Goal: Transaction & Acquisition: Obtain resource

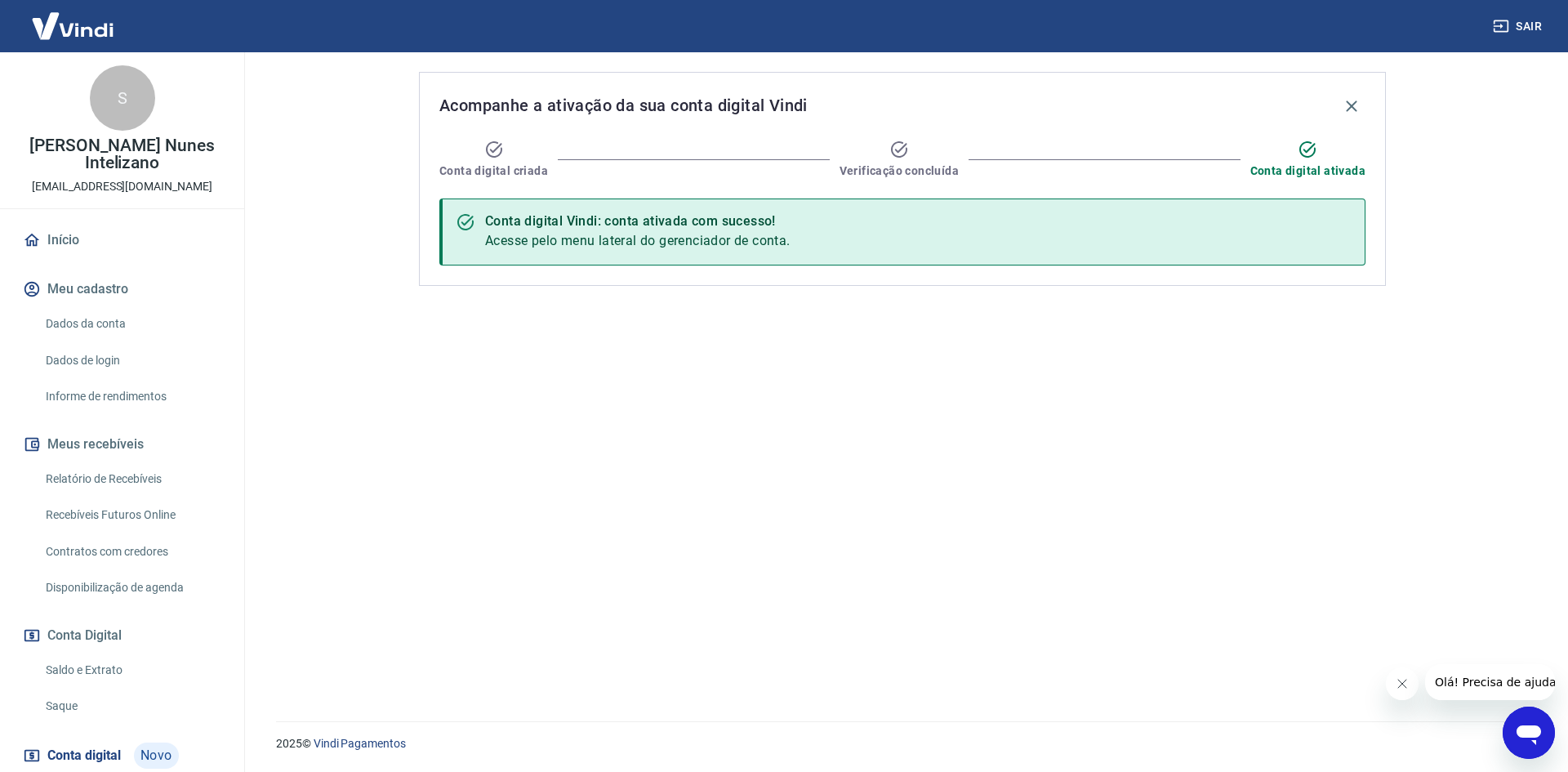
click at [90, 669] on link "Saldo e Extrato" at bounding box center [132, 669] width 185 height 34
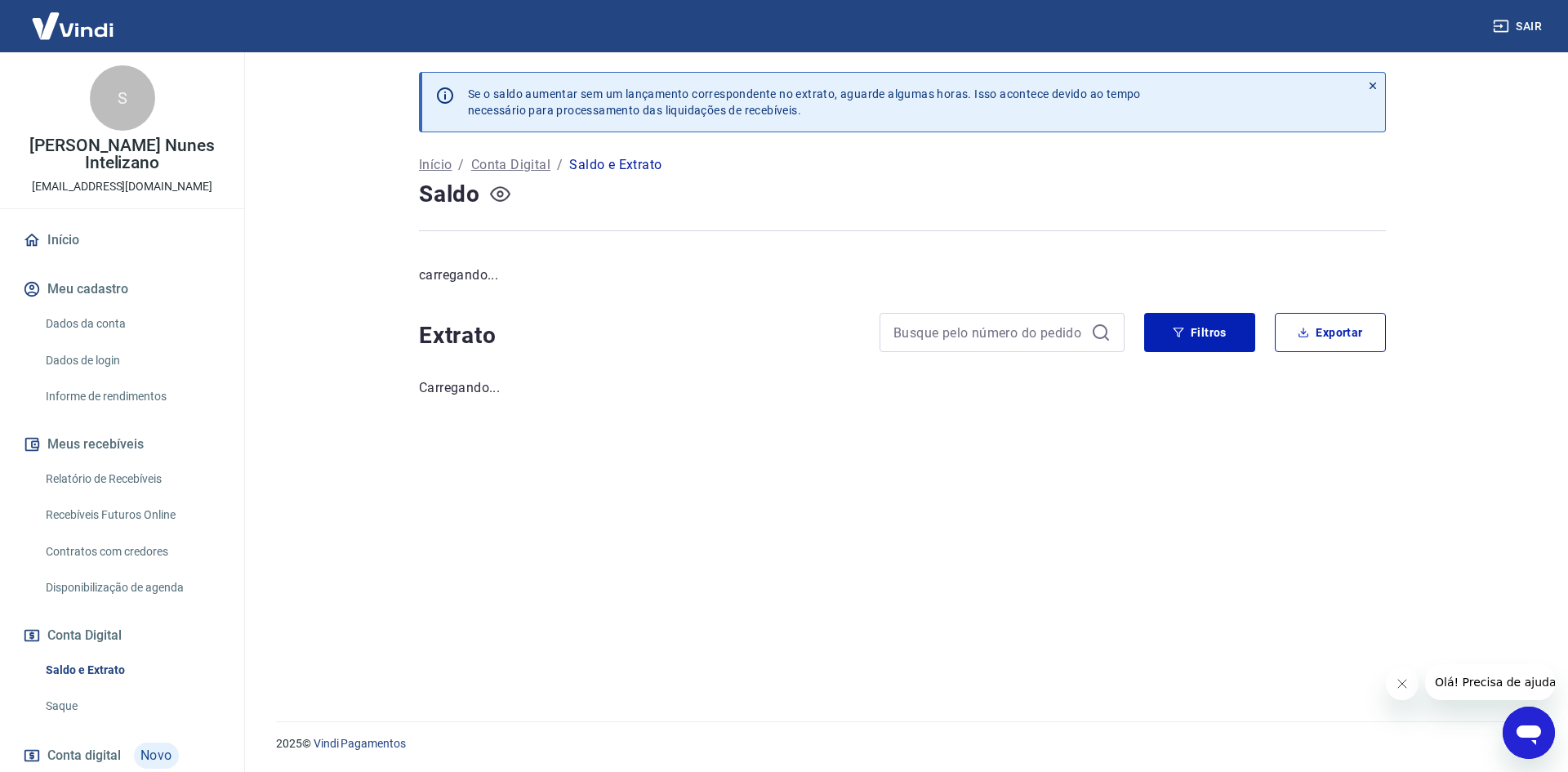
click at [495, 198] on icon "button" at bounding box center [501, 194] width 21 height 21
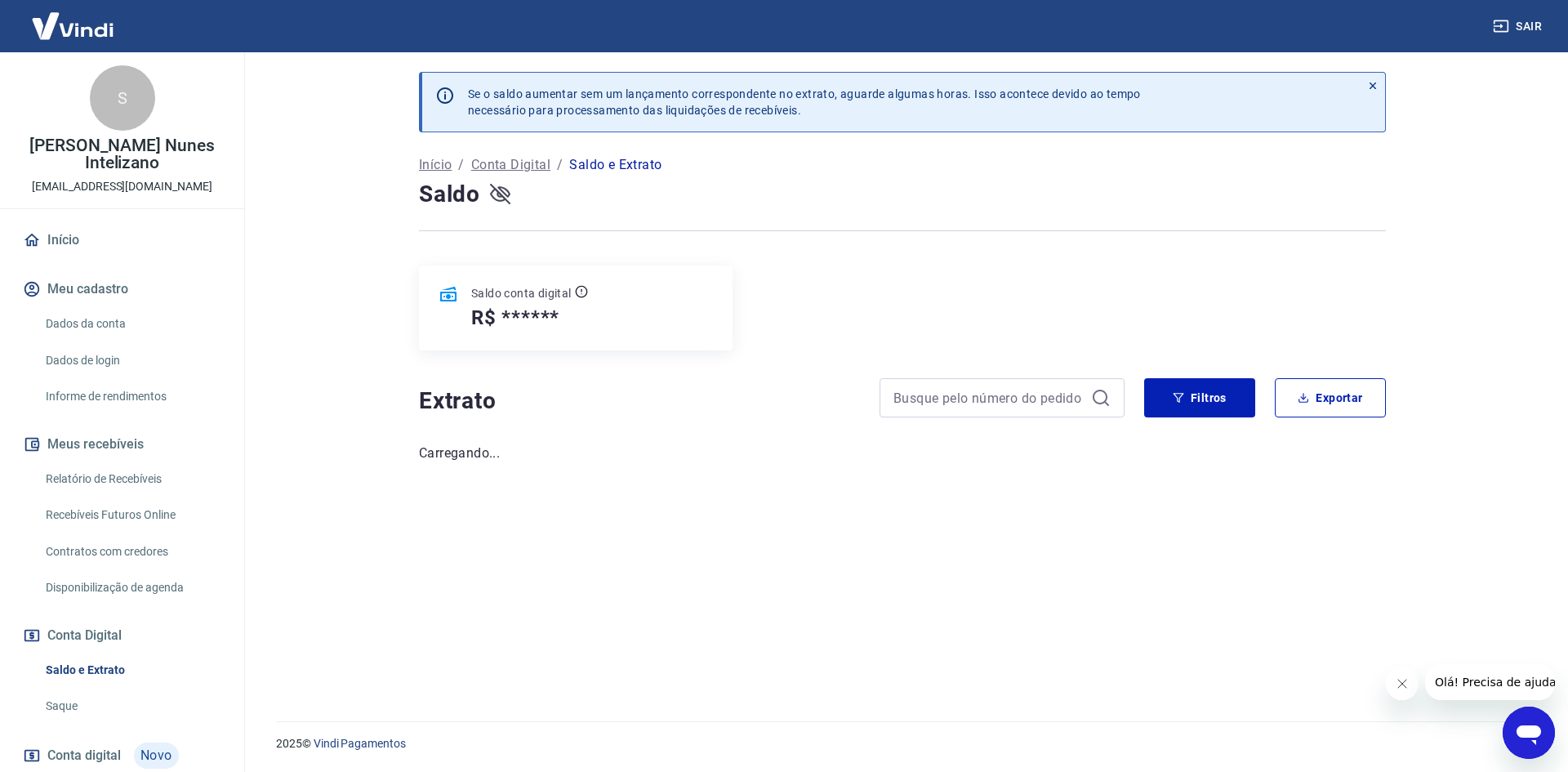
click at [495, 198] on icon "button" at bounding box center [501, 194] width 21 height 21
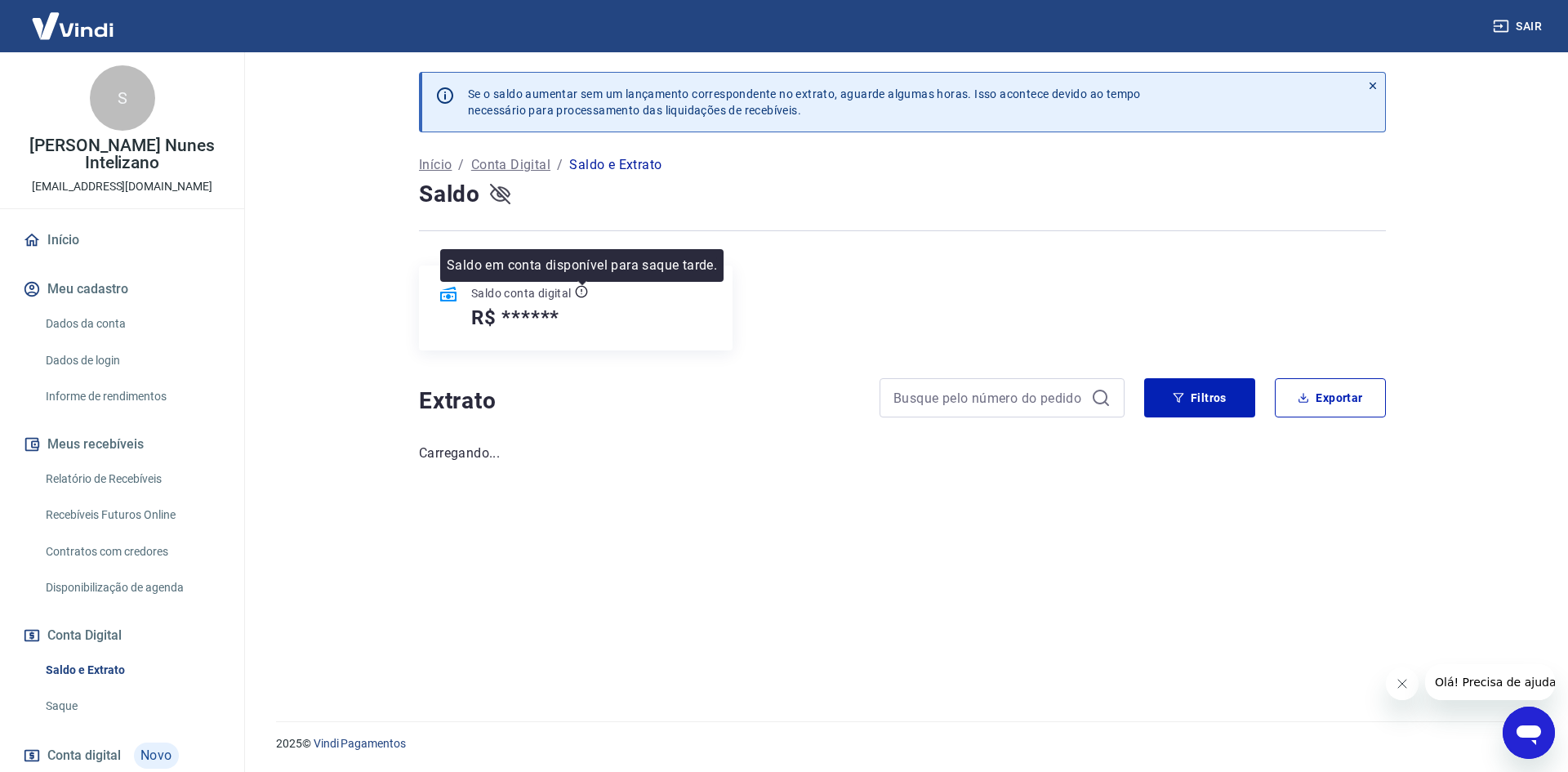
click at [577, 290] on icon at bounding box center [581, 291] width 13 height 13
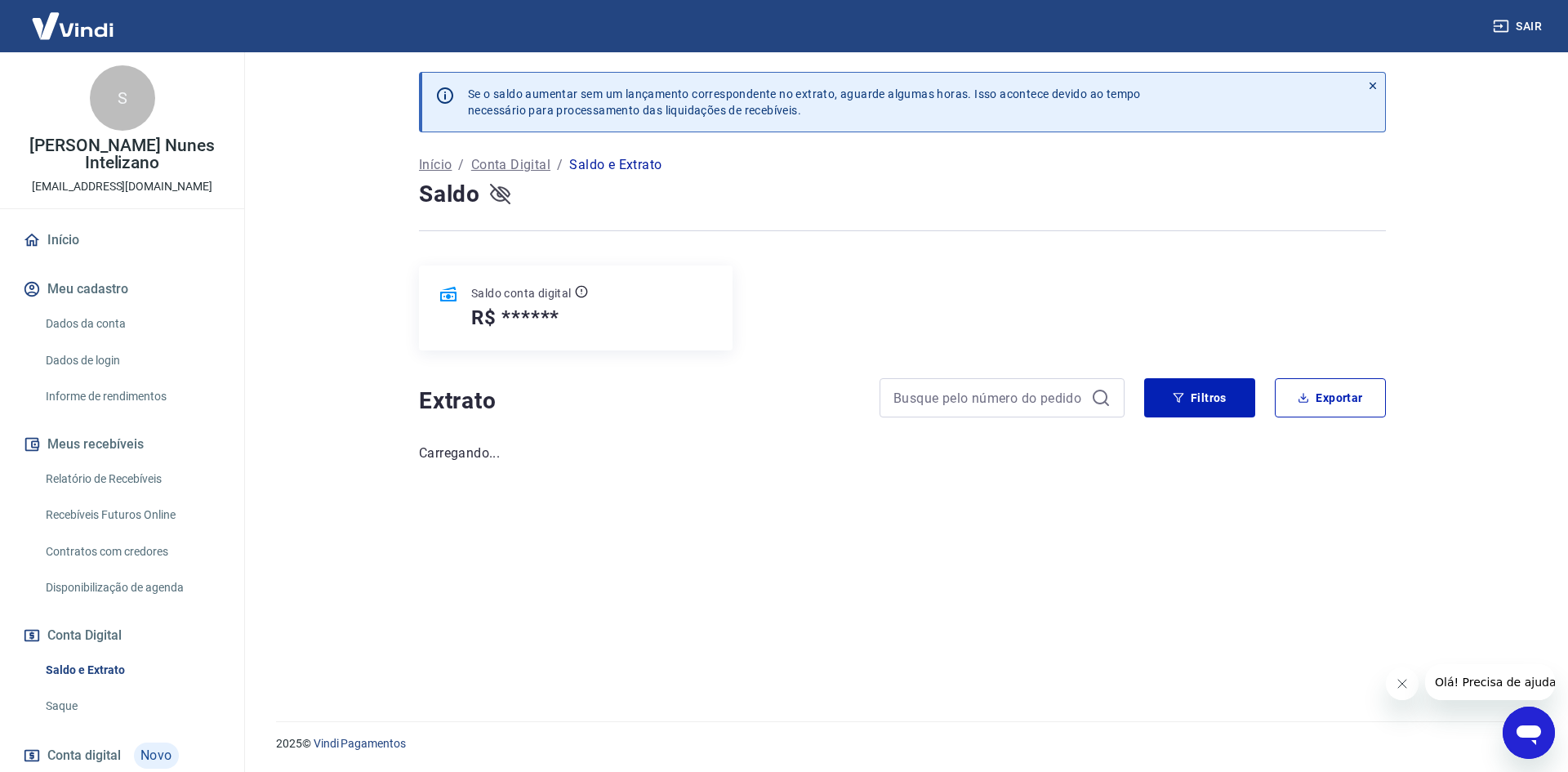
click at [495, 200] on icon "button" at bounding box center [501, 194] width 21 height 21
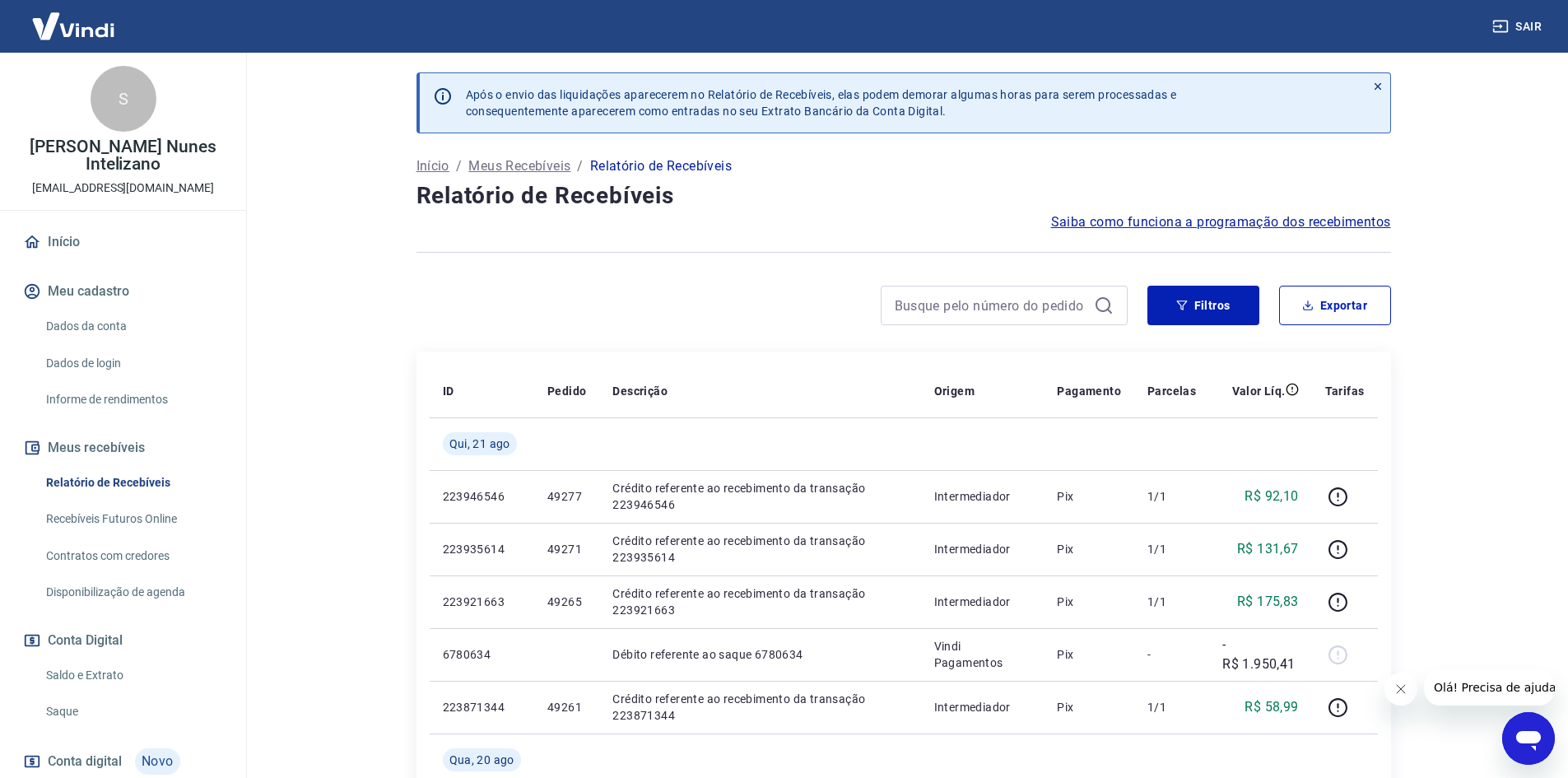
click at [1530, 733] on icon "Abrir janela de mensagens" at bounding box center [1528, 741] width 24 height 20
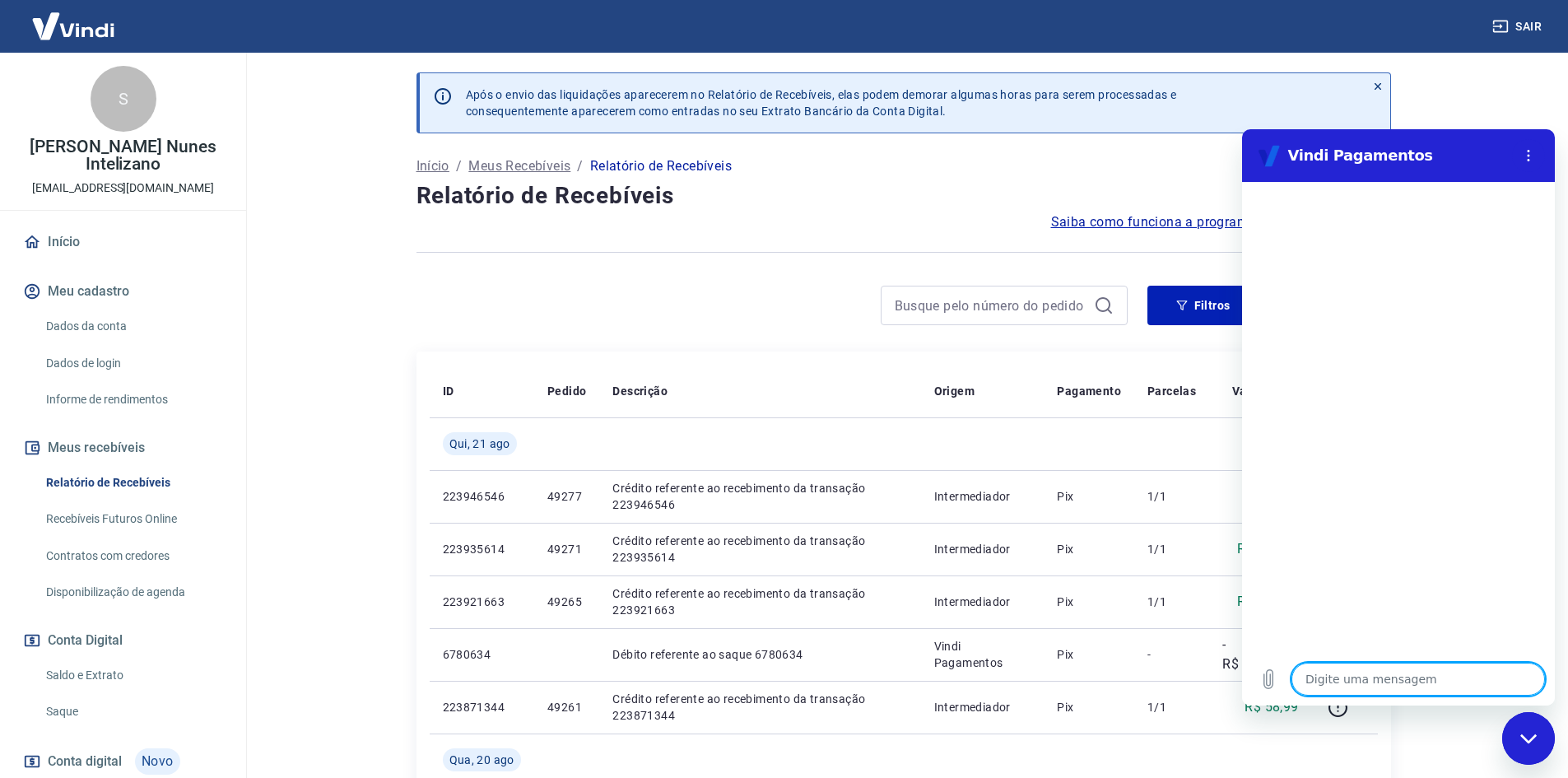
click at [1366, 678] on textarea at bounding box center [1419, 679] width 254 height 33
type textarea "p"
type textarea "x"
type textarea "pr"
type textarea "x"
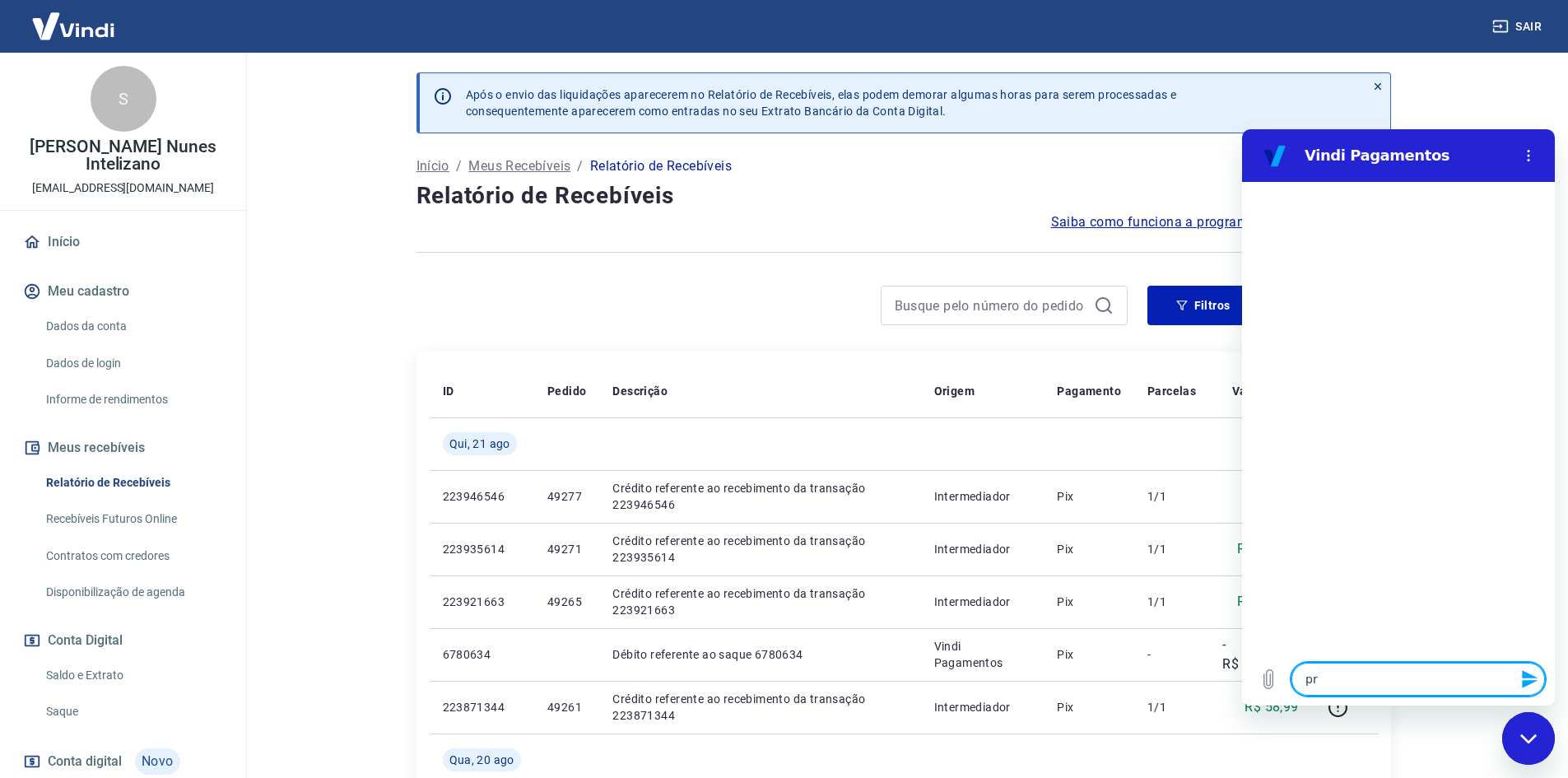
type textarea "pre"
type textarea "x"
type textarea "prec"
type textarea "x"
type textarea "preci"
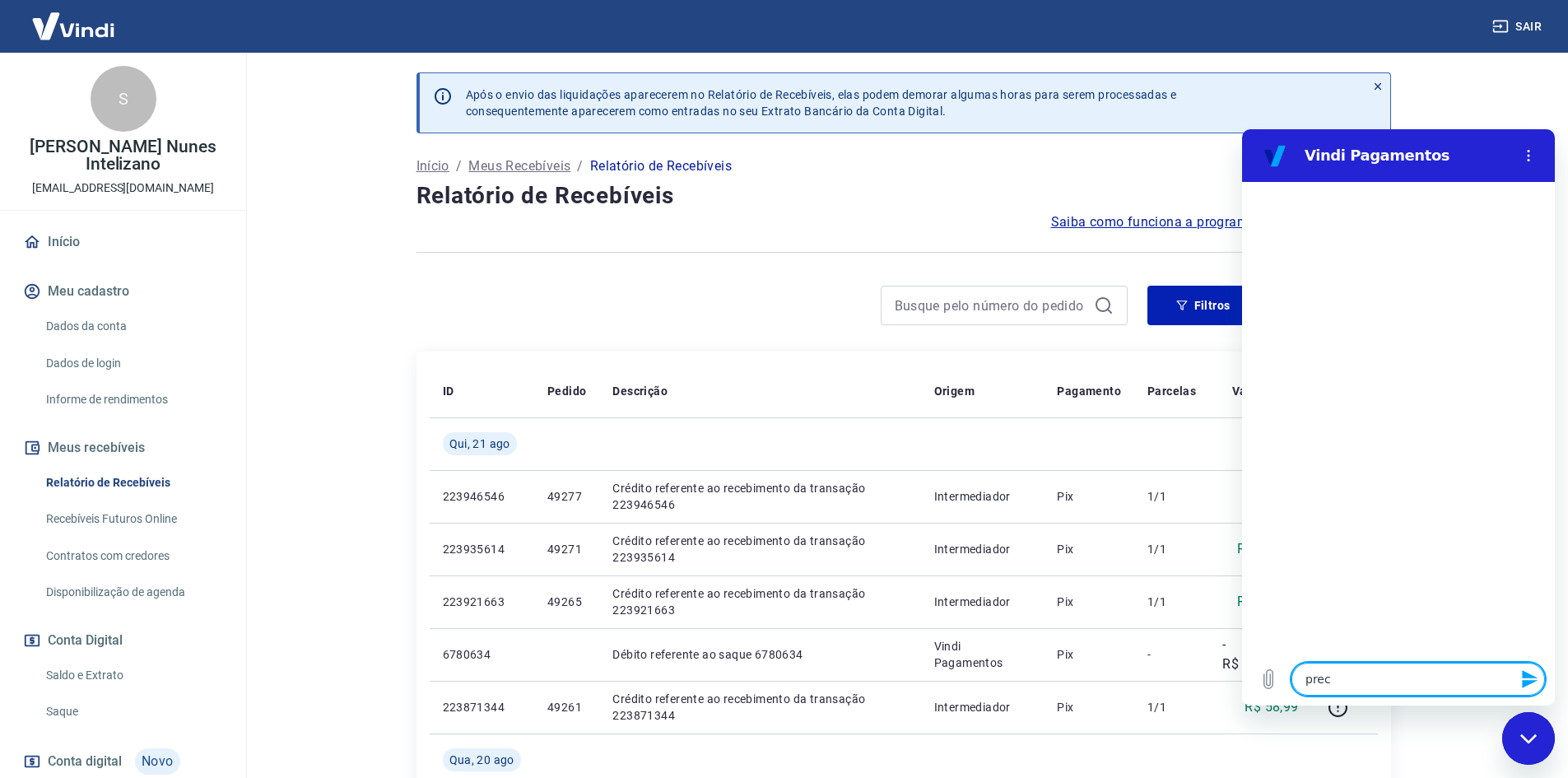
type textarea "x"
type textarea "precis"
type textarea "x"
type textarea "preciso"
type textarea "x"
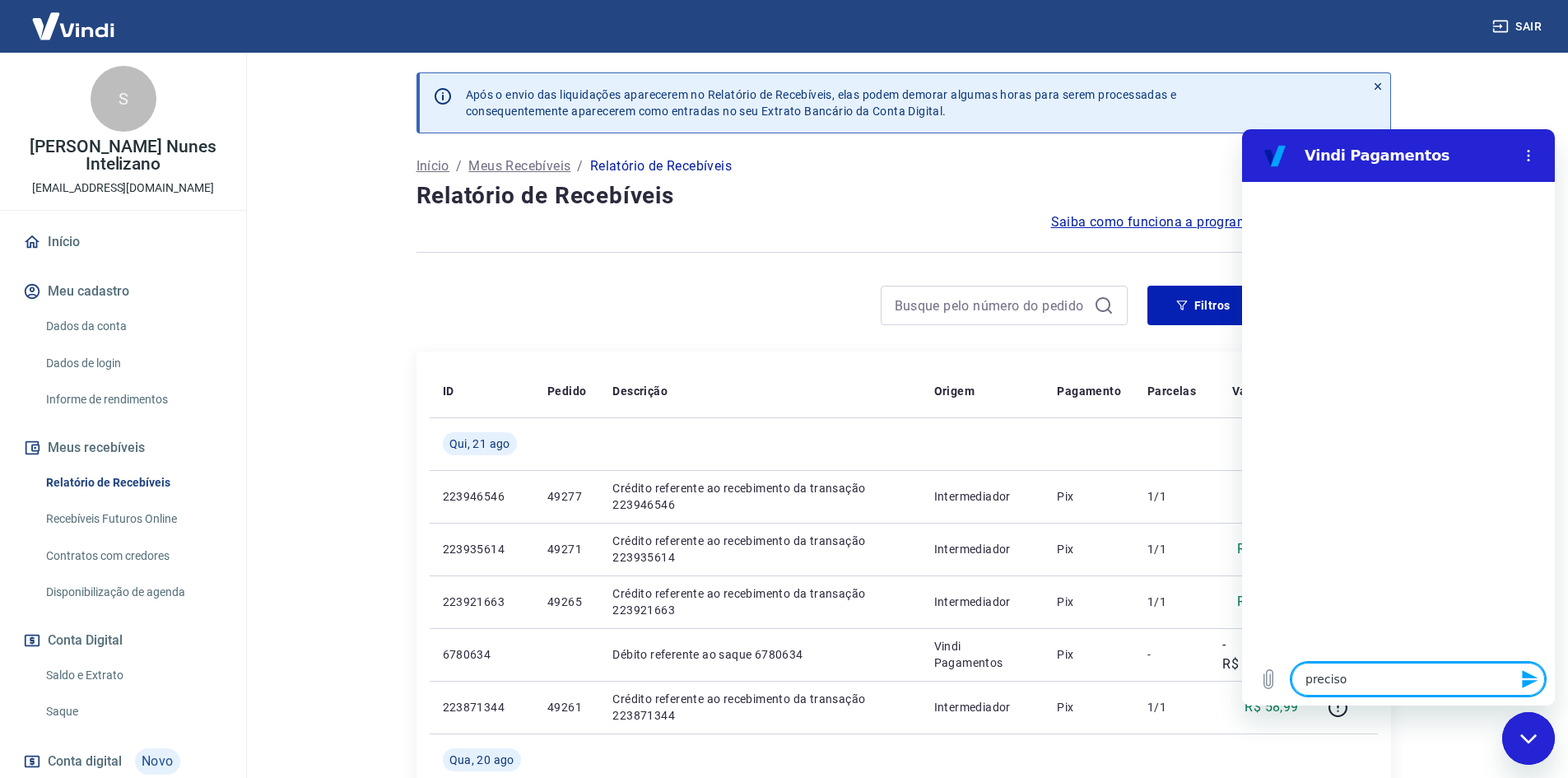
type textarea "preciso"
type textarea "x"
type textarea "preciso d"
type textarea "x"
type textarea "preciso de"
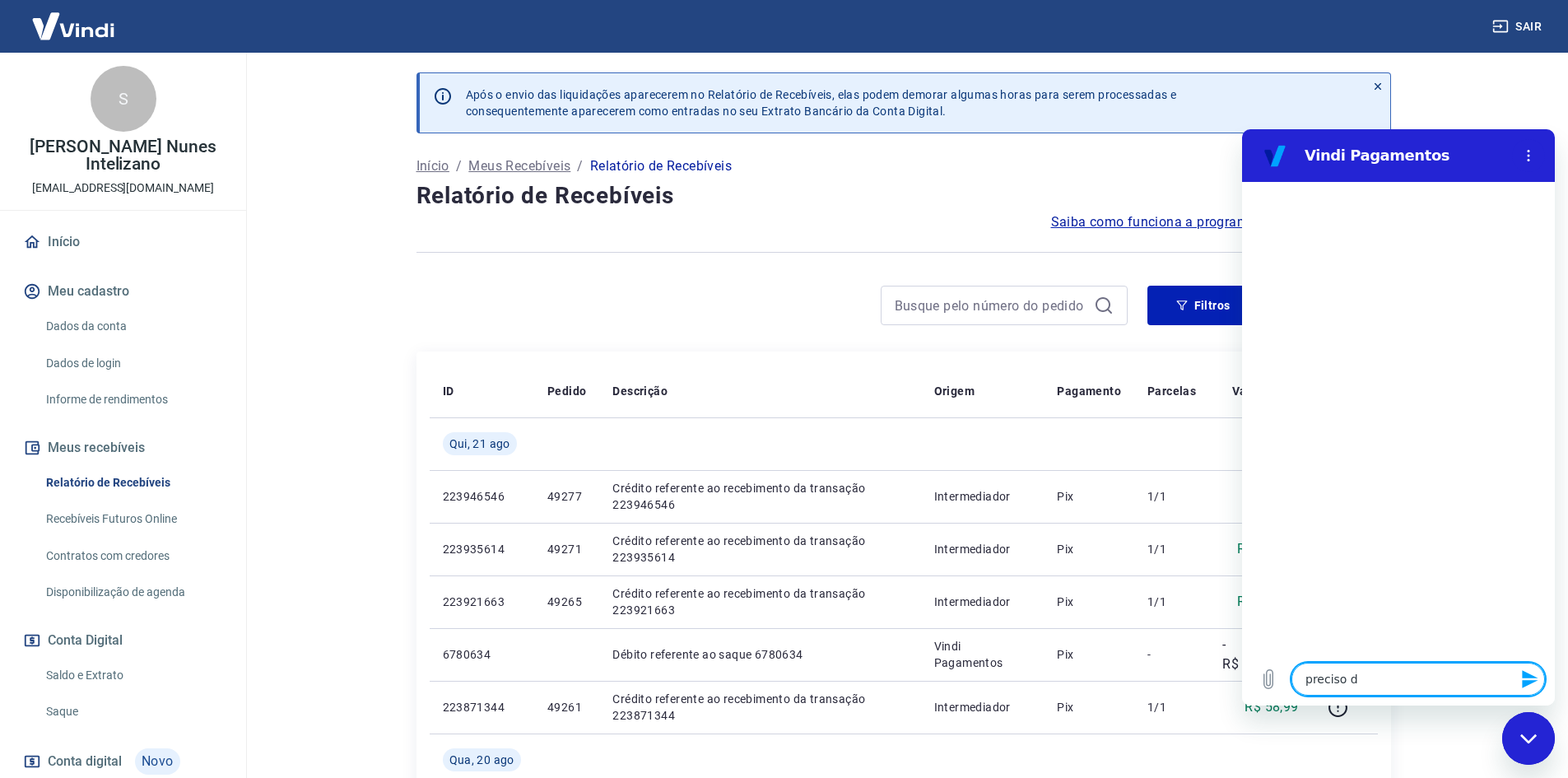
type textarea "x"
type textarea "preciso de"
type textarea "x"
type textarea "preciso de a"
type textarea "x"
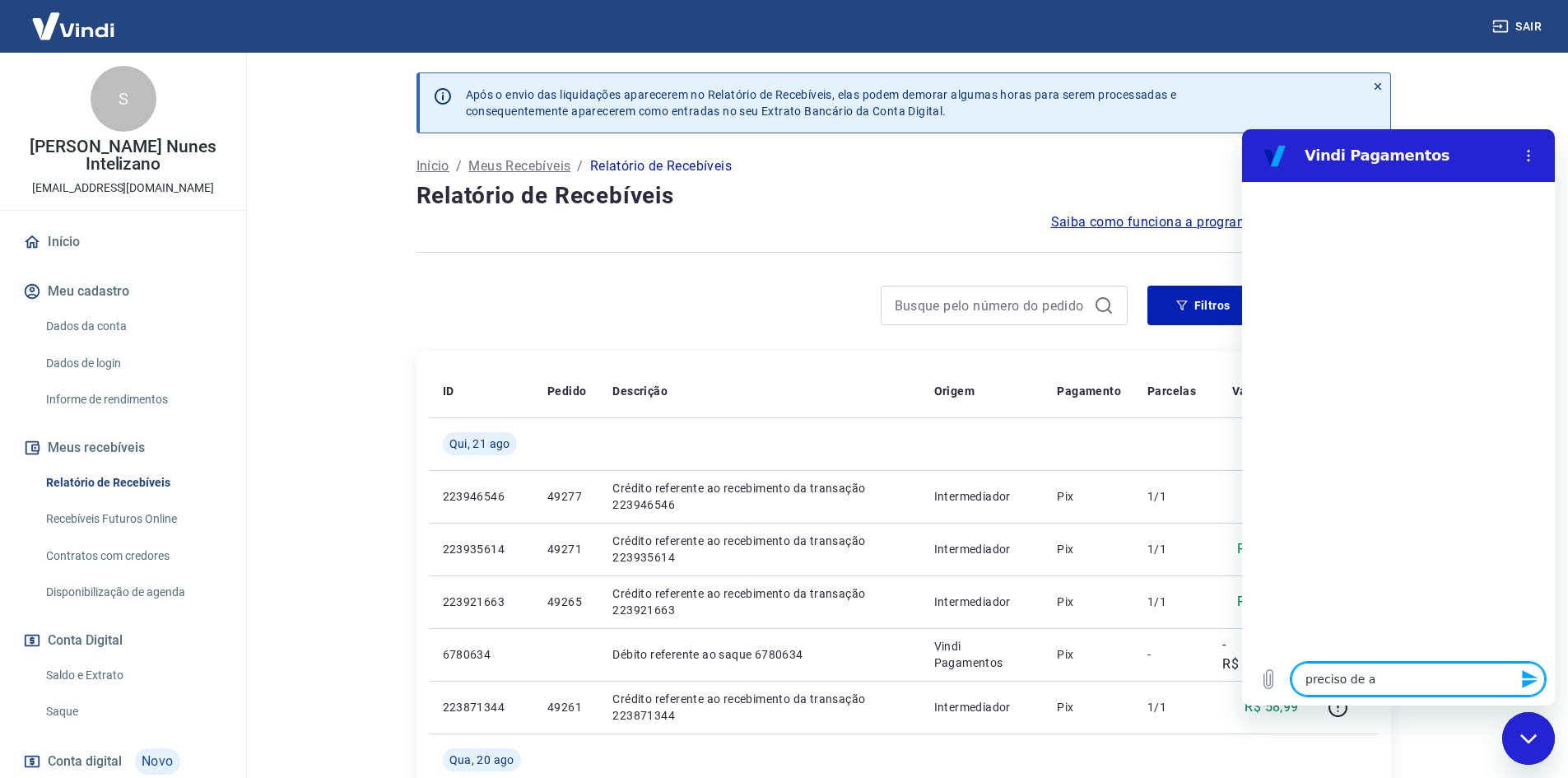
type textarea "preciso de aj"
type textarea "x"
type textarea "preciso de aju"
type textarea "x"
type textarea "preciso de ajud"
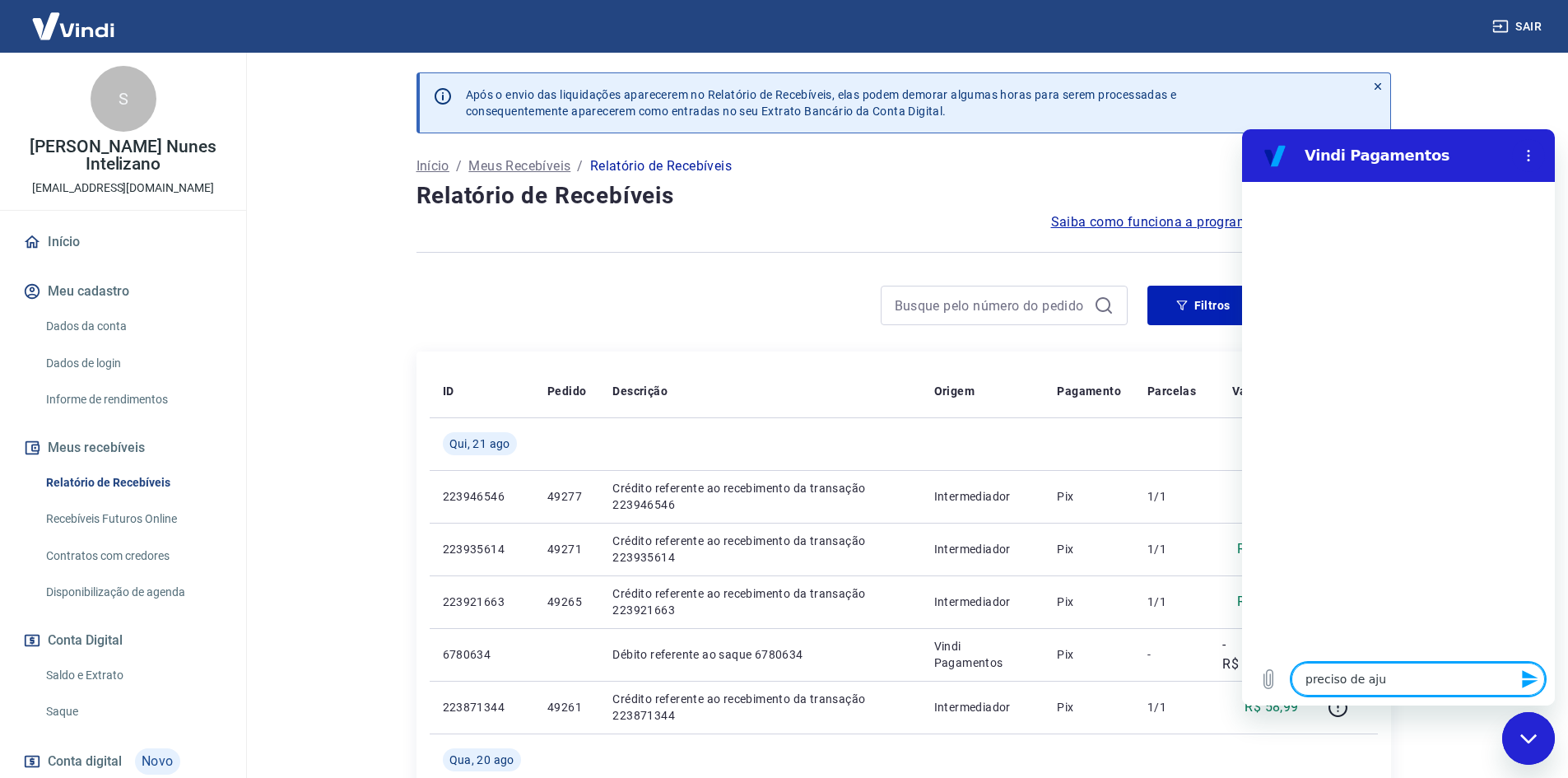
type textarea "x"
type textarea "preciso de ajuda"
type textarea "x"
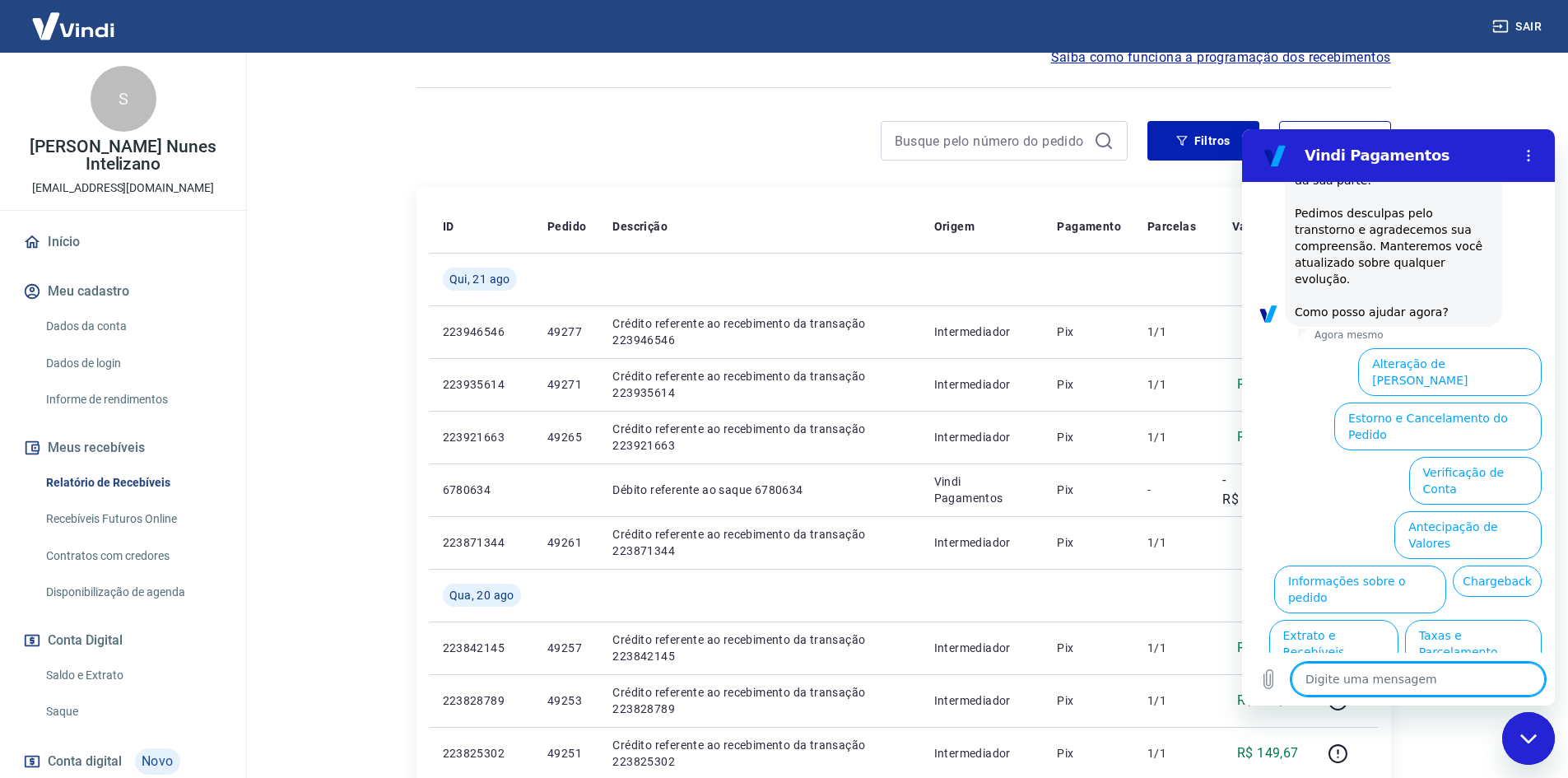
scroll to position [434, 0]
click at [1399, 619] on button "Extrato e Recebíveis" at bounding box center [1334, 643] width 129 height 48
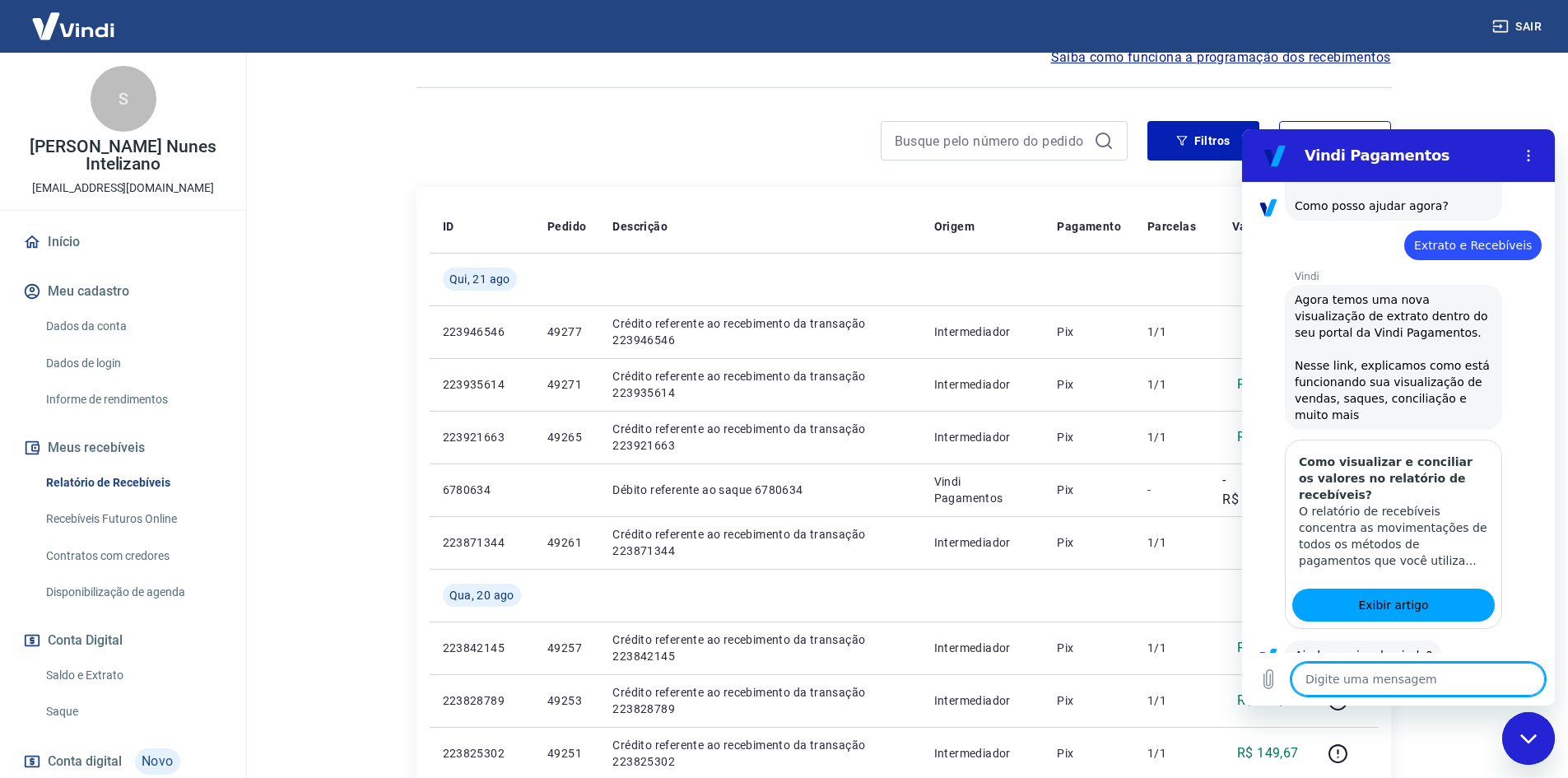
scroll to position [580, 0]
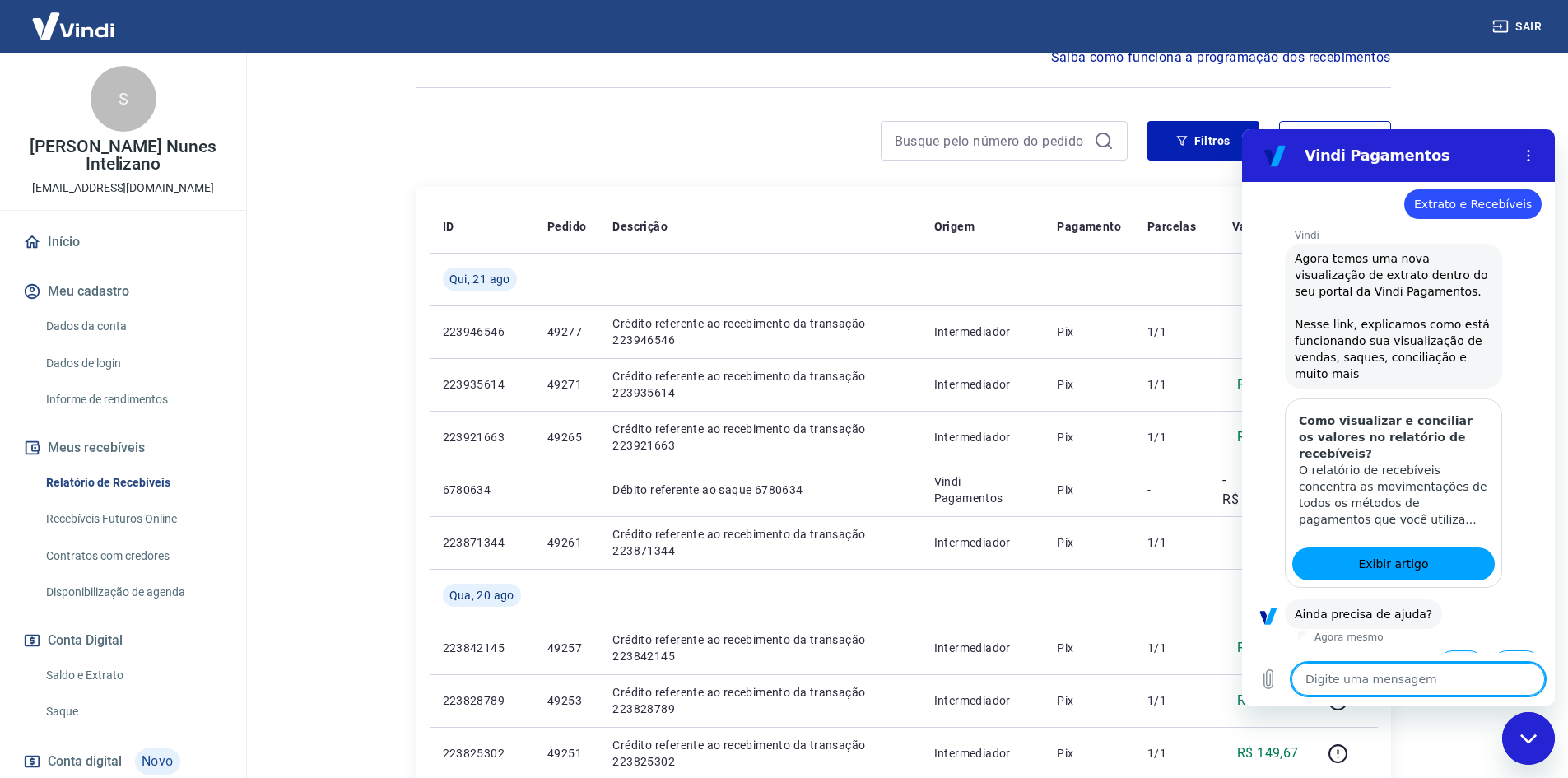
click at [1449, 650] on button "Sim" at bounding box center [1460, 666] width 48 height 31
type textarea "x"
type textarea "f"
type textarea "x"
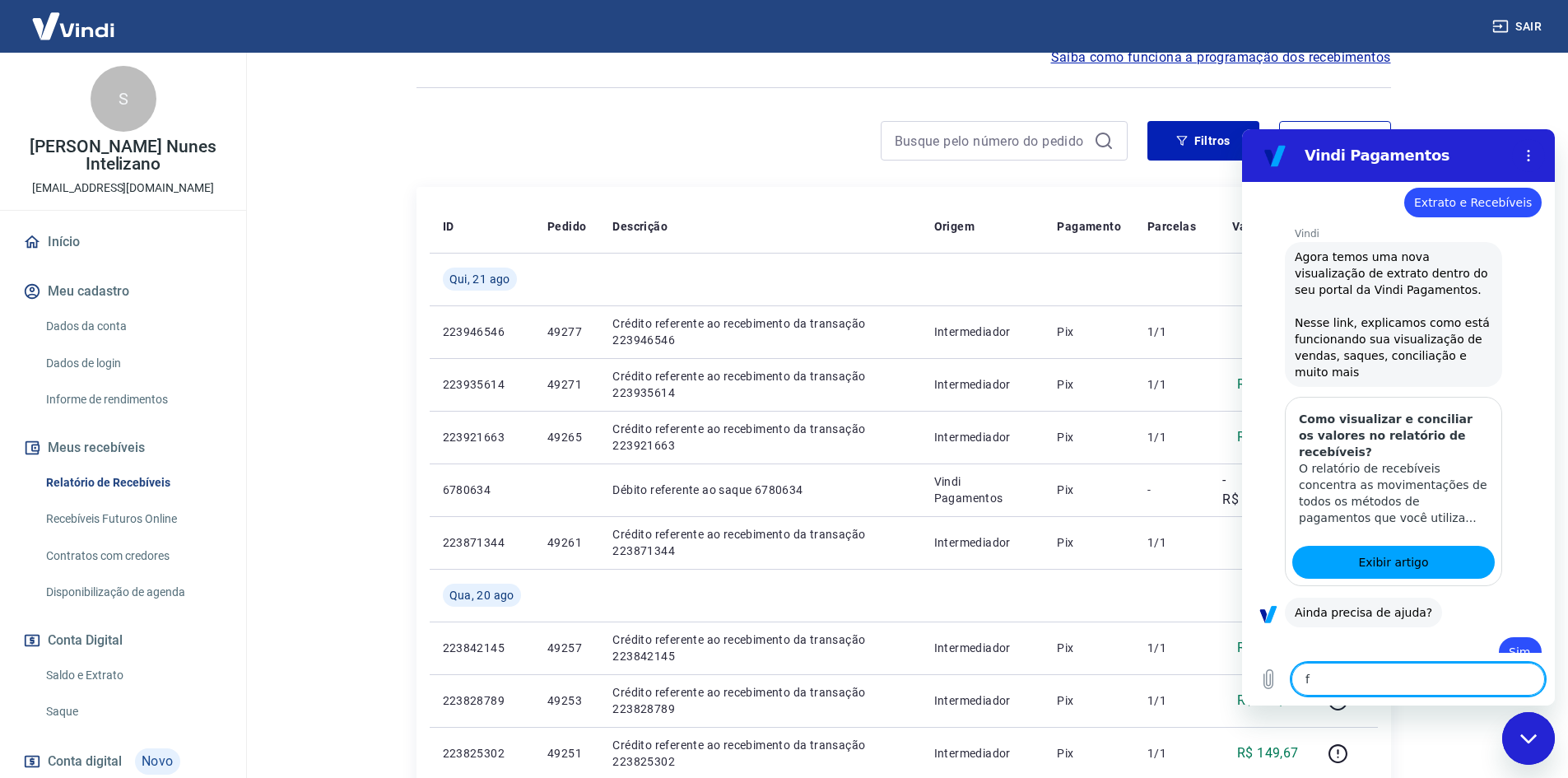
type textarea "fa"
type textarea "x"
type textarea "fal"
type textarea "x"
type textarea "fala"
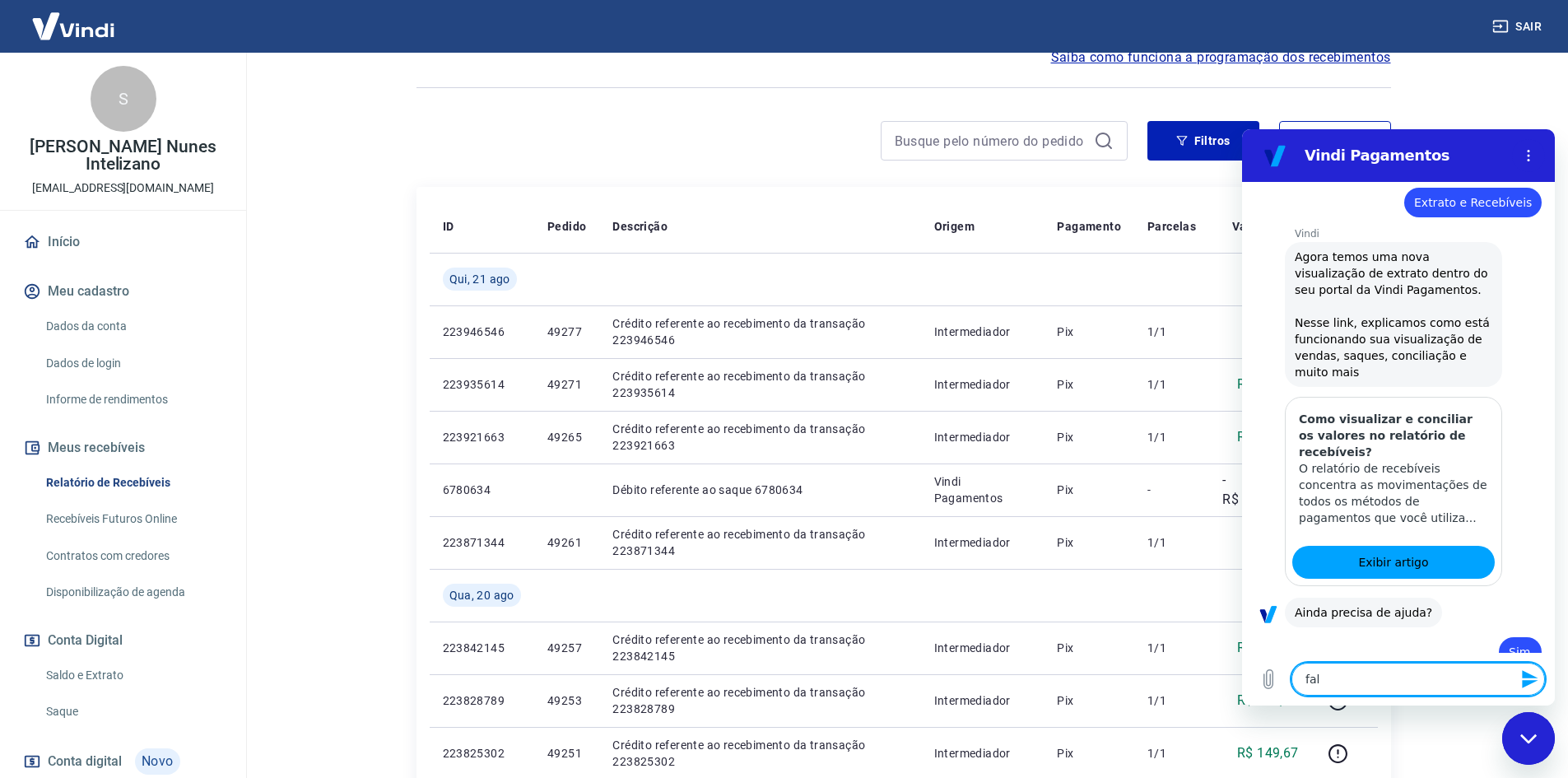
type textarea "x"
type textarea "falar"
type textarea "x"
type textarea "falar"
type textarea "x"
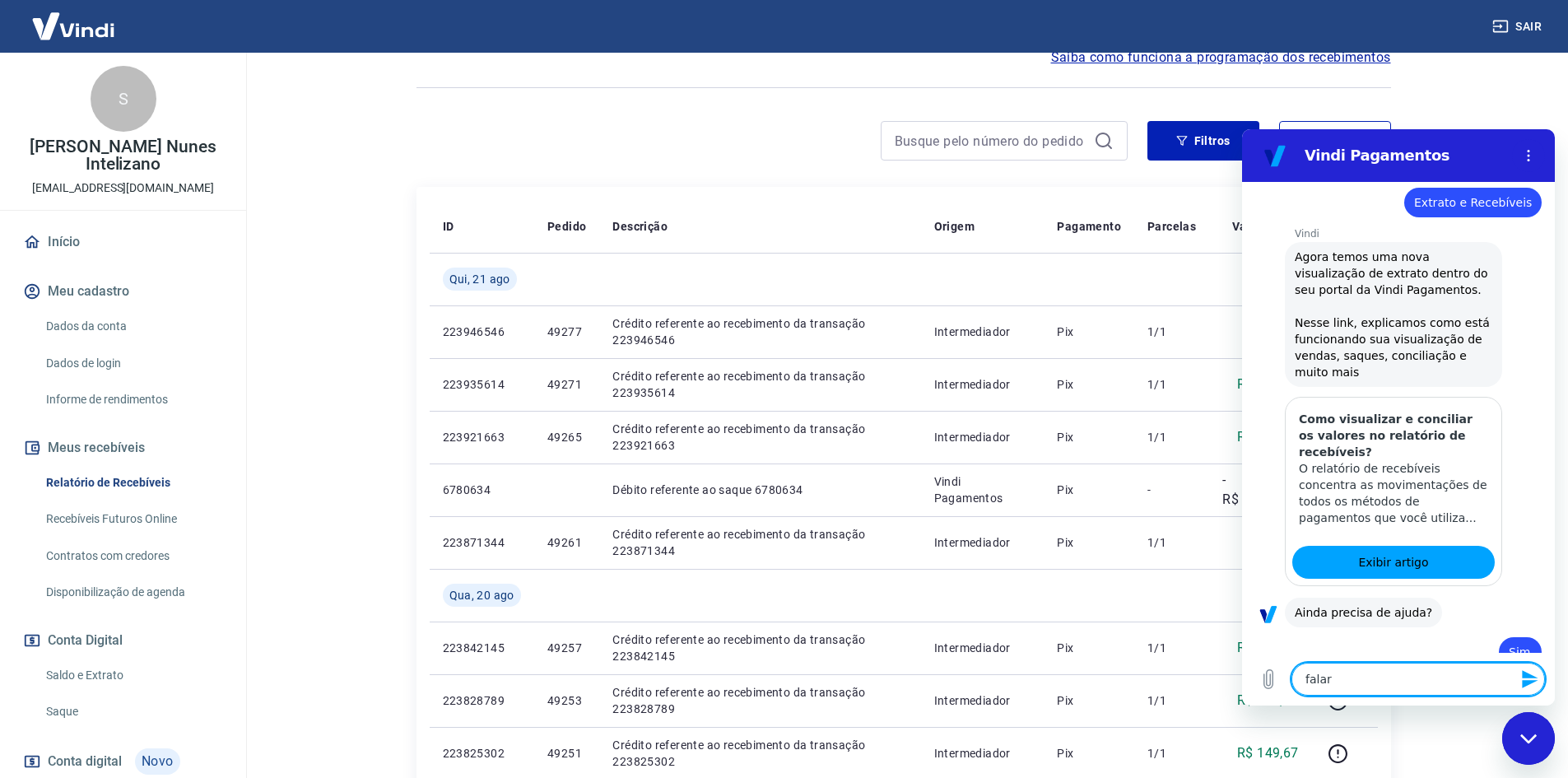
type textarea "falar c"
type textarea "x"
type textarea "falar co"
type textarea "x"
type textarea "falar com"
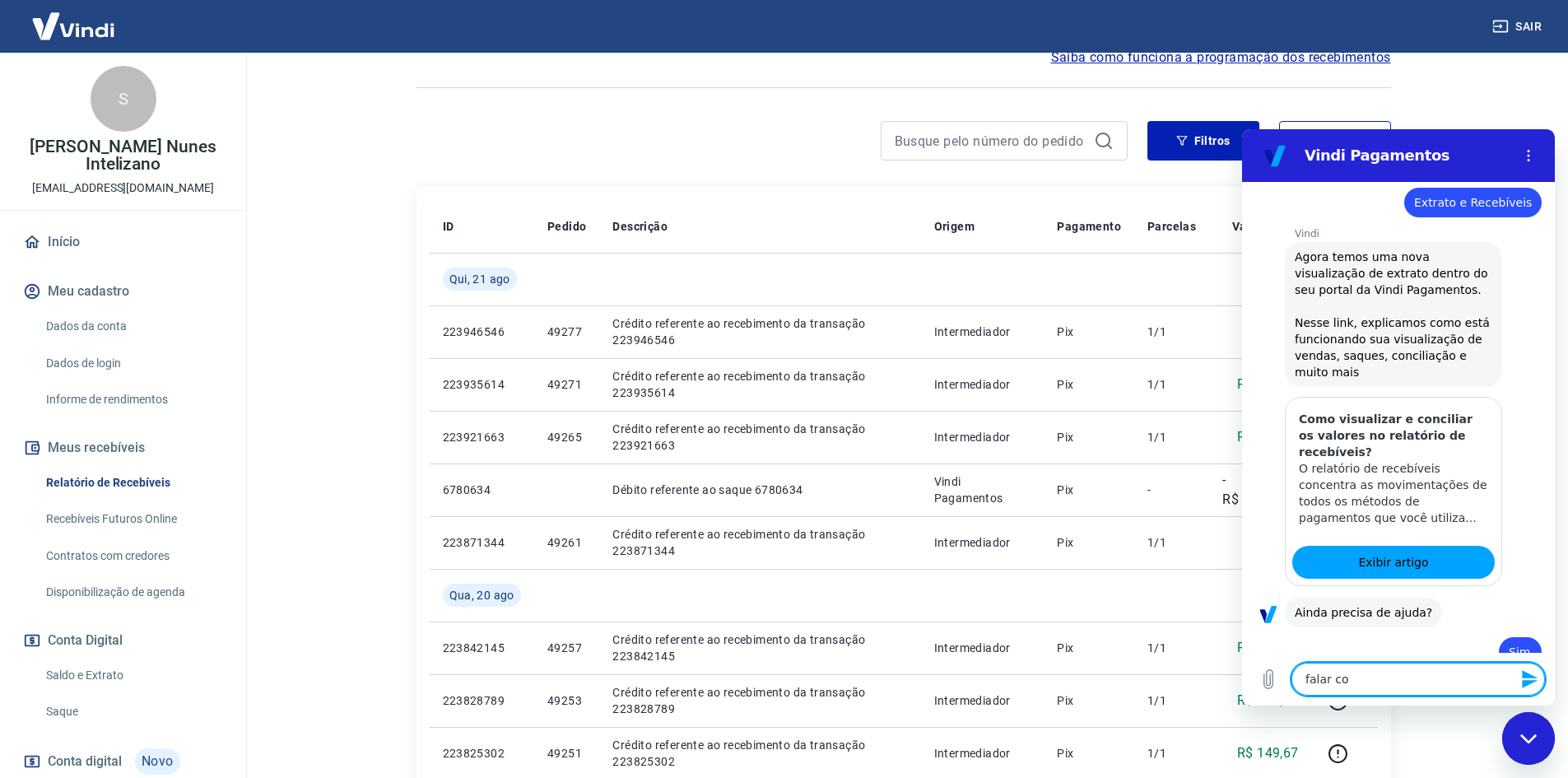
type textarea "x"
type textarea "falar com"
type textarea "x"
type textarea "falar com u"
type textarea "x"
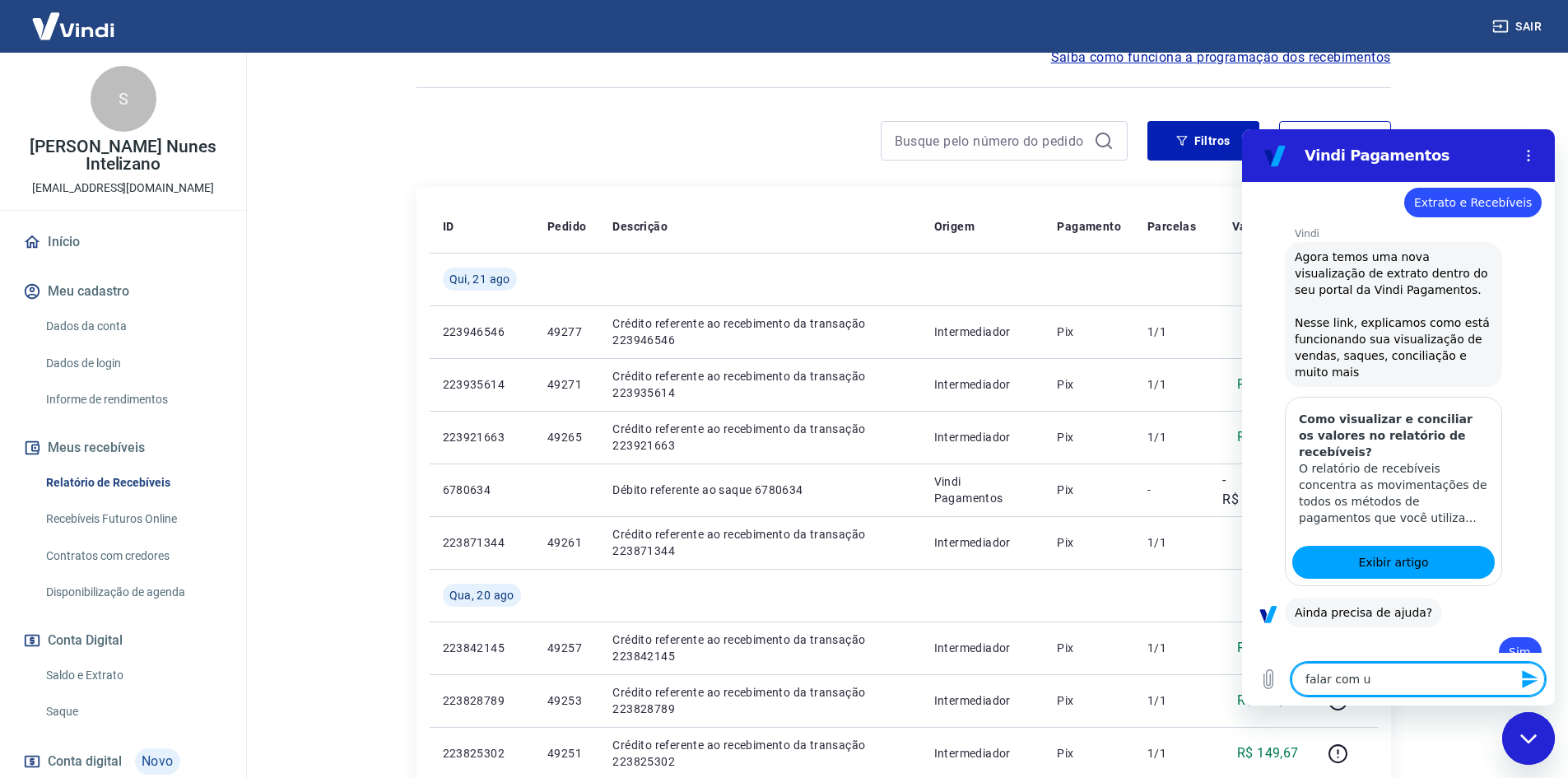
type textarea "falar com um"
type textarea "x"
type textarea "falar com um"
type textarea "x"
type textarea "falar com um a"
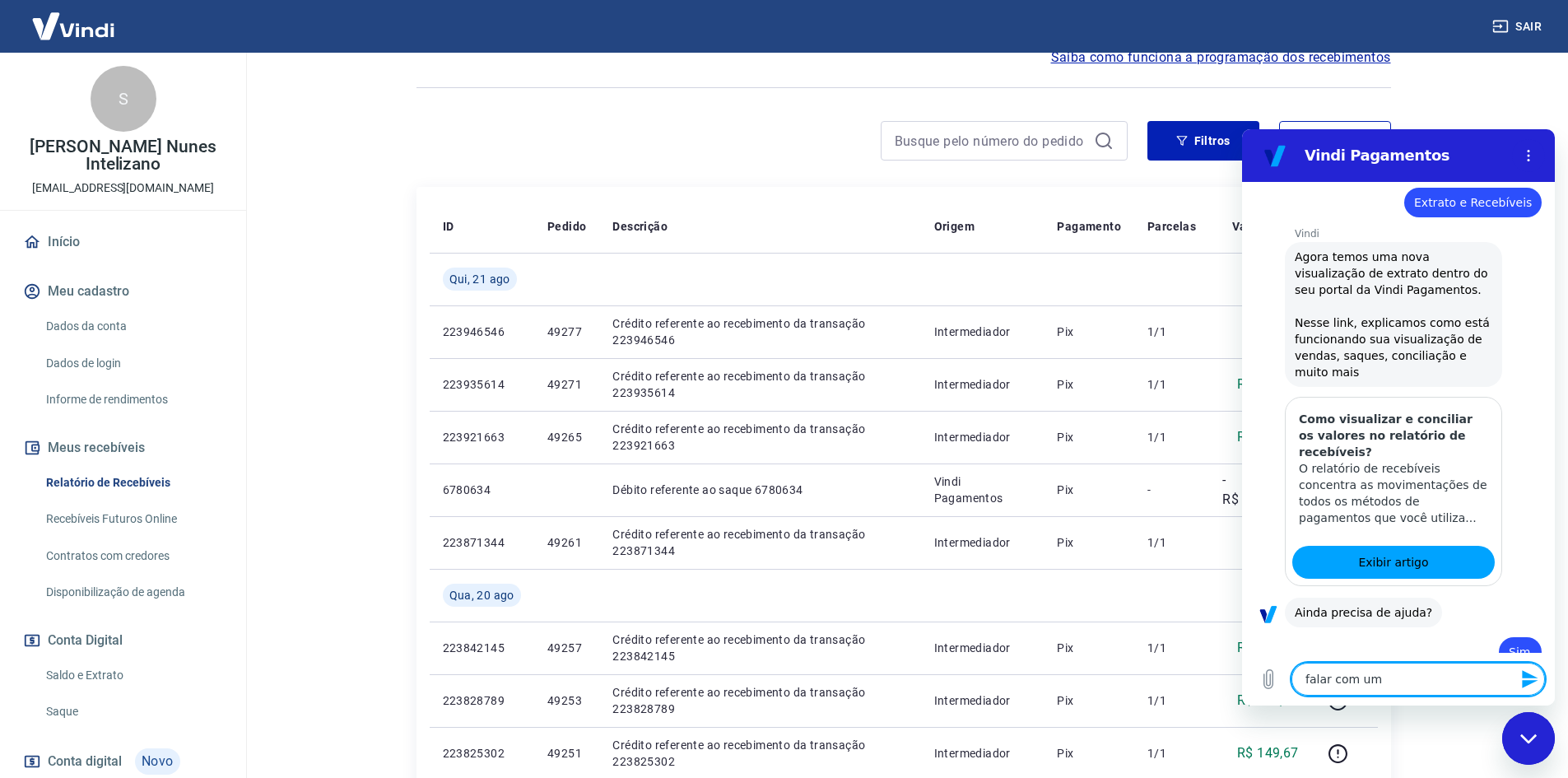
type textarea "x"
type textarea "falar com um at"
type textarea "x"
type textarea "falar com um ate"
type textarea "x"
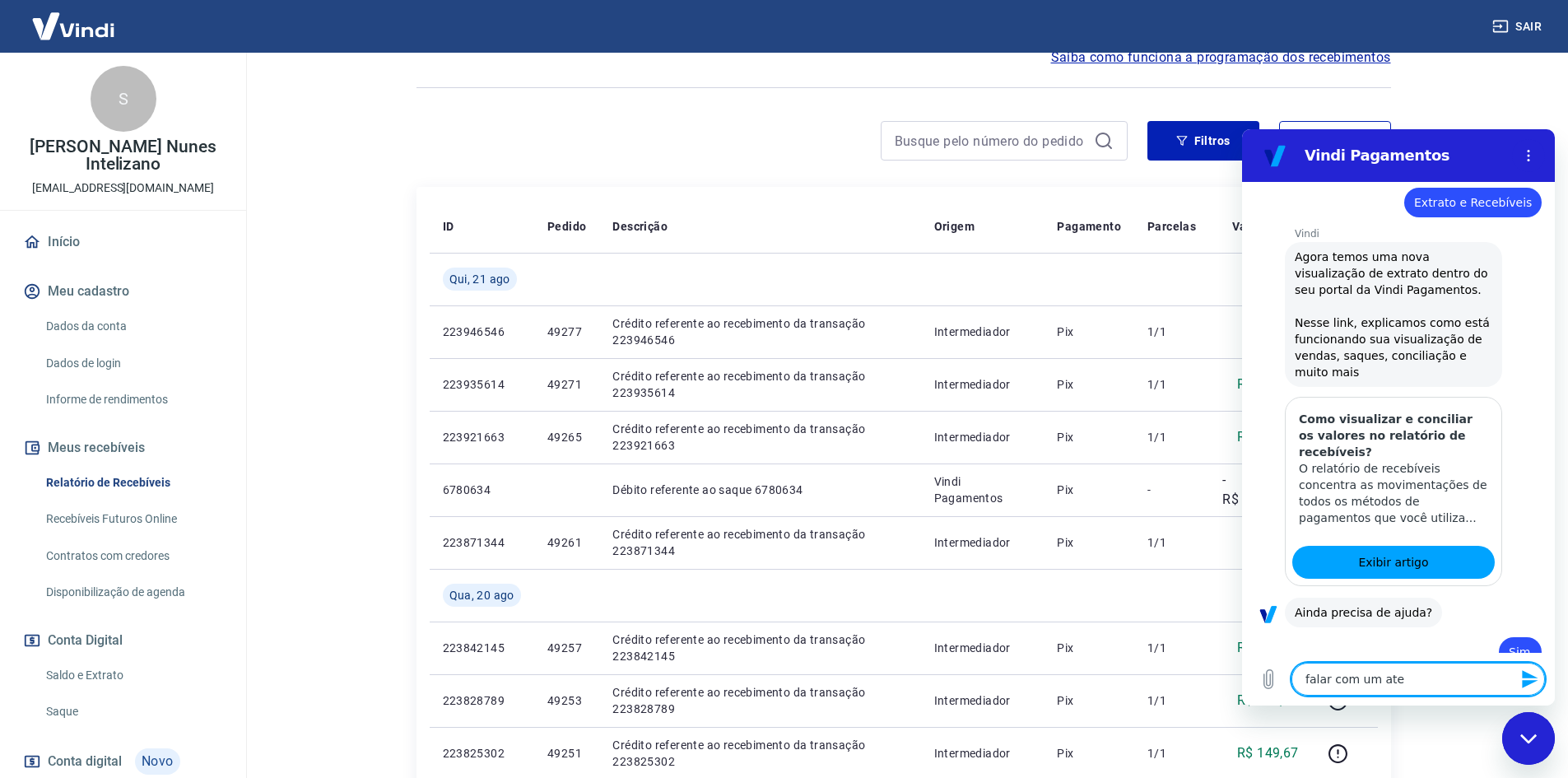
type textarea "falar com um aten"
type textarea "x"
type textarea "falar com um atend"
type textarea "x"
type textarea "falar com um atende"
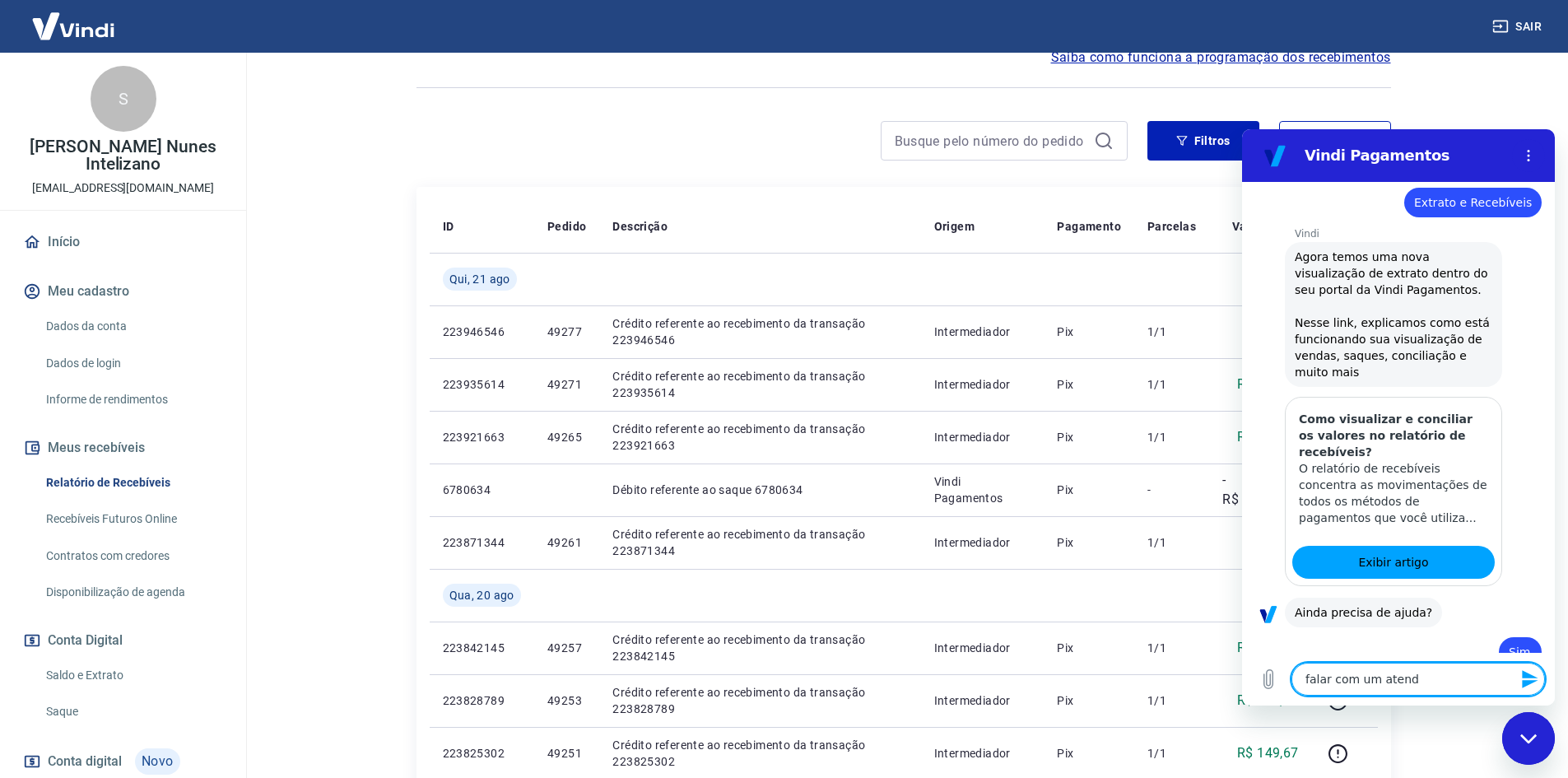
type textarea "x"
type textarea "falar com um atenden"
type textarea "x"
type textarea "falar com um atendent"
type textarea "x"
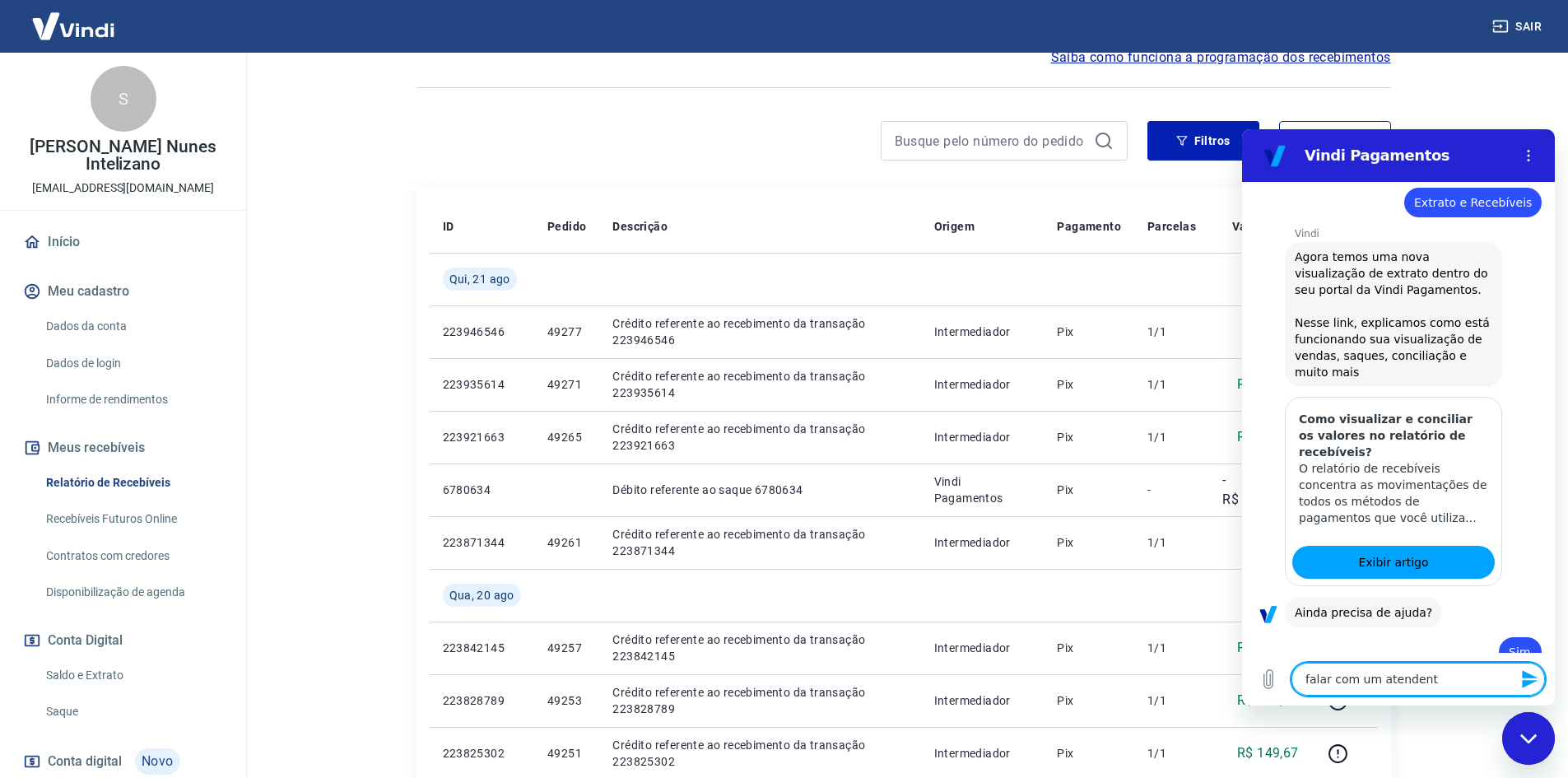
type textarea "falar com um atendente"
type textarea "x"
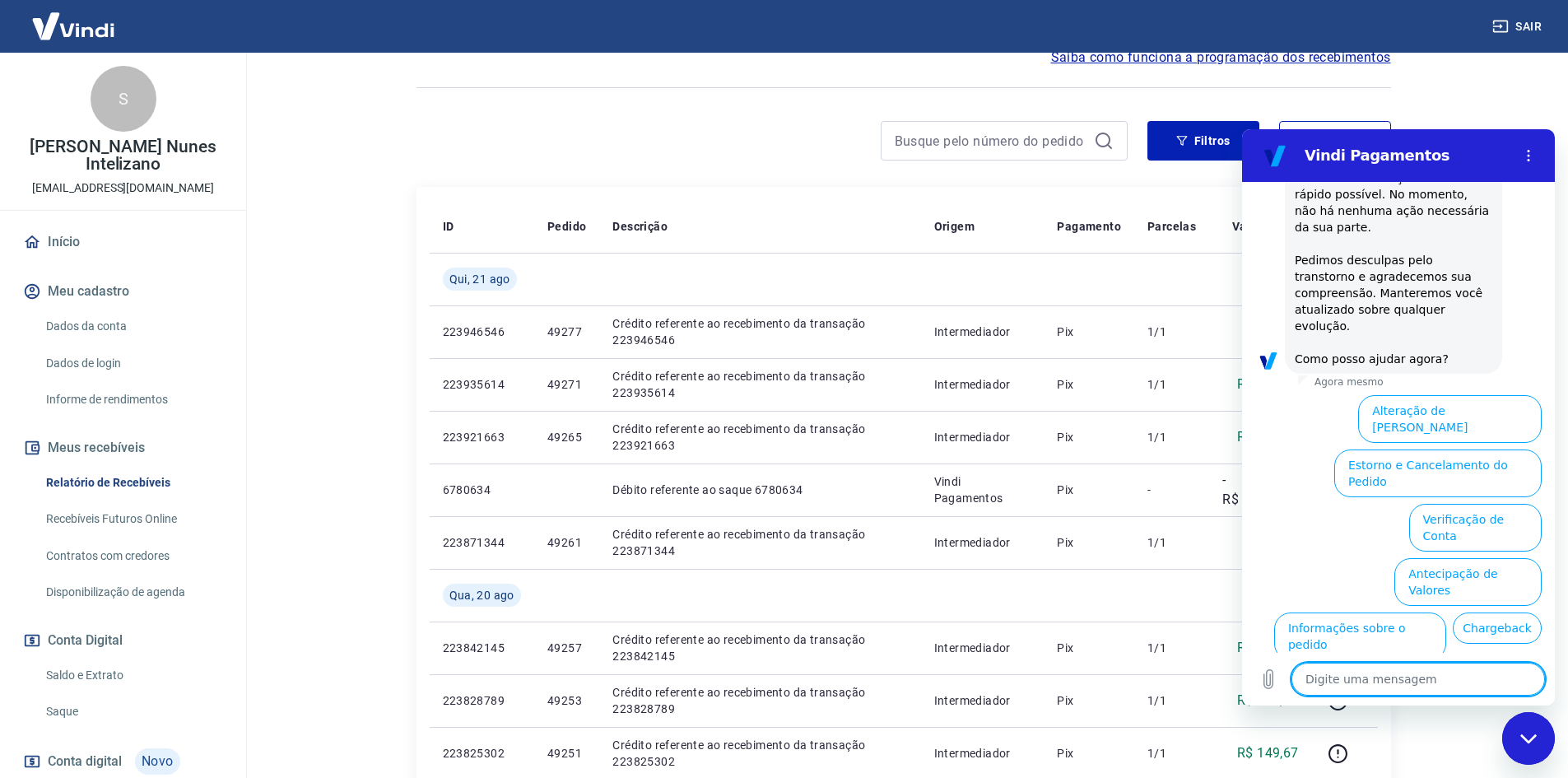
scroll to position [1500, 0]
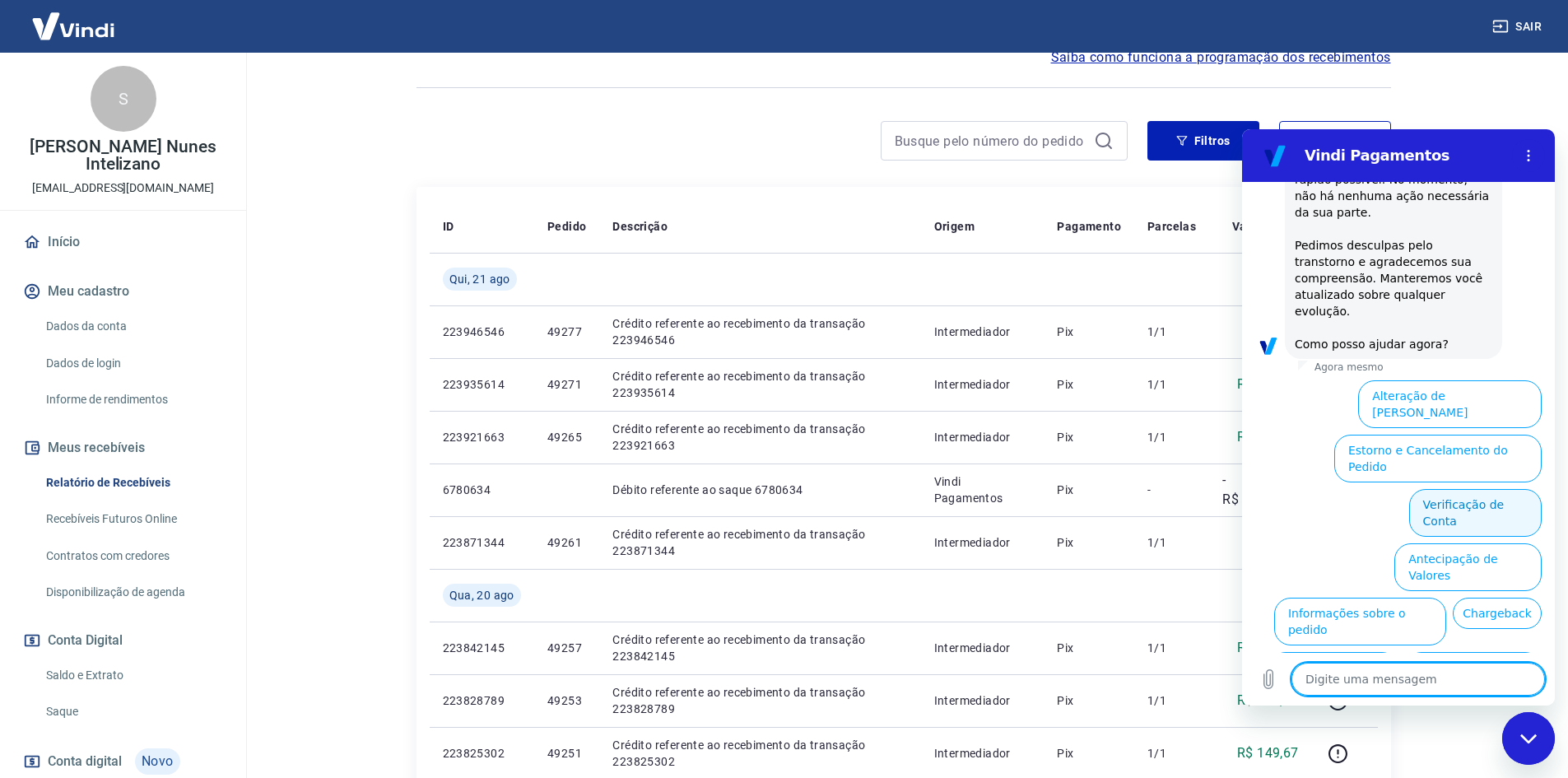
click at [1446, 489] on button "Verificação de Conta" at bounding box center [1475, 512] width 133 height 48
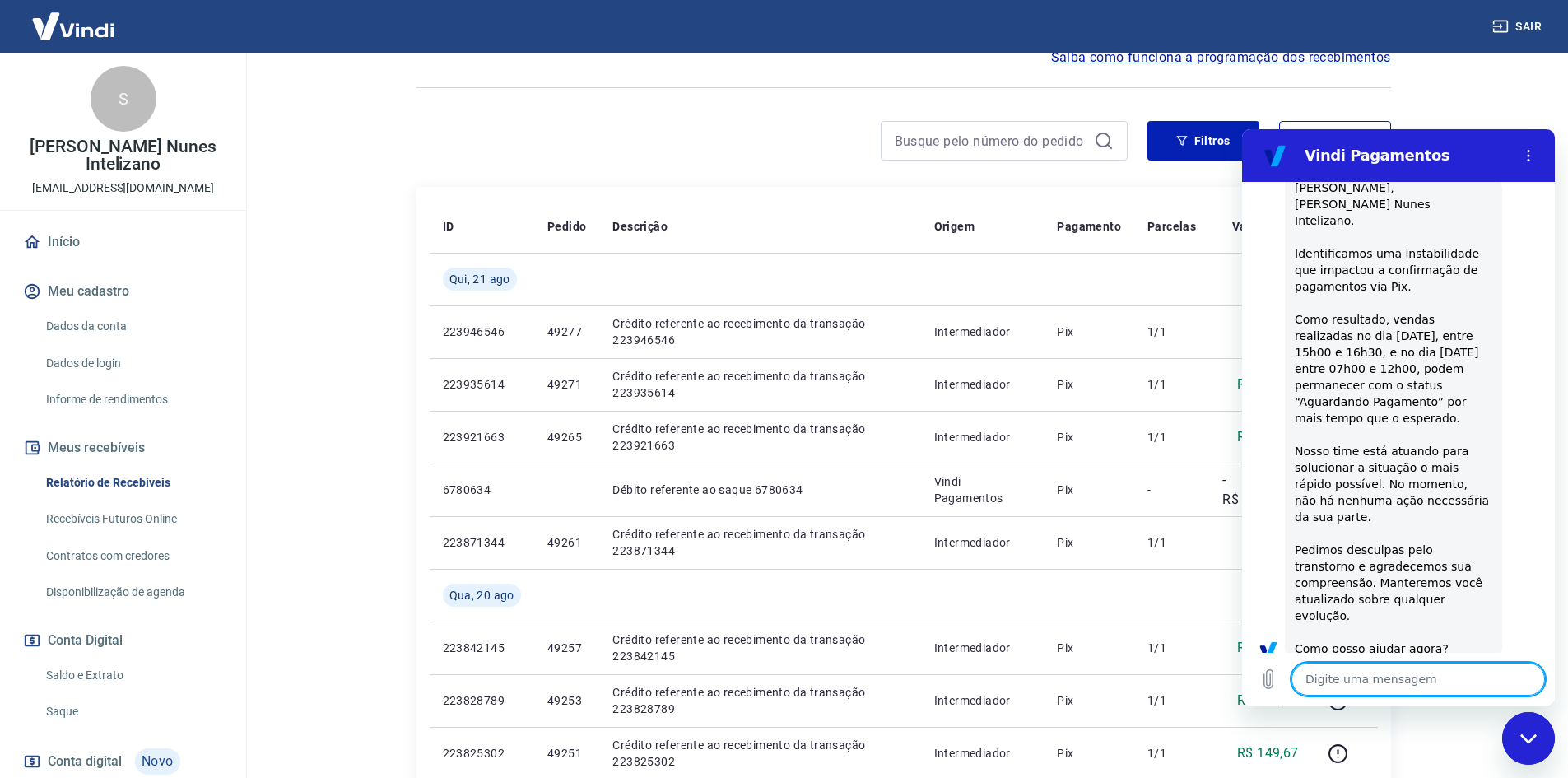
scroll to position [1199, 0]
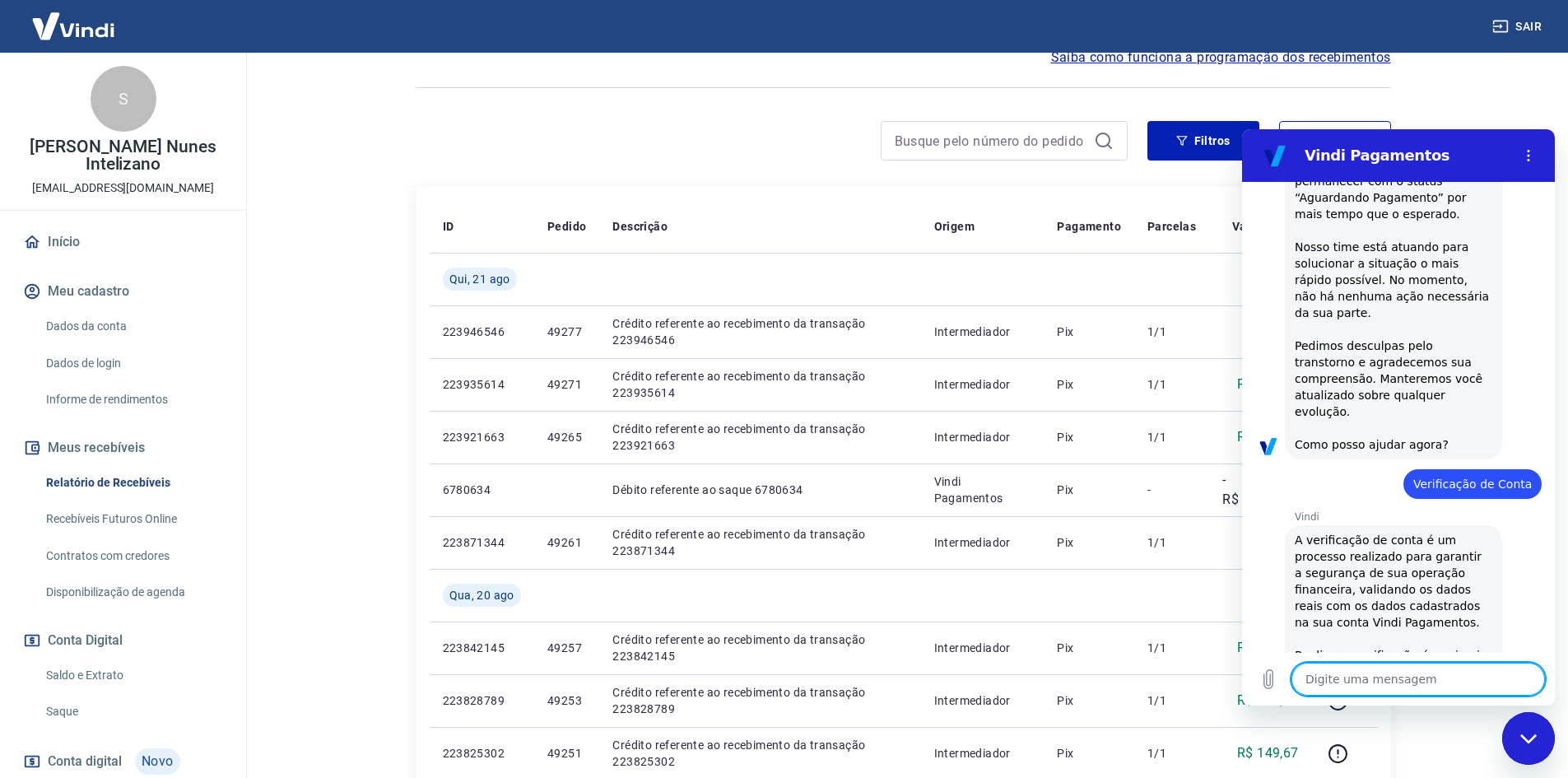
click at [1531, 741] on icon "Fechar janela de mensagens" at bounding box center [1529, 739] width 17 height 10
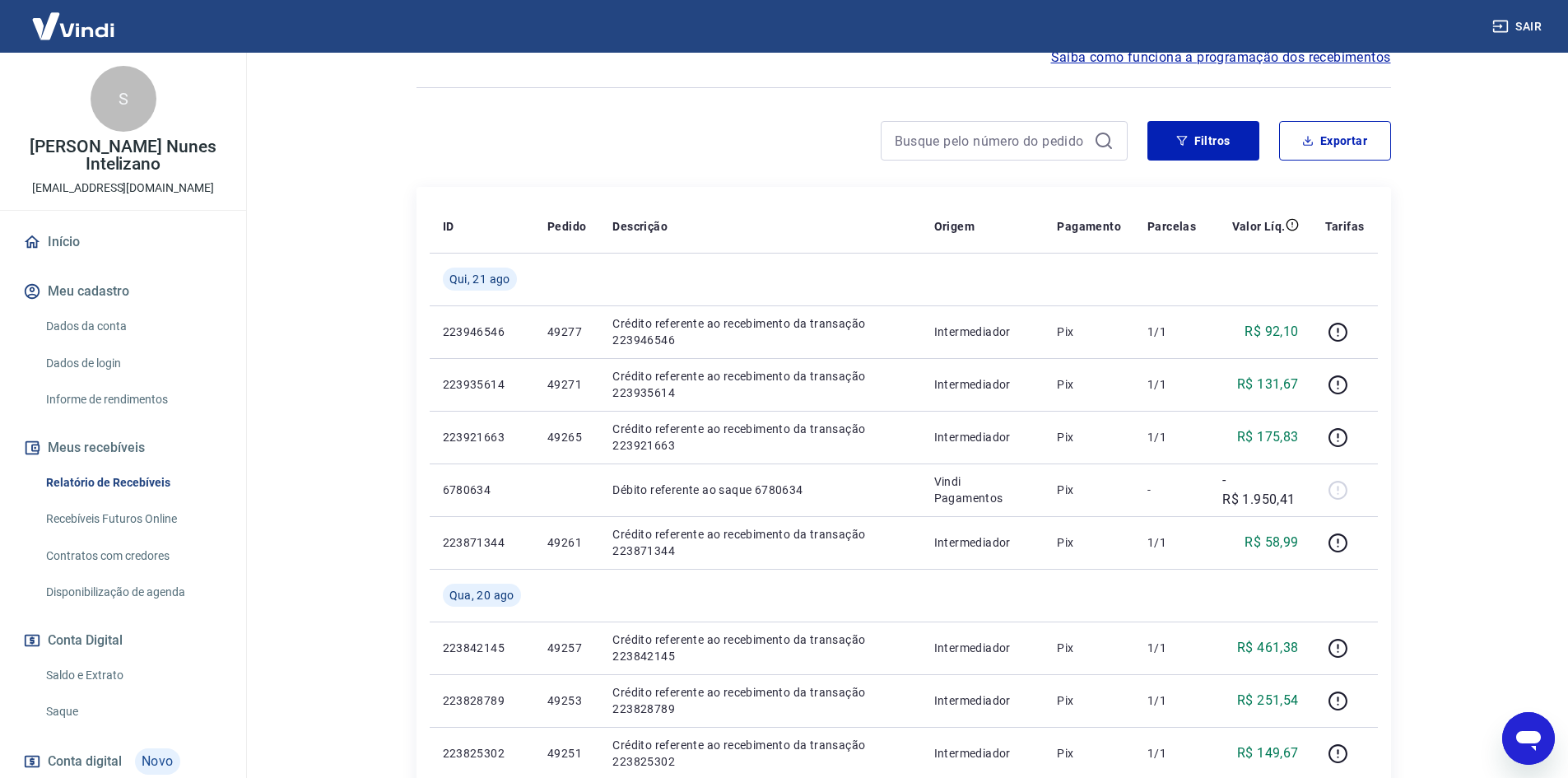
scroll to position [1500, 0]
click at [1544, 730] on div "Abrir janela de mensagens" at bounding box center [1528, 738] width 49 height 49
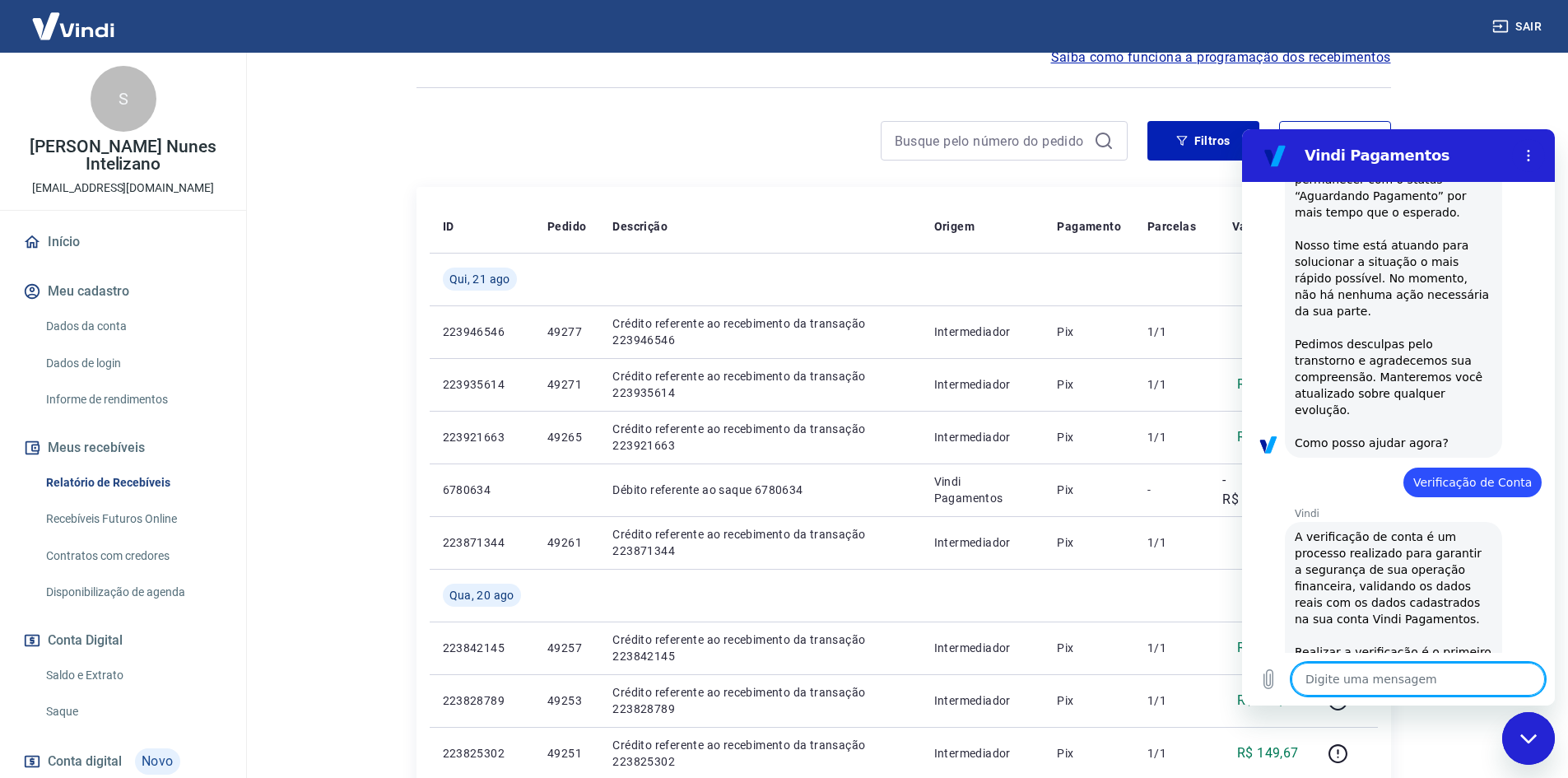
type textarea "x"
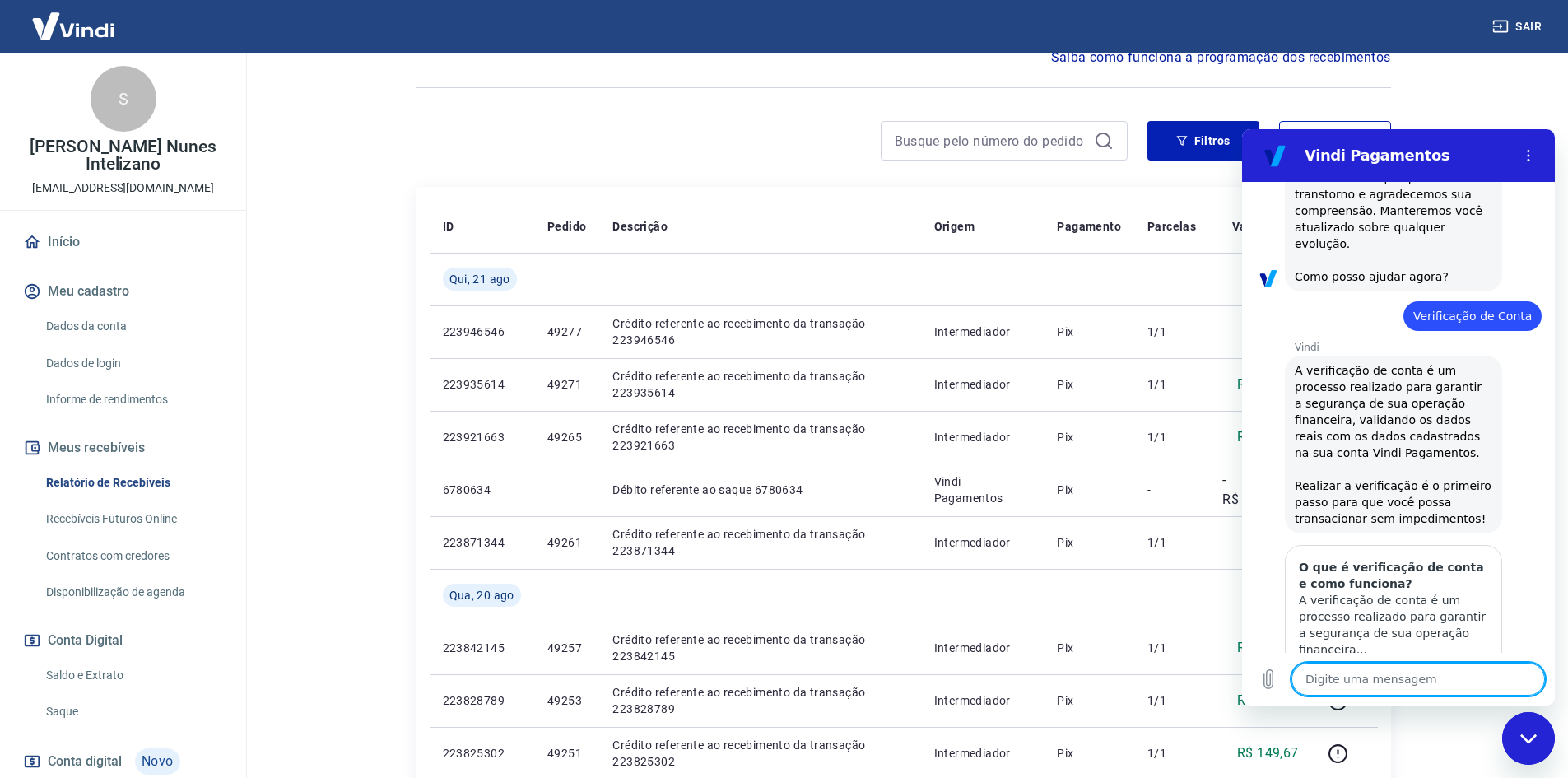
scroll to position [1566, 0]
click at [1411, 676] on textarea at bounding box center [1419, 679] width 254 height 33
type textarea "p"
type textarea "x"
type textarea "pr"
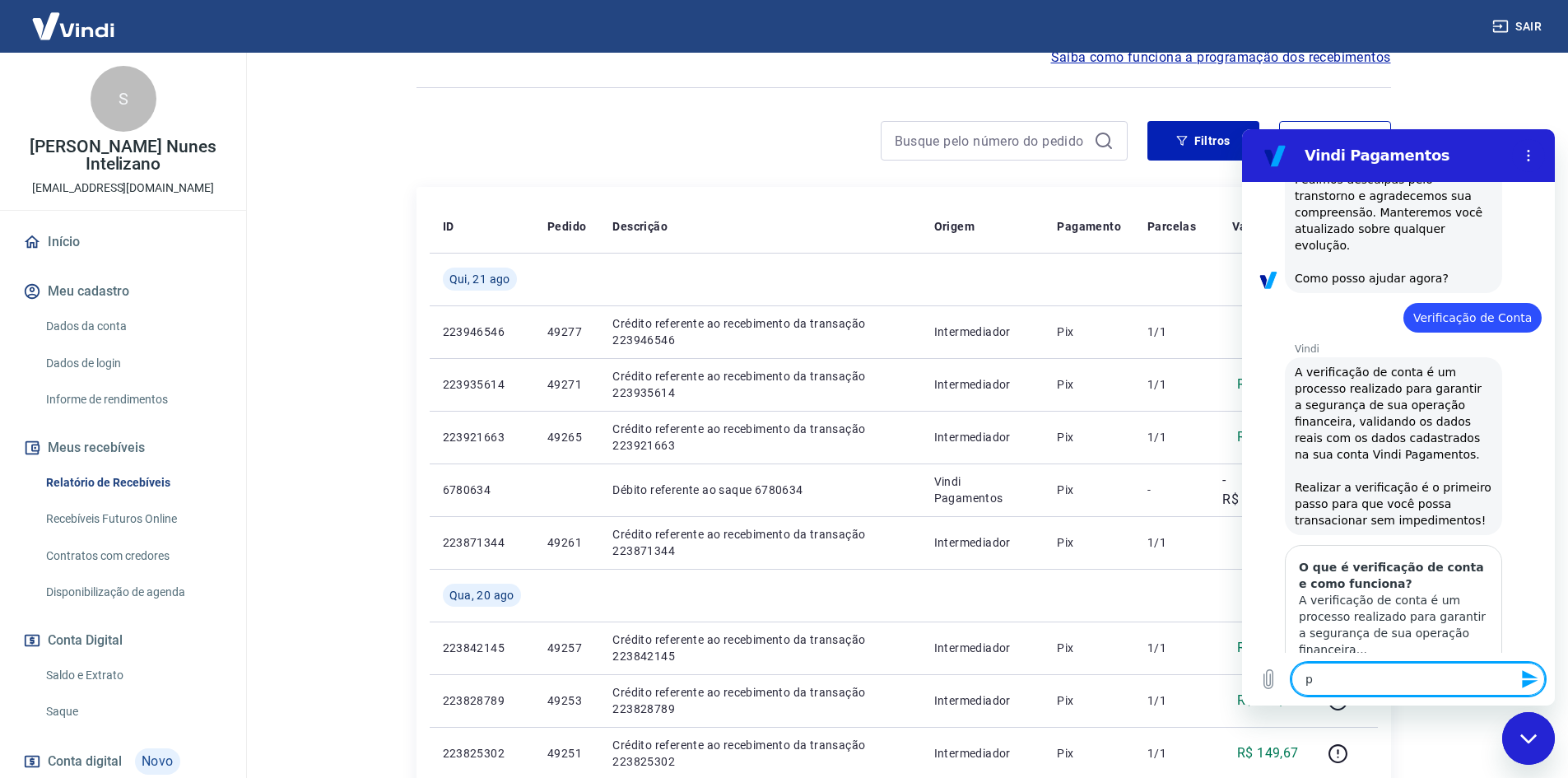
type textarea "x"
type textarea "pre"
type textarea "x"
type textarea "prec"
type textarea "x"
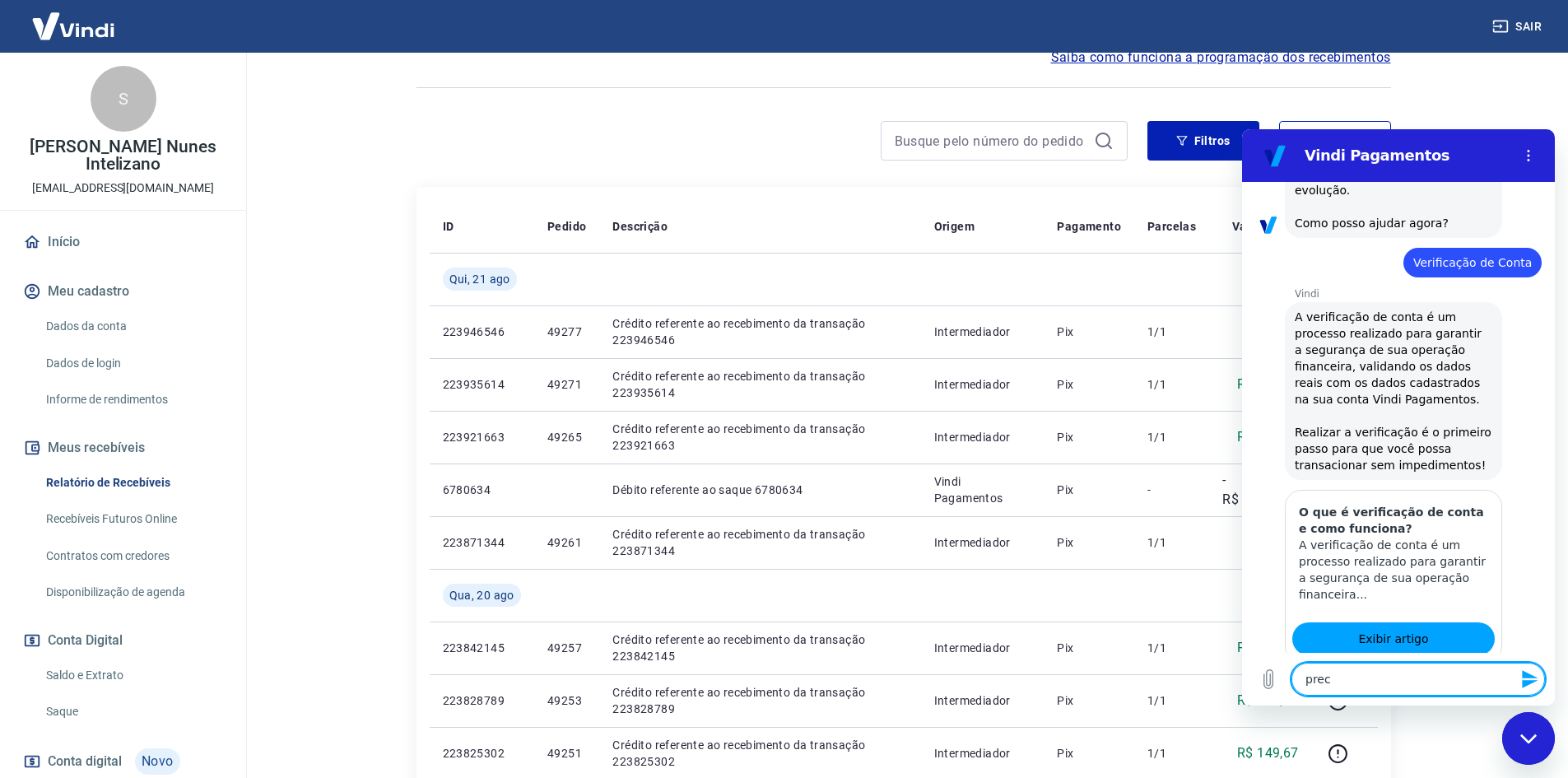
type textarea "preci"
type textarea "x"
type textarea "precis"
type textarea "x"
type textarea "preciso"
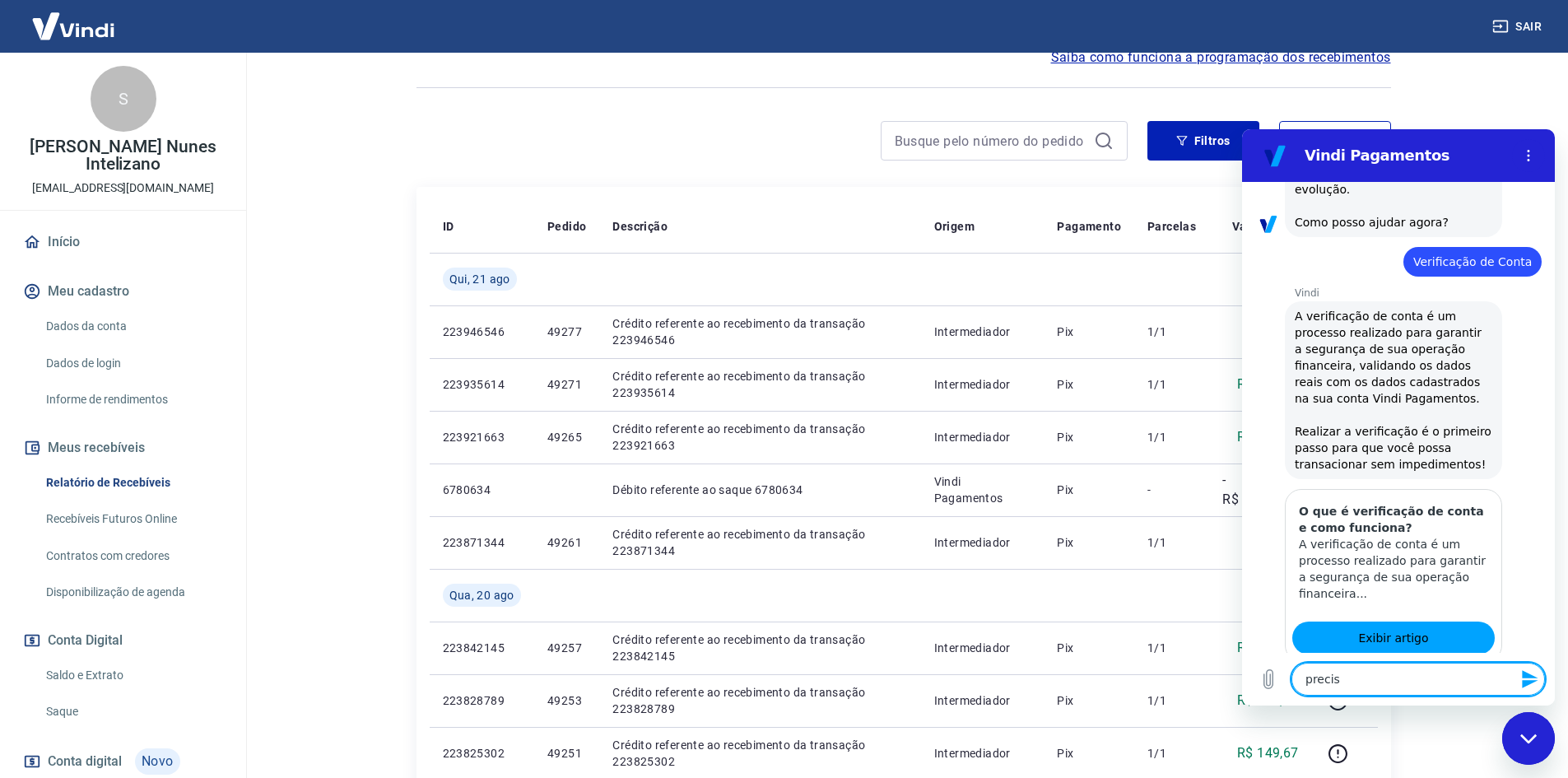
type textarea "x"
type textarea "preciso"
type textarea "x"
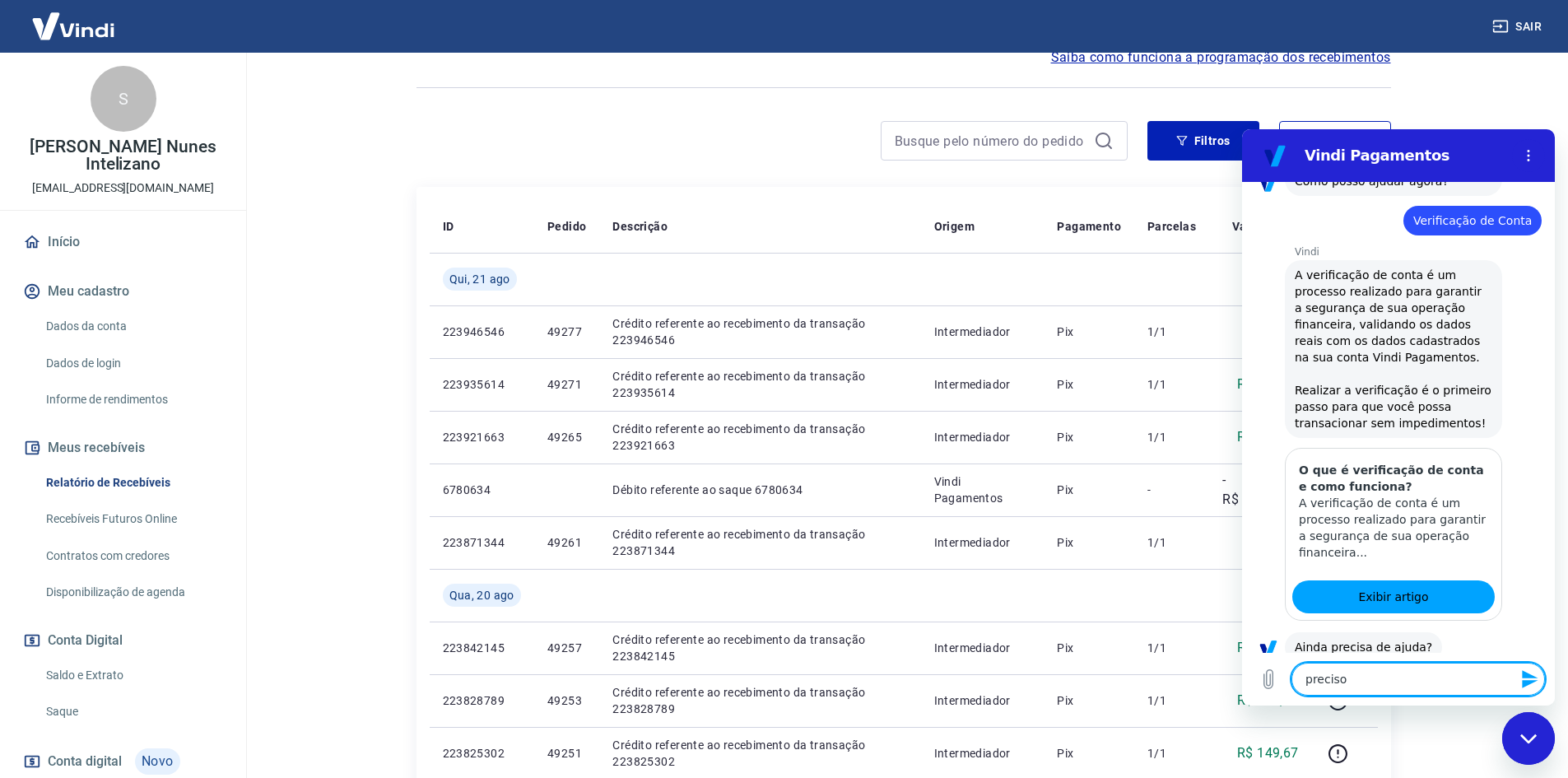
type textarea "preciso"
type textarea "x"
type textarea "precis"
type textarea "x"
type textarea "preci"
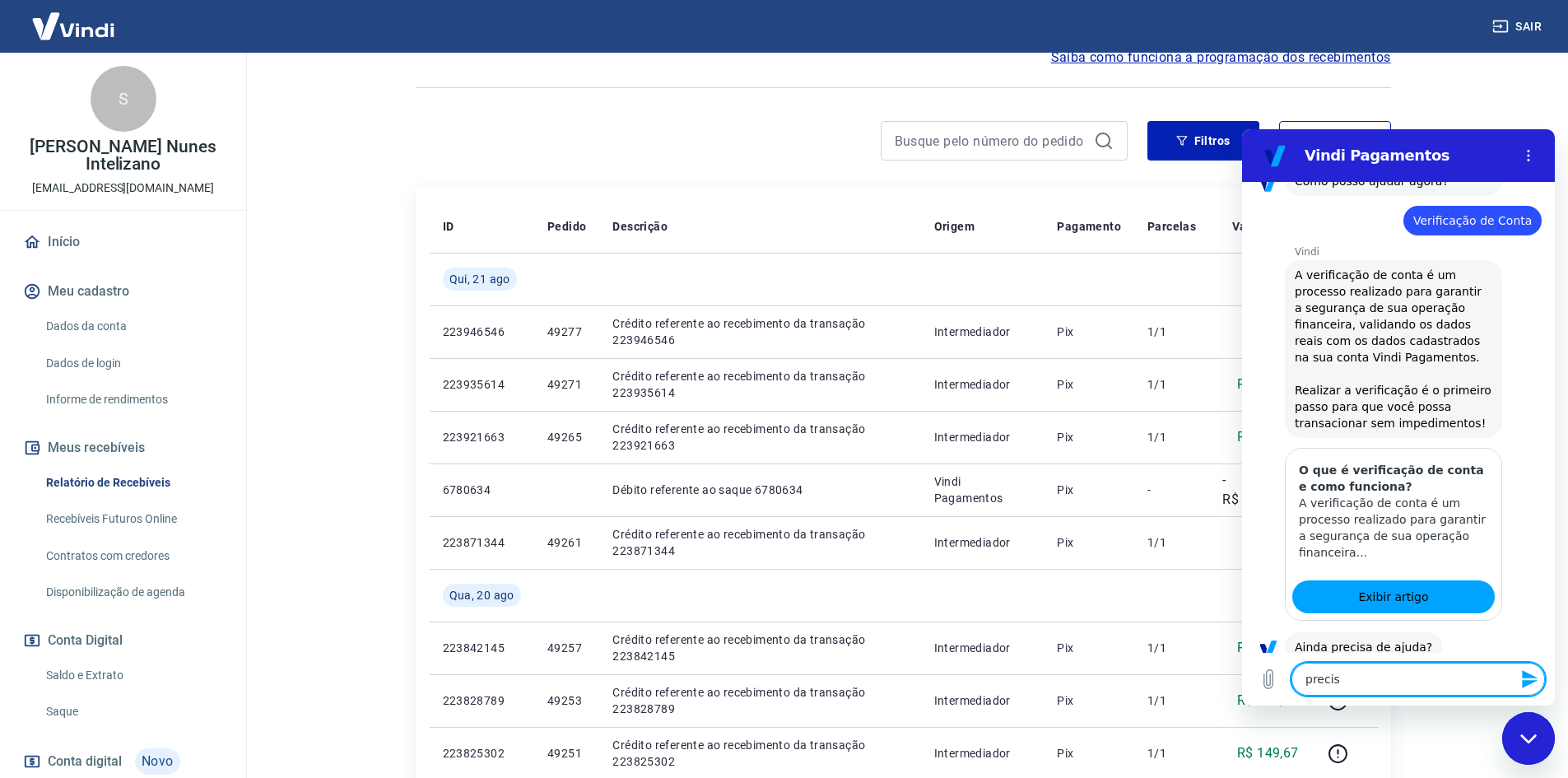
type textarea "x"
type textarea "prec"
type textarea "x"
type textarea "pre"
type textarea "x"
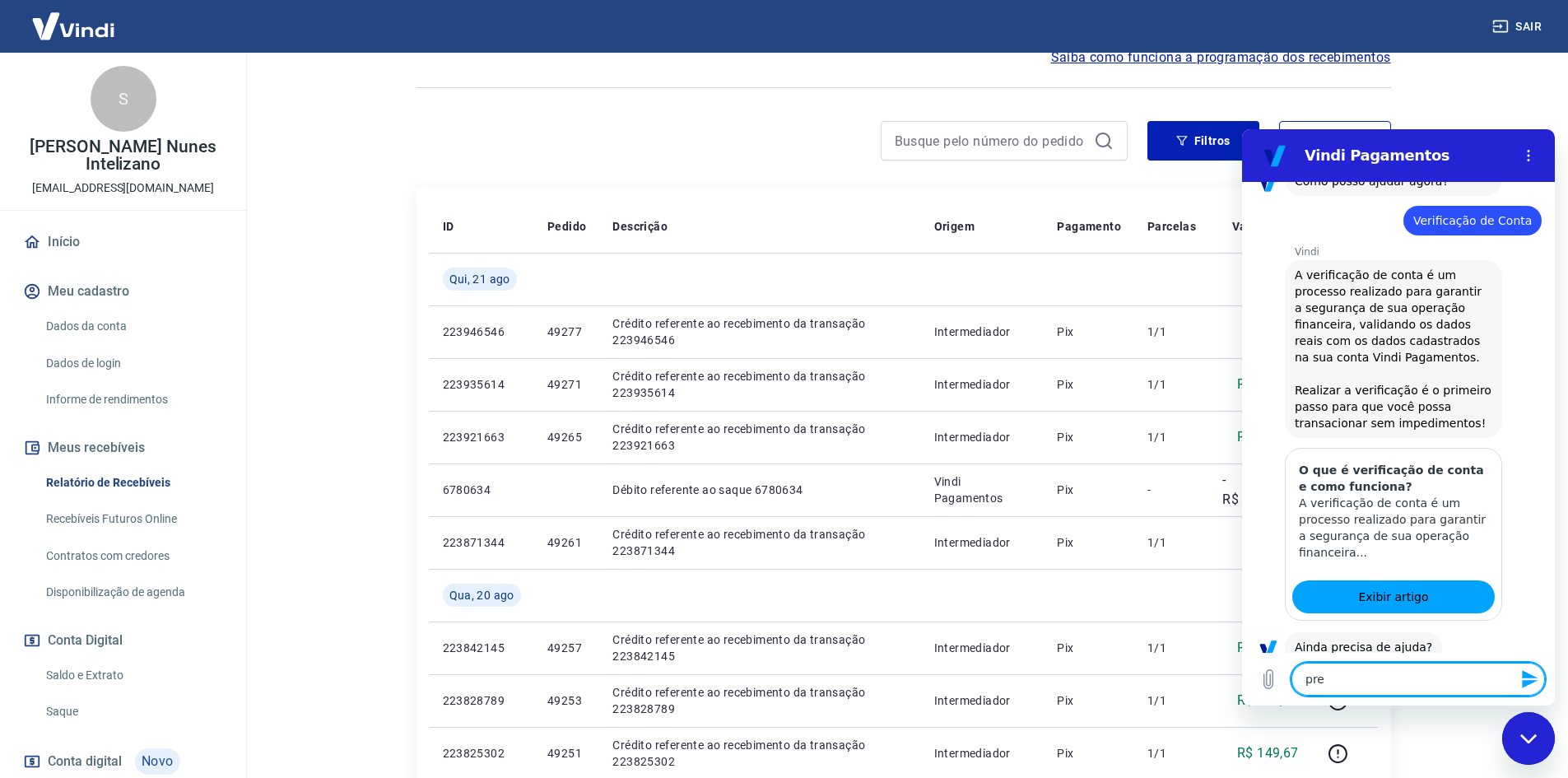
type textarea "pr"
type textarea "x"
type textarea "p"
type textarea "x"
click at [1445, 683] on button "Sim" at bounding box center [1460, 699] width 48 height 31
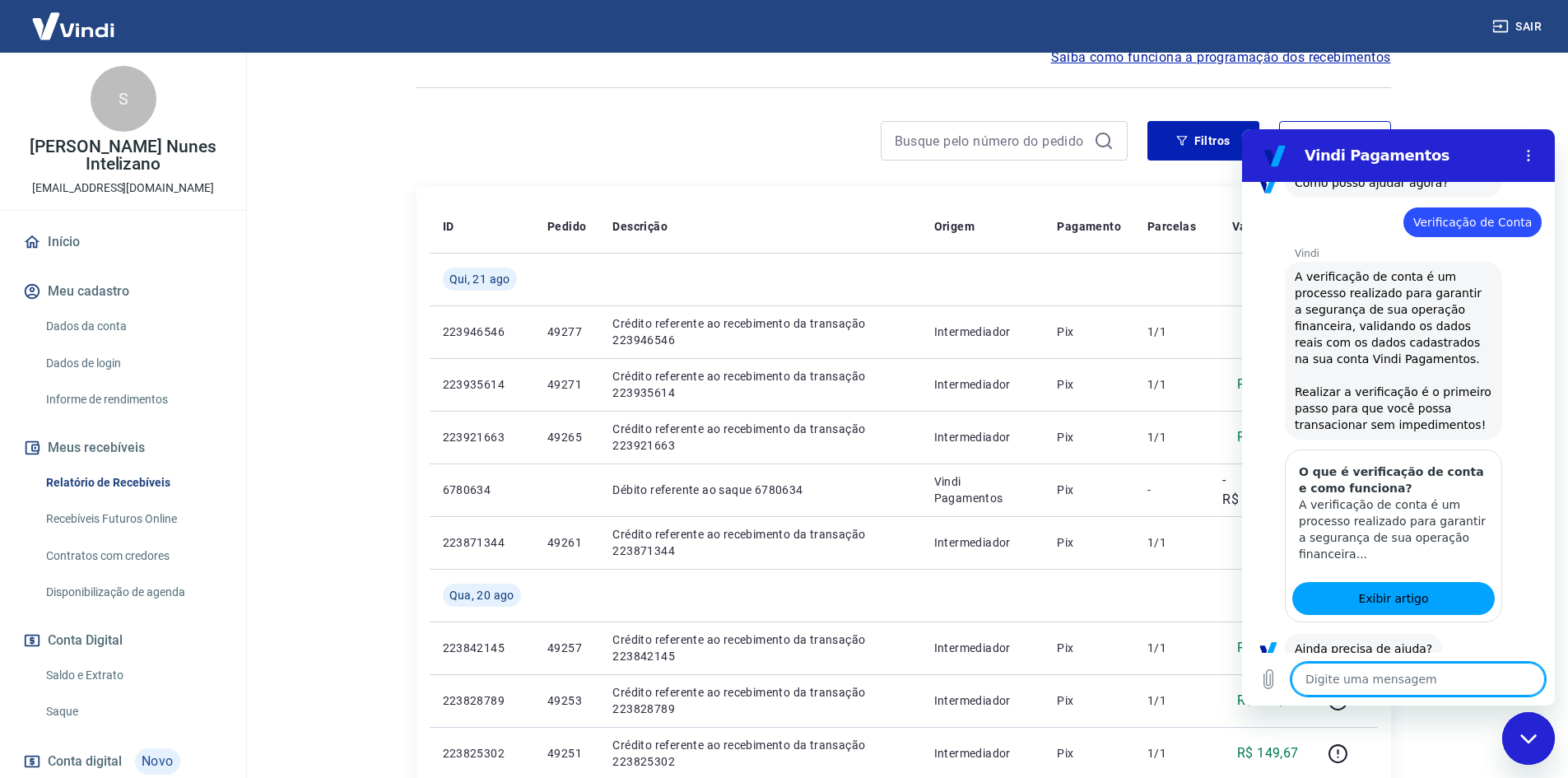
scroll to position [1665, 0]
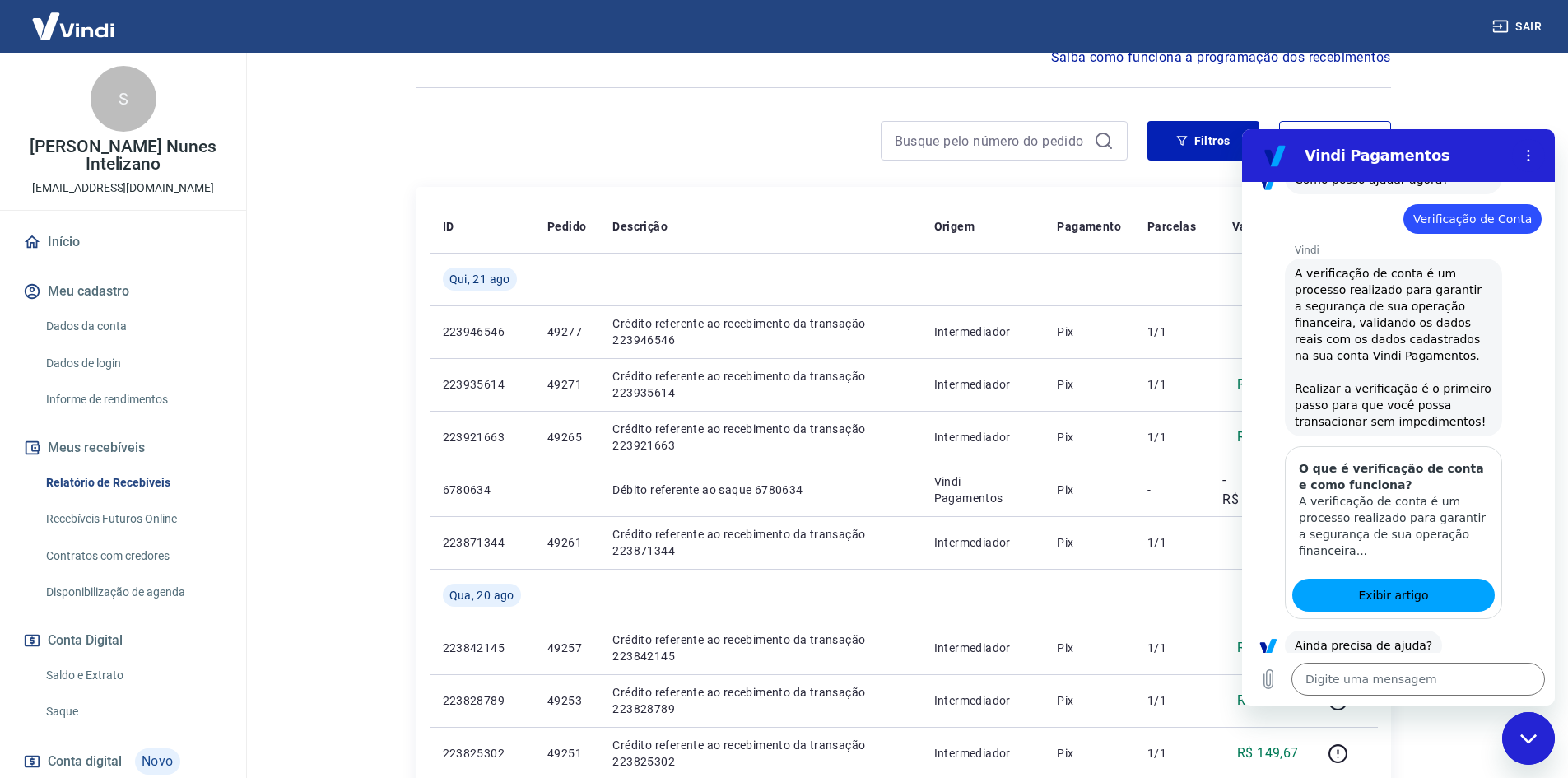
click at [1518, 737] on div "Fechar janela de mensagens" at bounding box center [1528, 738] width 49 height 49
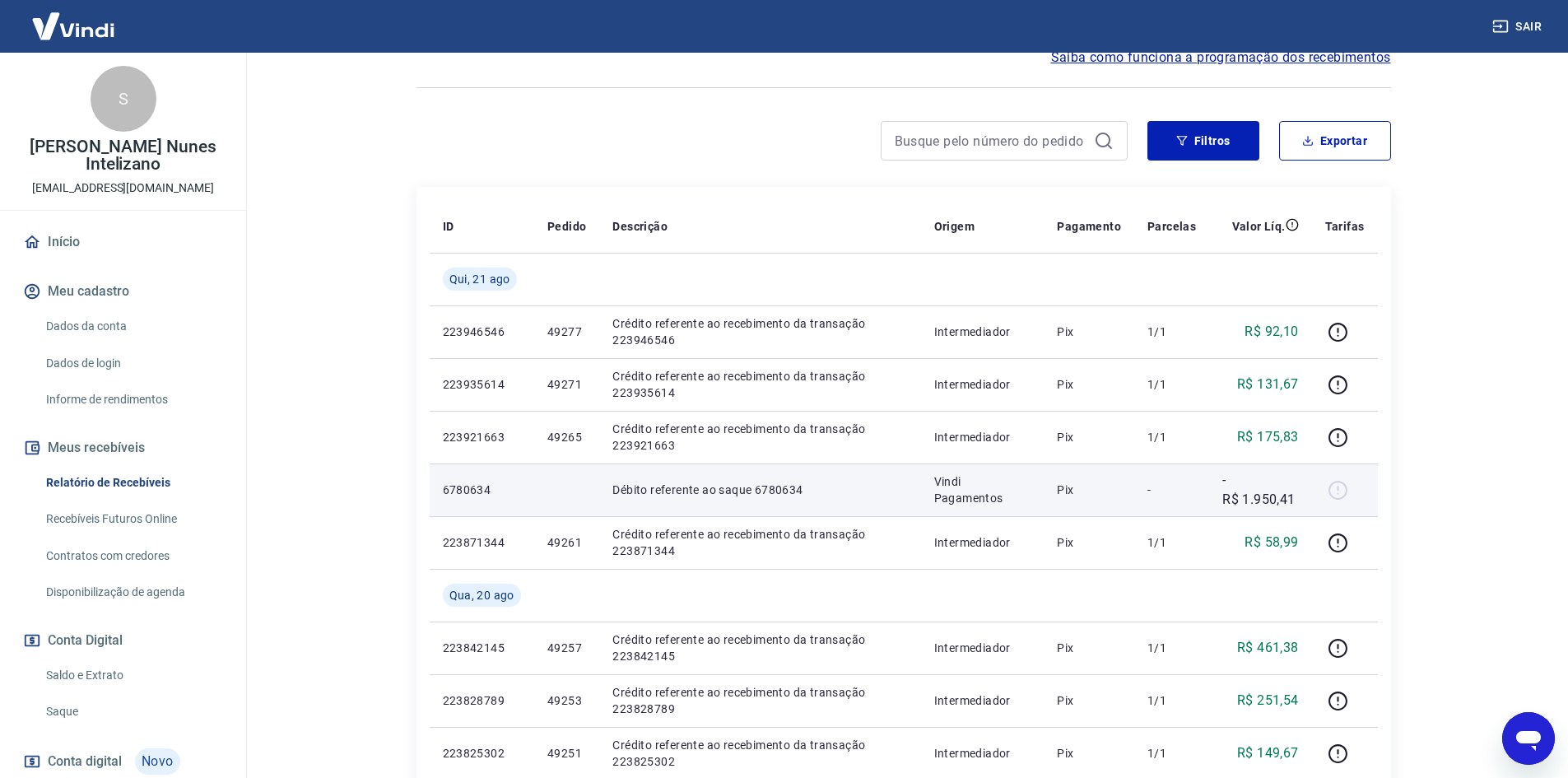
click at [1336, 492] on div at bounding box center [1345, 490] width 40 height 26
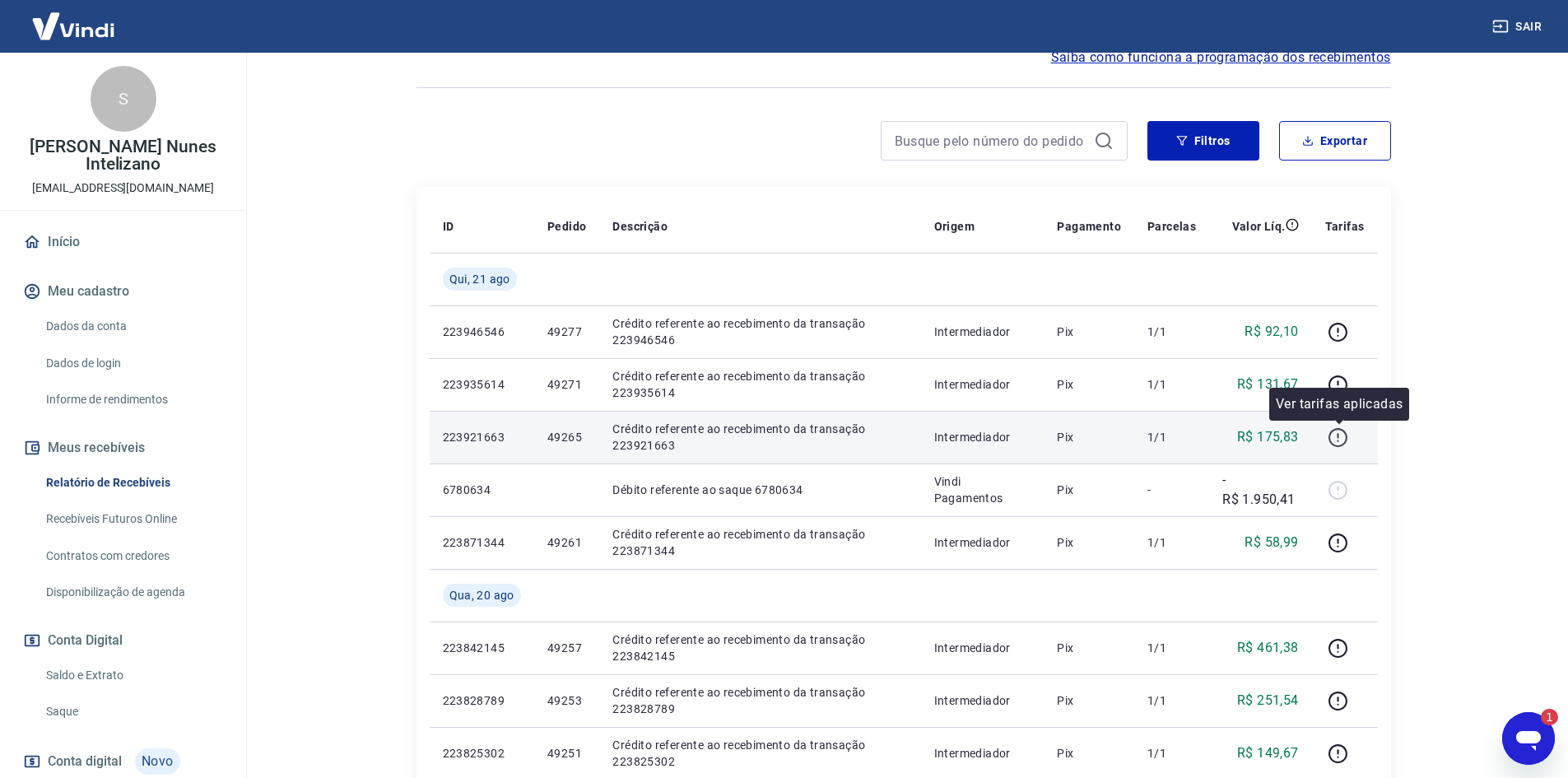
scroll to position [0, 0]
click at [1340, 443] on icon "button" at bounding box center [1338, 438] width 21 height 21
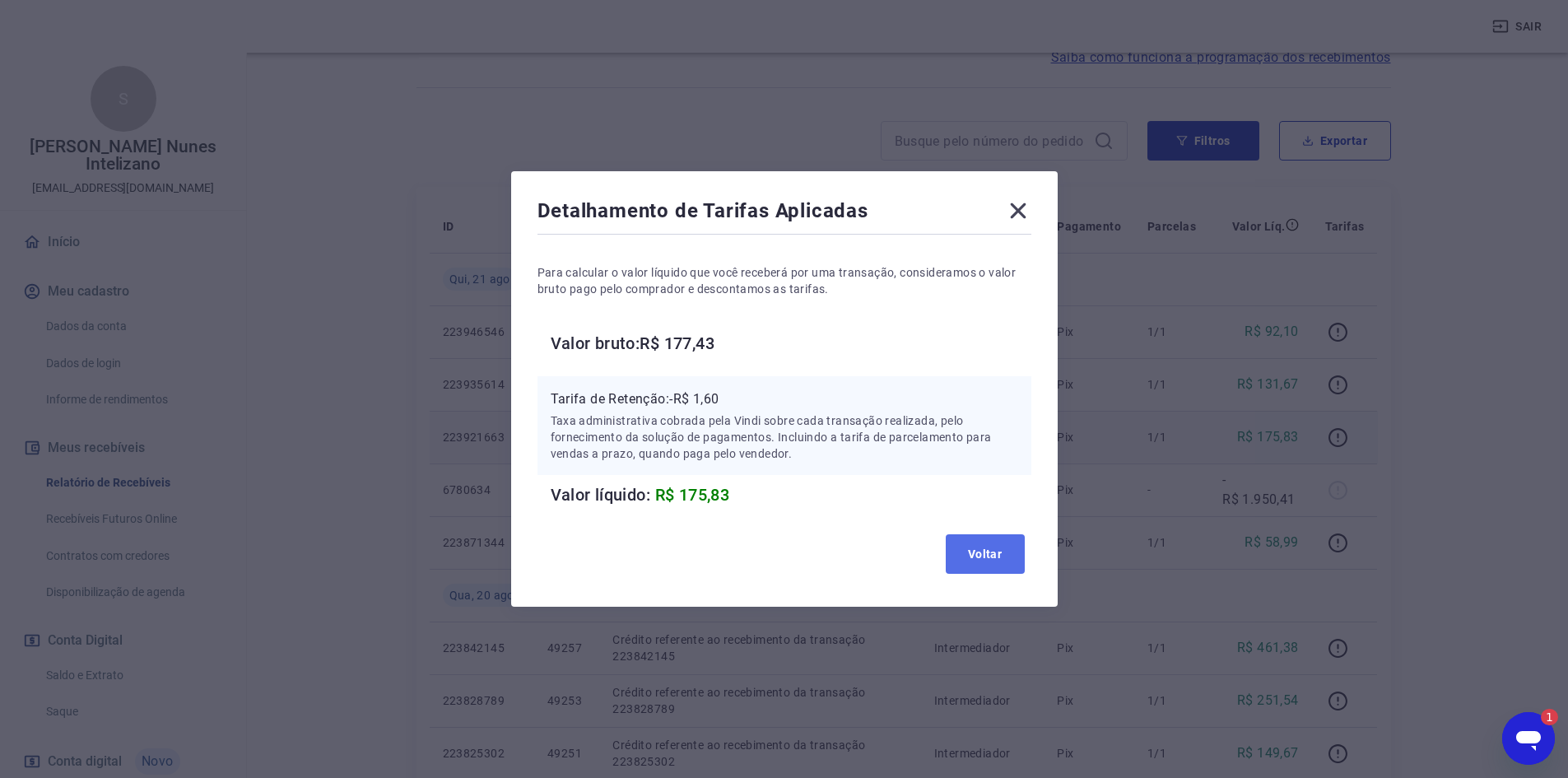
click at [1016, 552] on button "Voltar" at bounding box center [985, 554] width 79 height 40
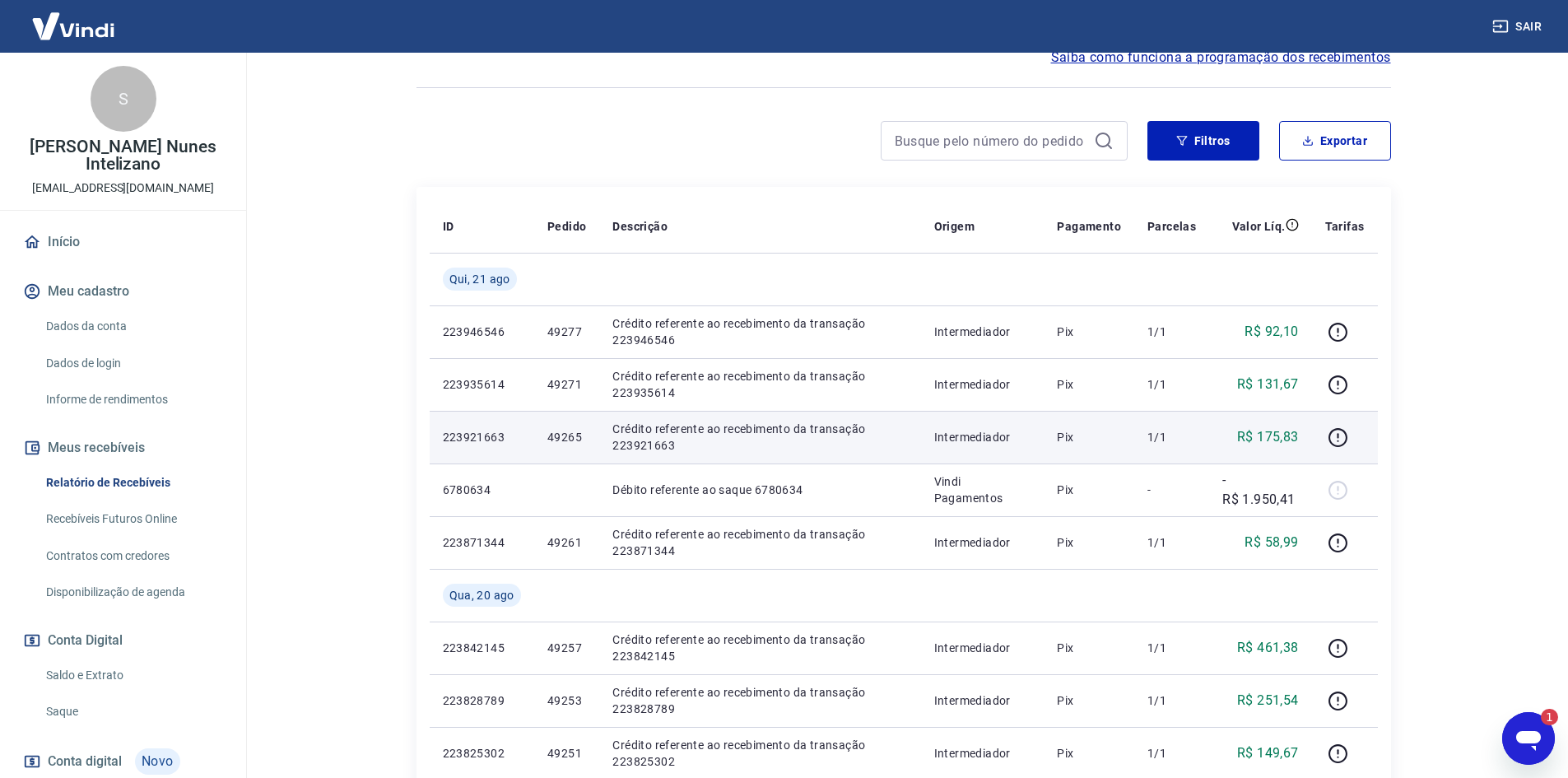
click at [1527, 742] on icon "Abrir janela de mensagens, 1 mensagem não lida" at bounding box center [1528, 741] width 24 height 20
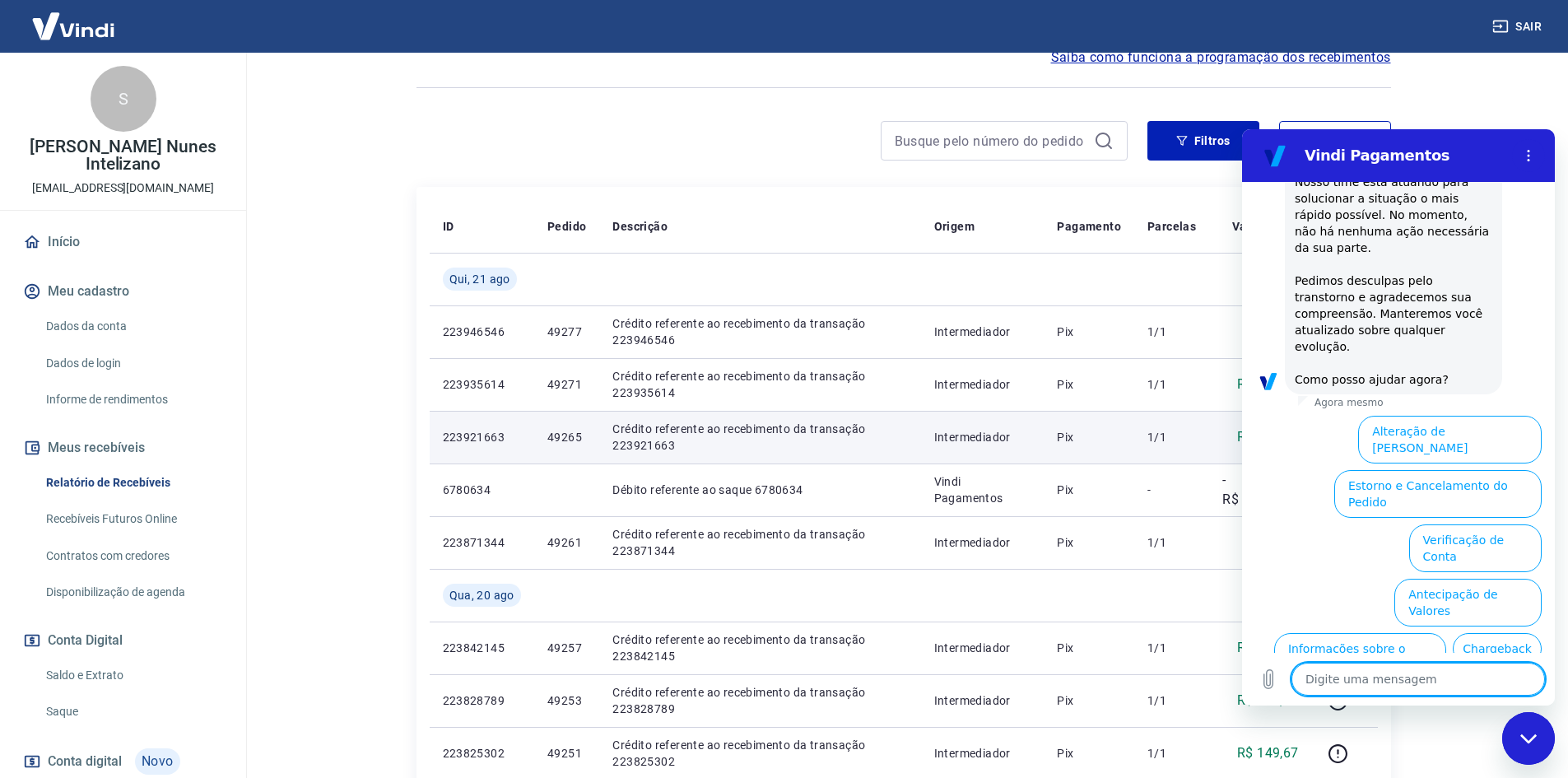
scroll to position [2515, 0]
click at [1525, 162] on icon "Menu de opções" at bounding box center [1528, 155] width 13 height 13
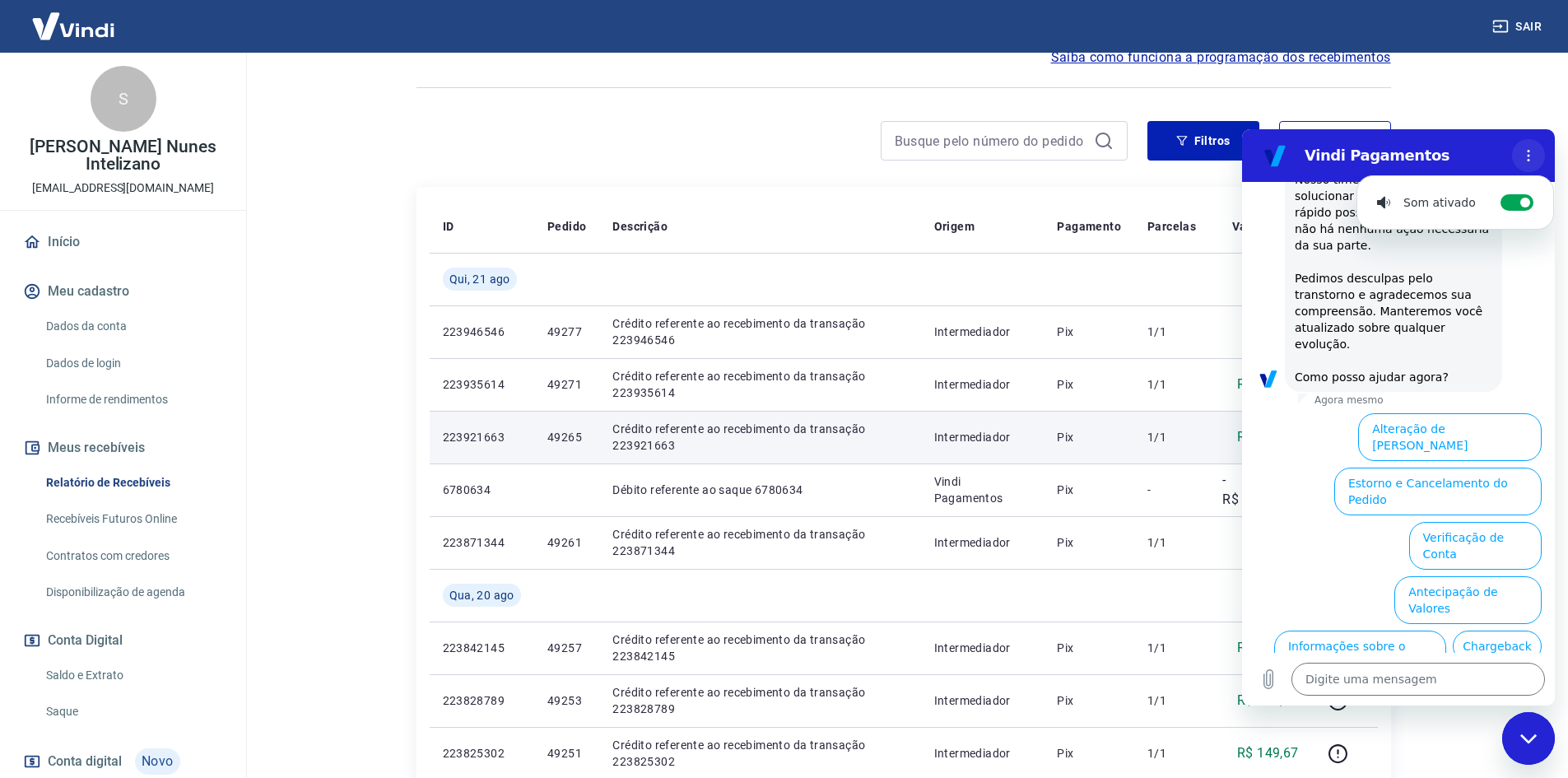
click at [1525, 162] on icon "Menu de opções" at bounding box center [1528, 155] width 13 height 13
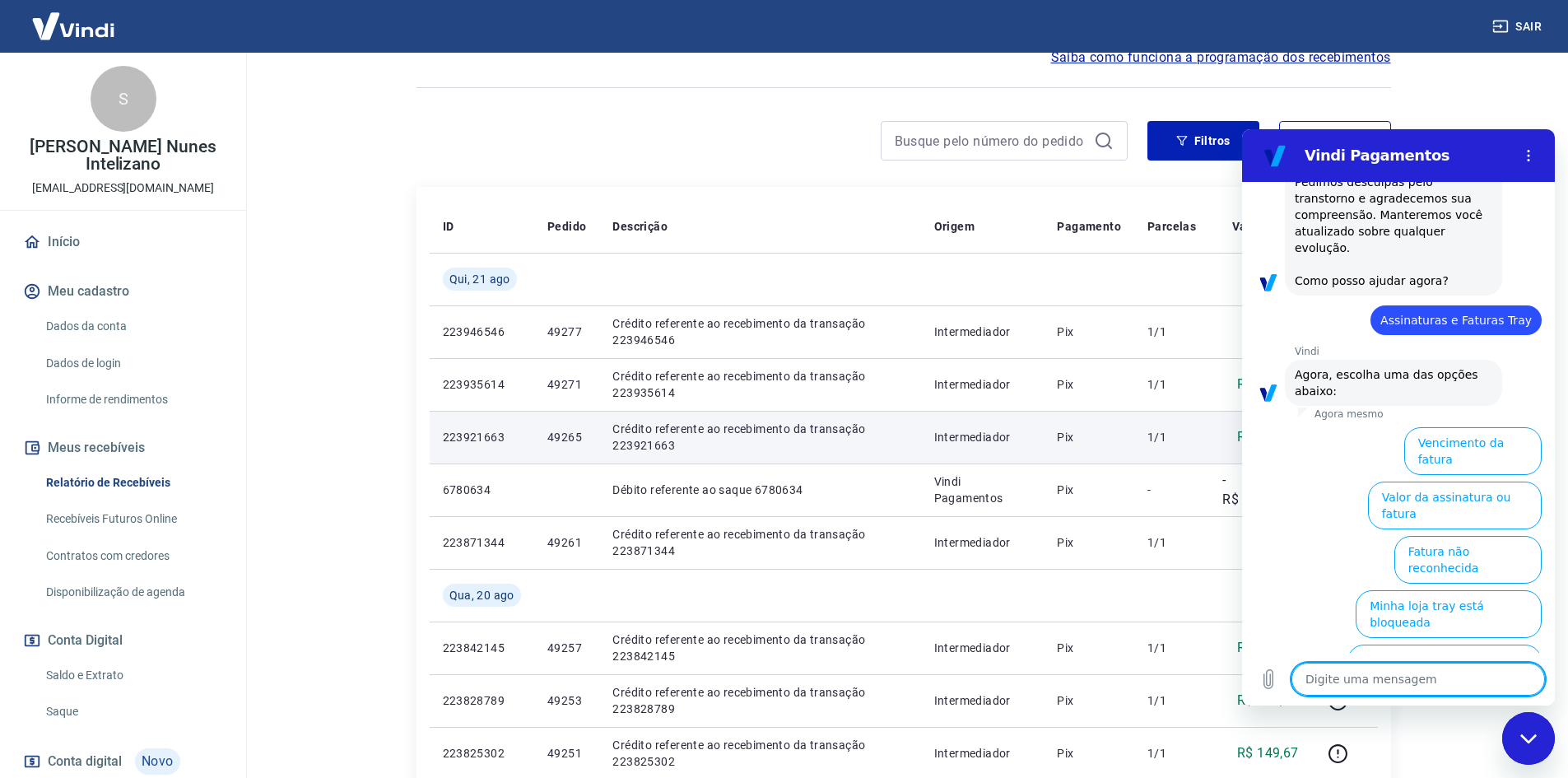
scroll to position [2625, 0]
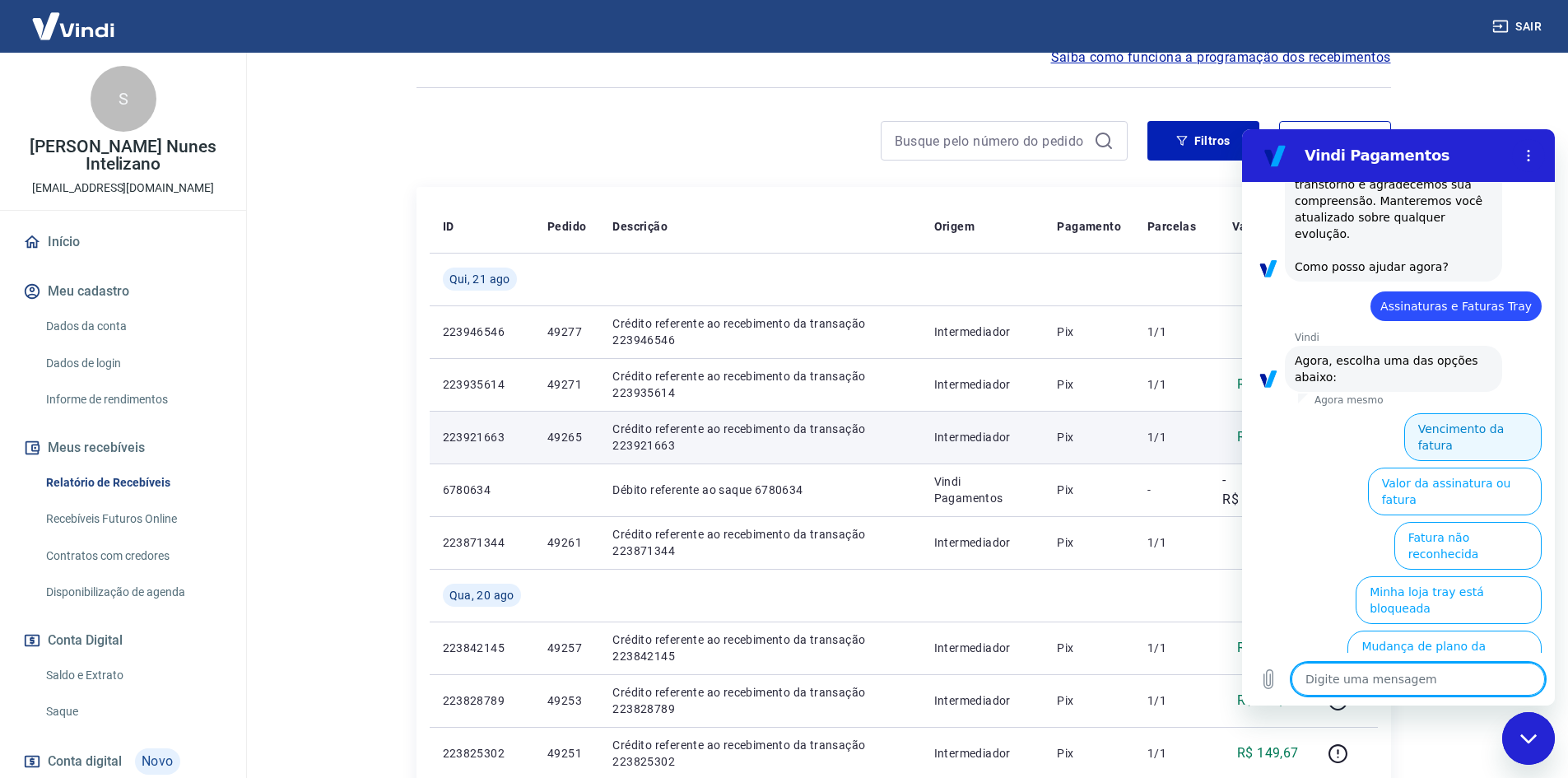
click at [1446, 413] on button "Vencimento da fatura" at bounding box center [1472, 437] width 137 height 48
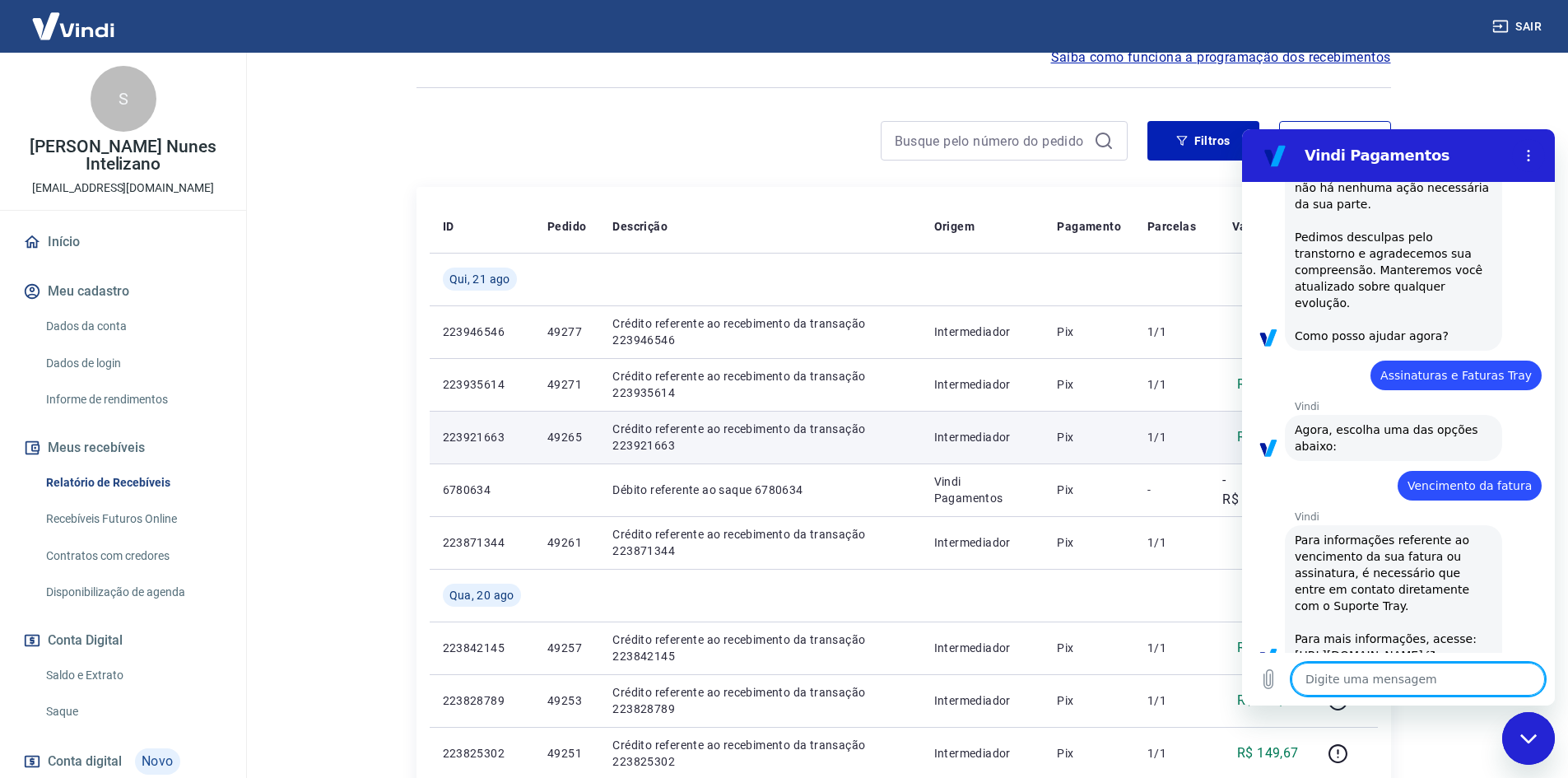
scroll to position [2560, 0]
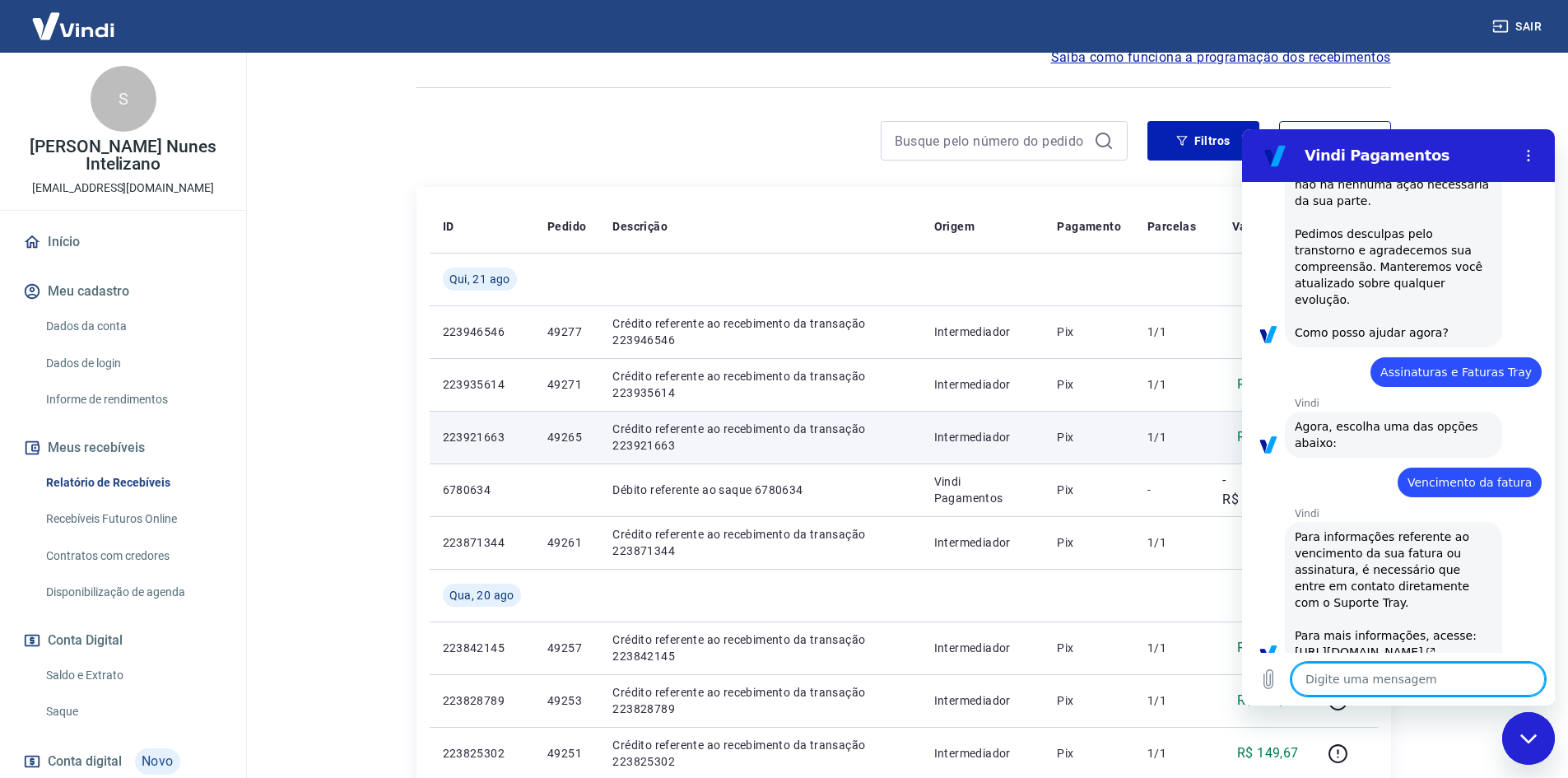
click at [792, 162] on div "Filtros Exportar" at bounding box center [904, 147] width 975 height 53
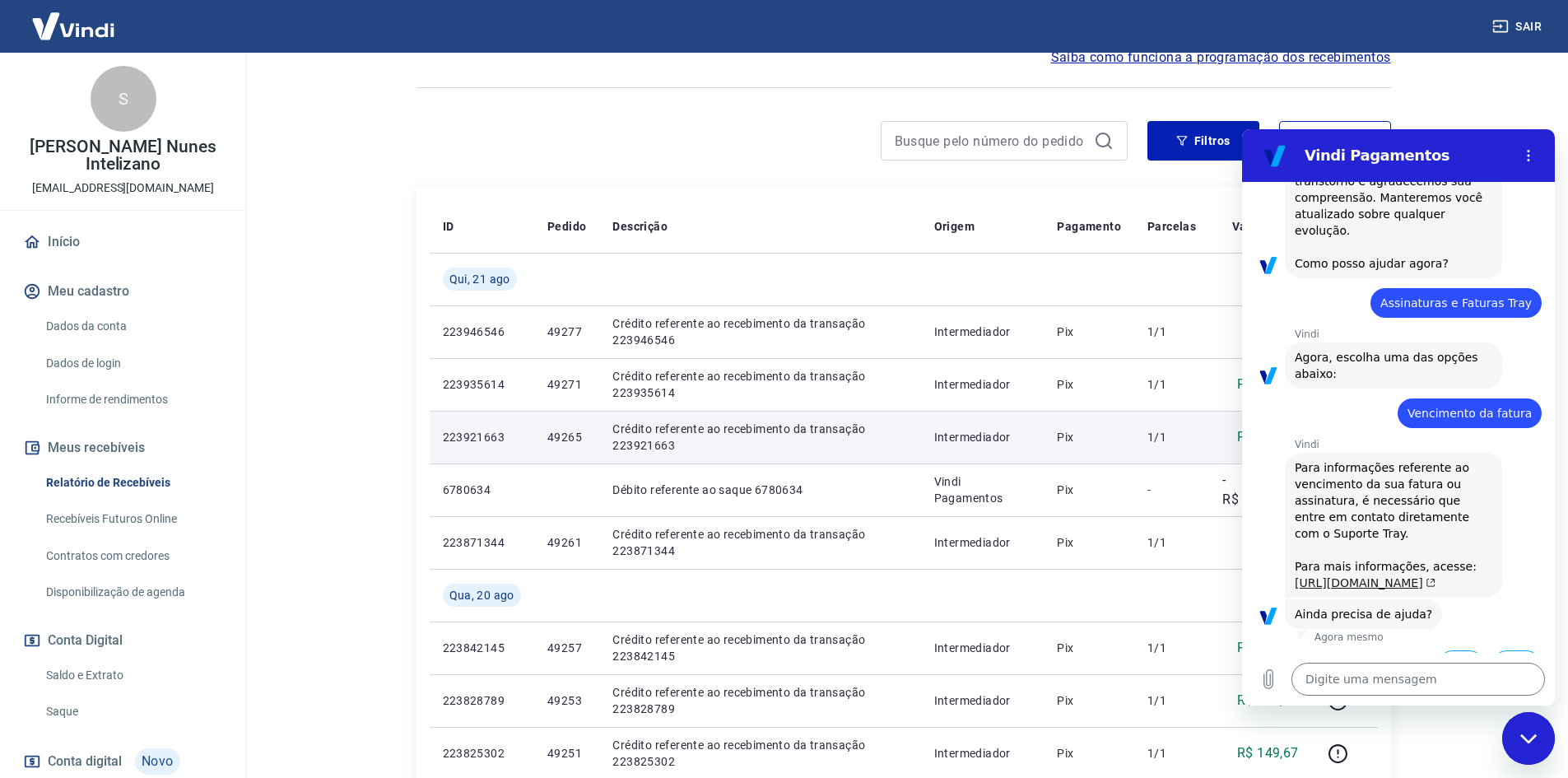
click at [1342, 577] on link "https://basedeconhecimento.tray.com.br/hc/pt-br/articles/6743727654171-Como-ent…" at bounding box center [1365, 583] width 141 height 13
click at [1521, 650] on button "Não" at bounding box center [1517, 666] width 50 height 31
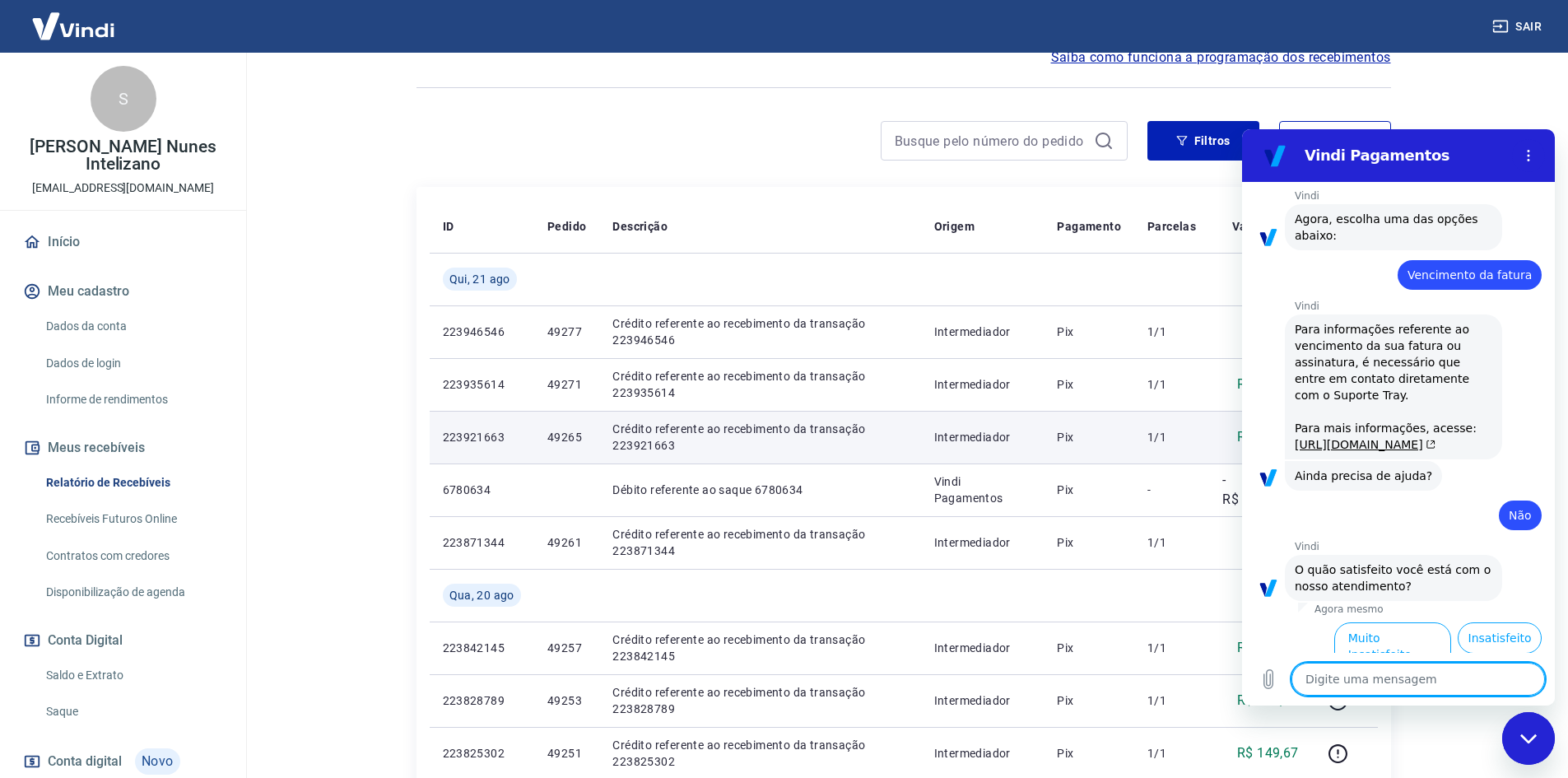
scroll to position [2777, 0]
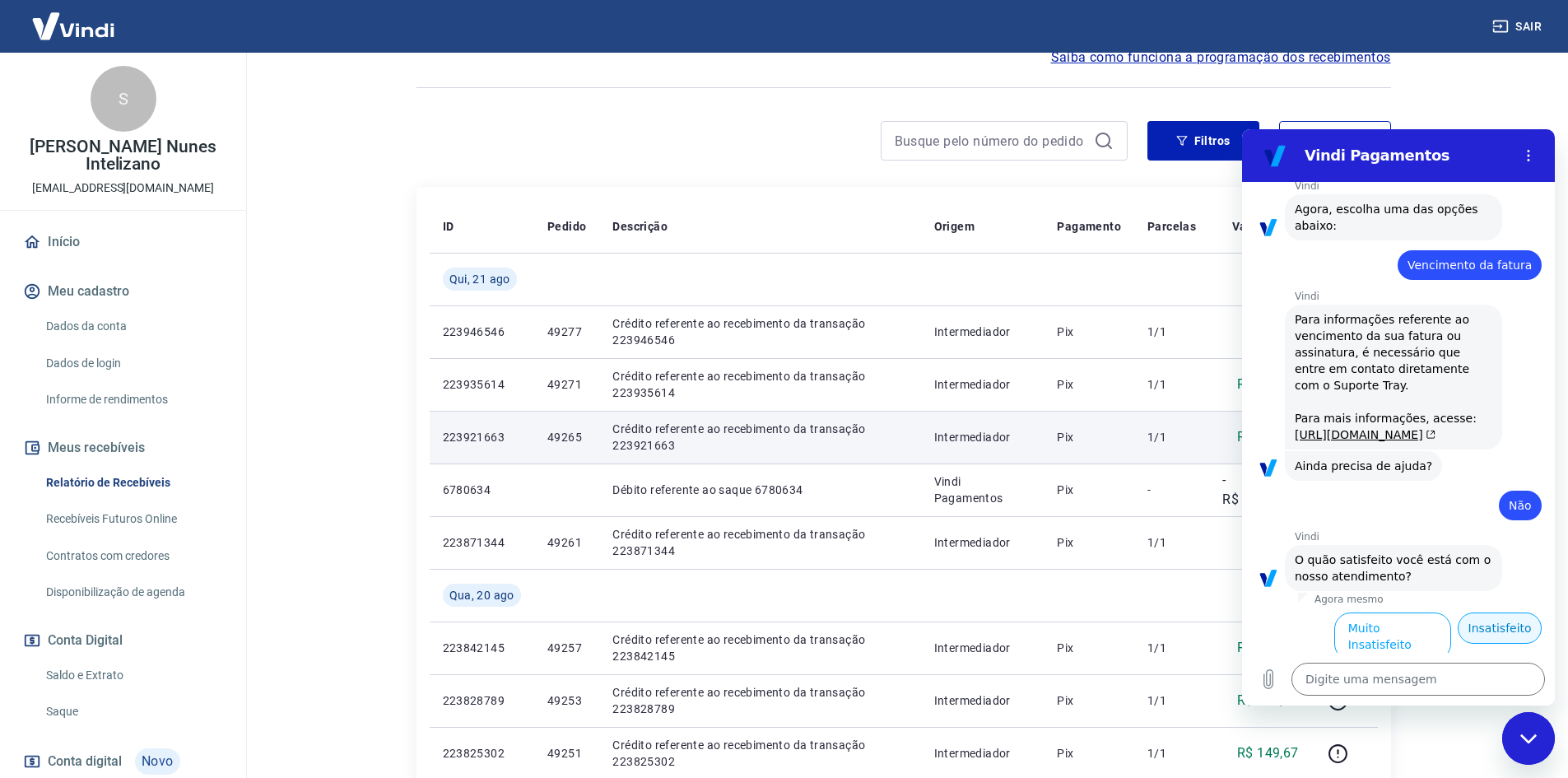
click at [1481, 612] on button "Insatisfeito" at bounding box center [1499, 628] width 84 height 31
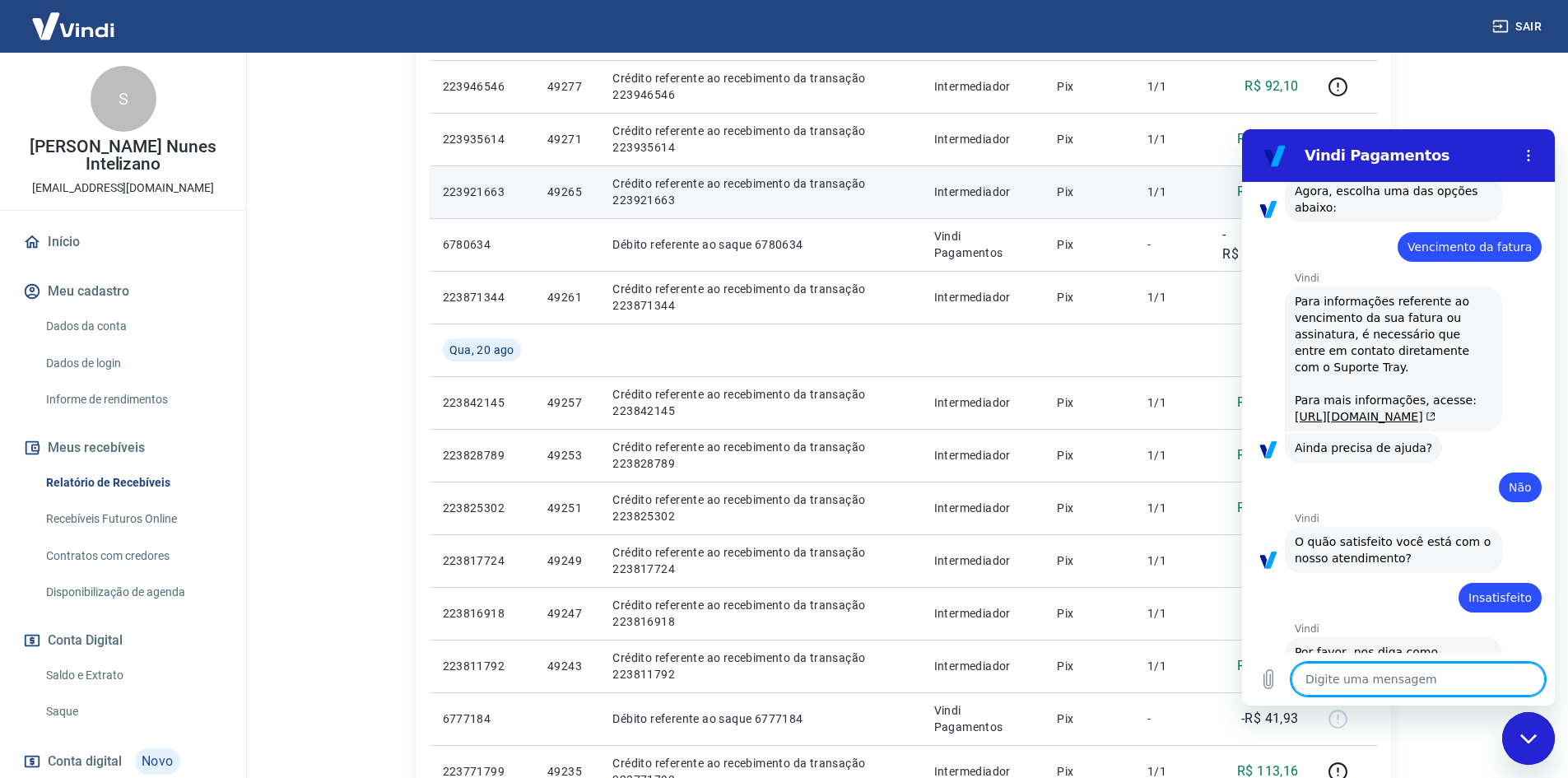
scroll to position [412, 0]
click at [1537, 742] on icon "Fechar janela de mensagens" at bounding box center [1529, 739] width 17 height 10
type textarea "x"
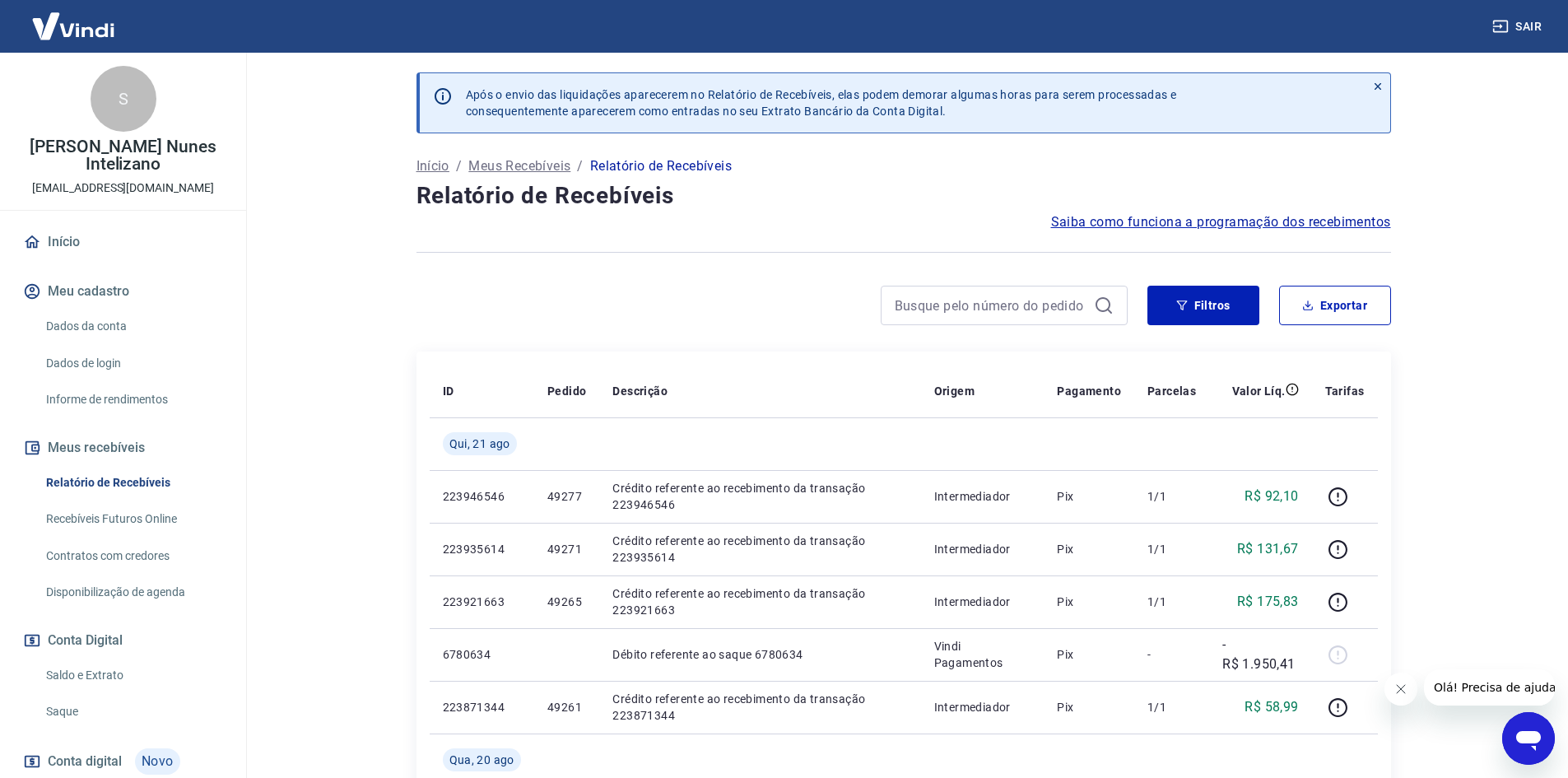
click at [1529, 730] on icon "Abrir janela de mensagens" at bounding box center [1528, 738] width 30 height 30
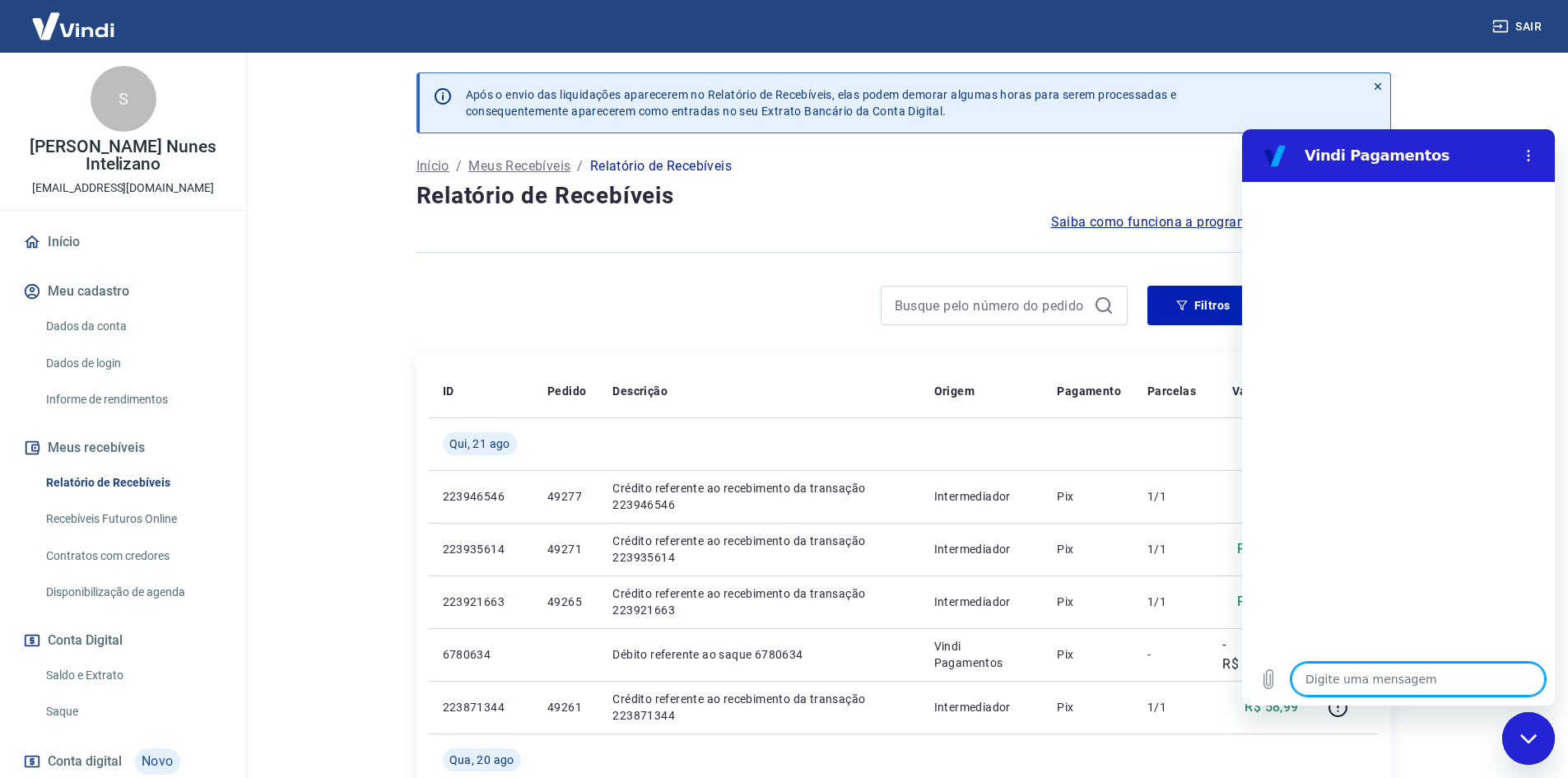
click at [1380, 89] on icon at bounding box center [1377, 86] width 11 height 11
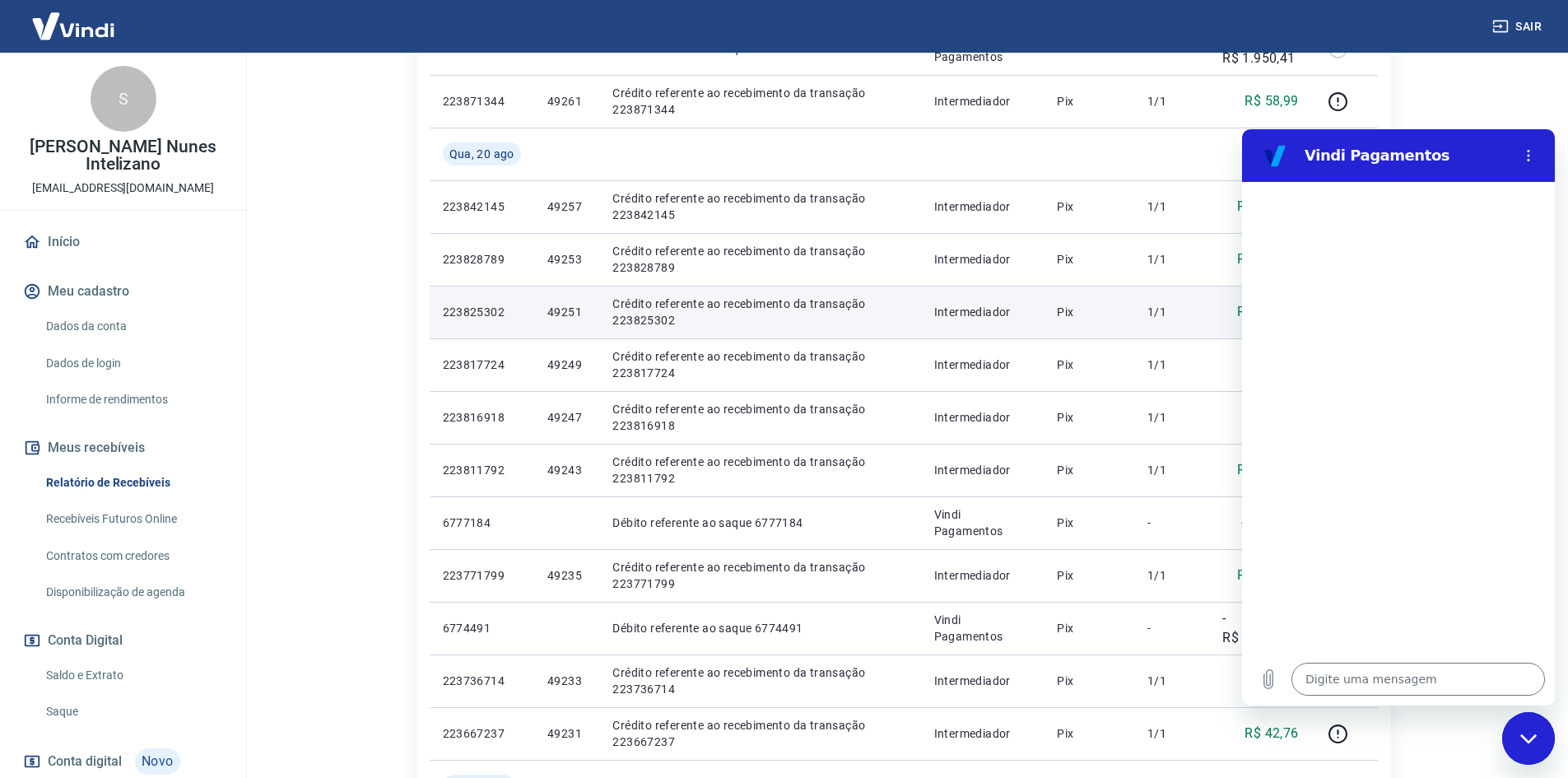
scroll to position [577, 0]
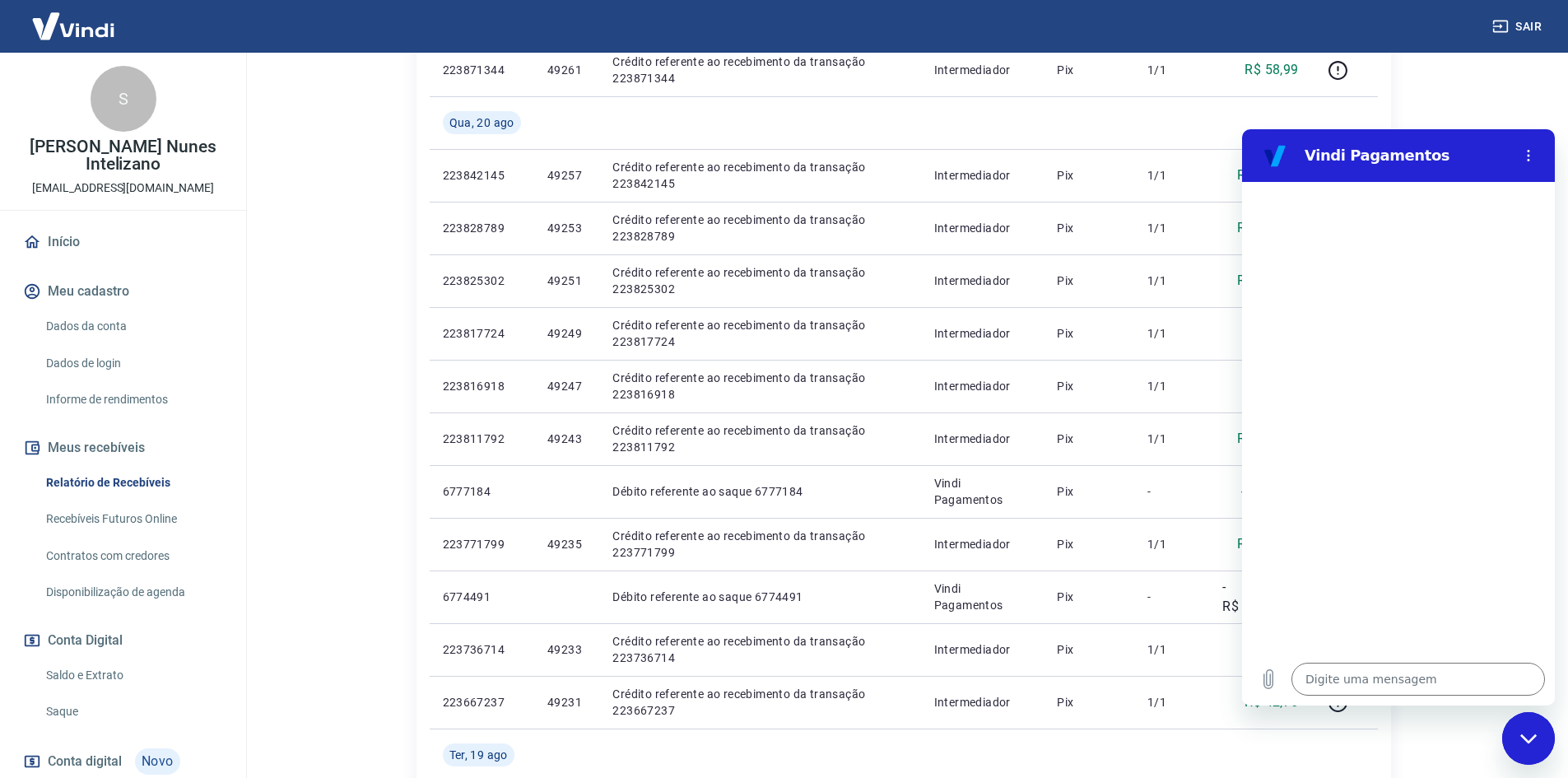
click at [1528, 726] on div "Fechar janela de mensagens" at bounding box center [1528, 738] width 49 height 49
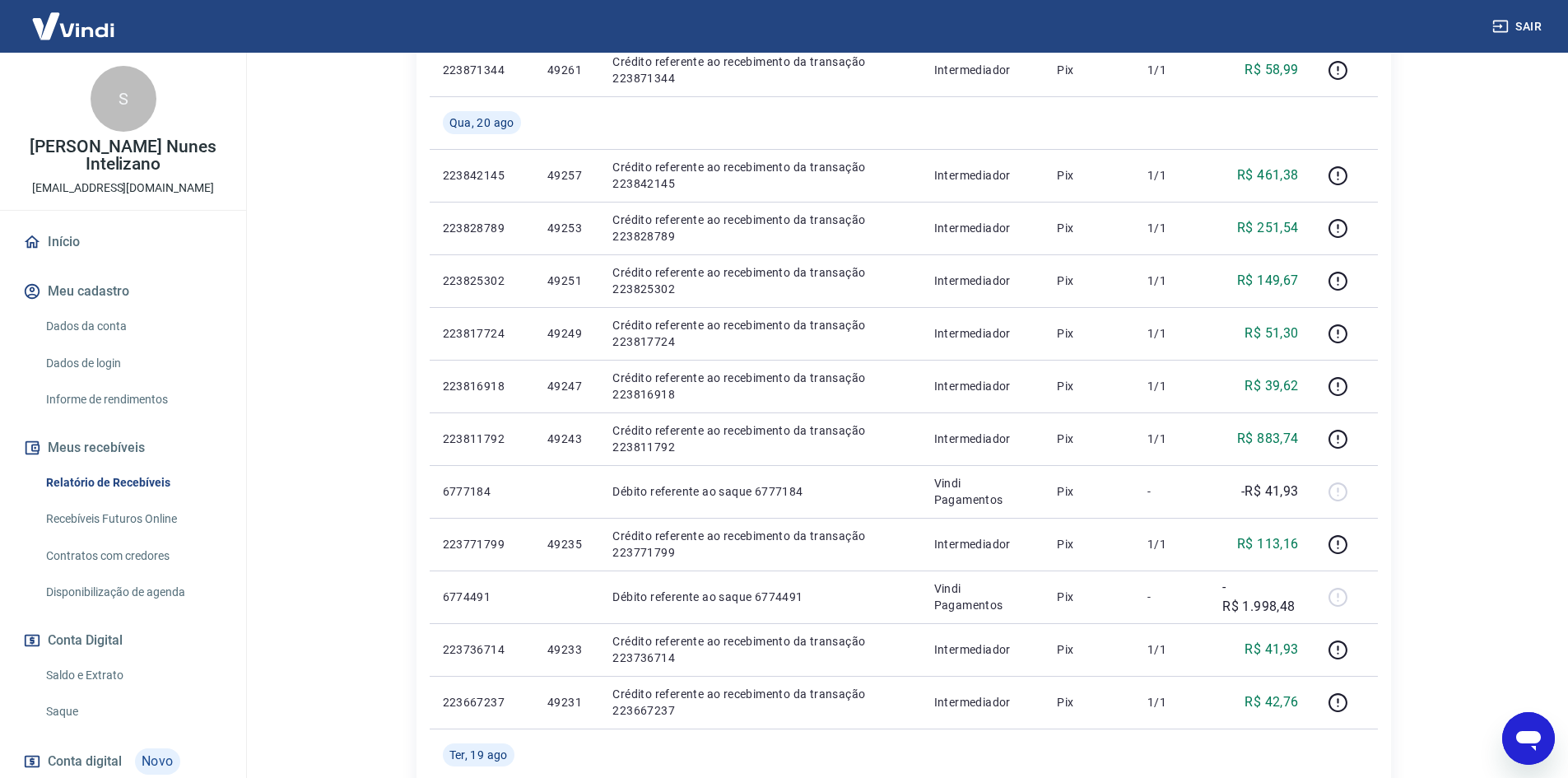
type textarea "x"
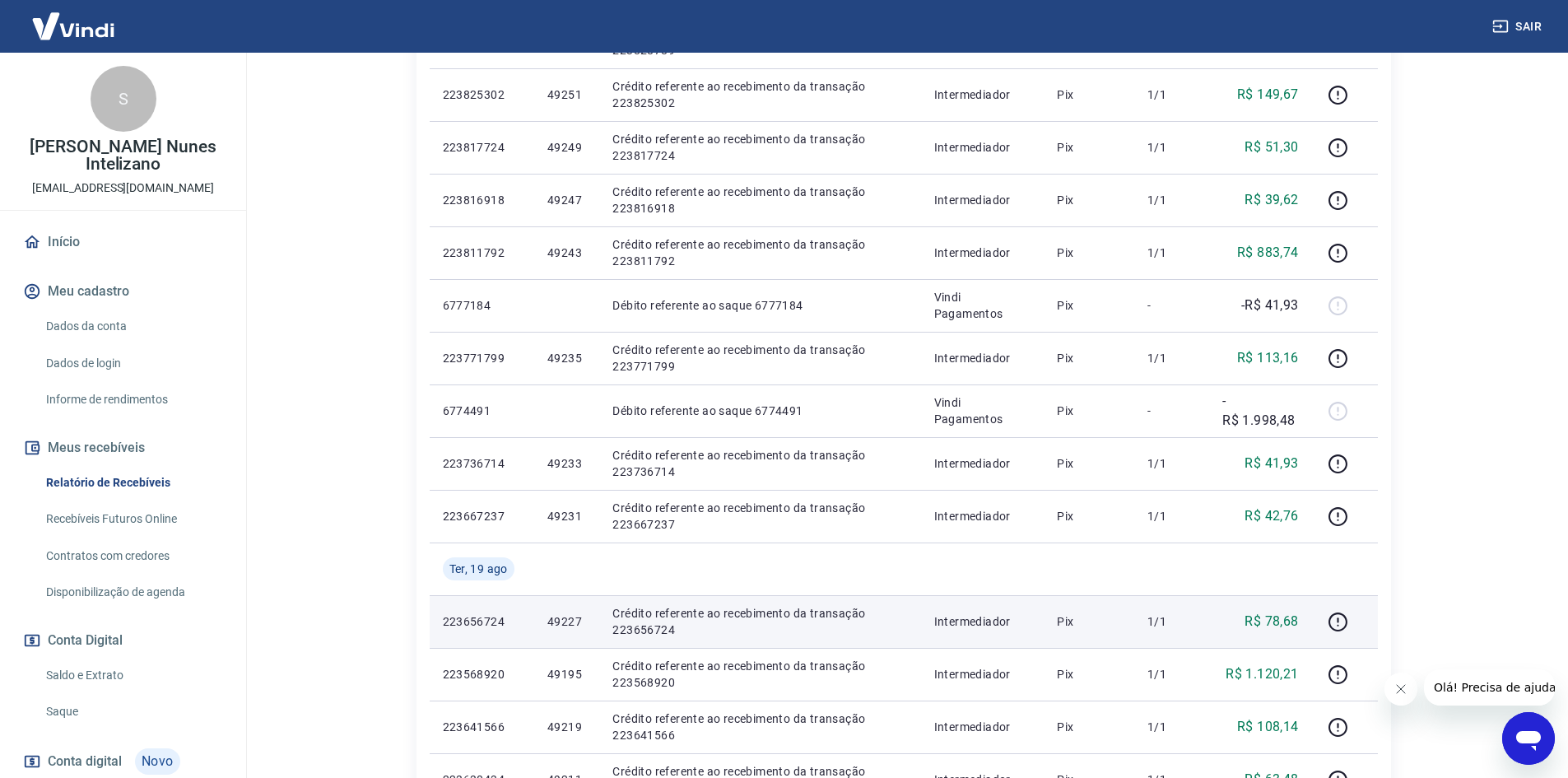
scroll to position [1122, 0]
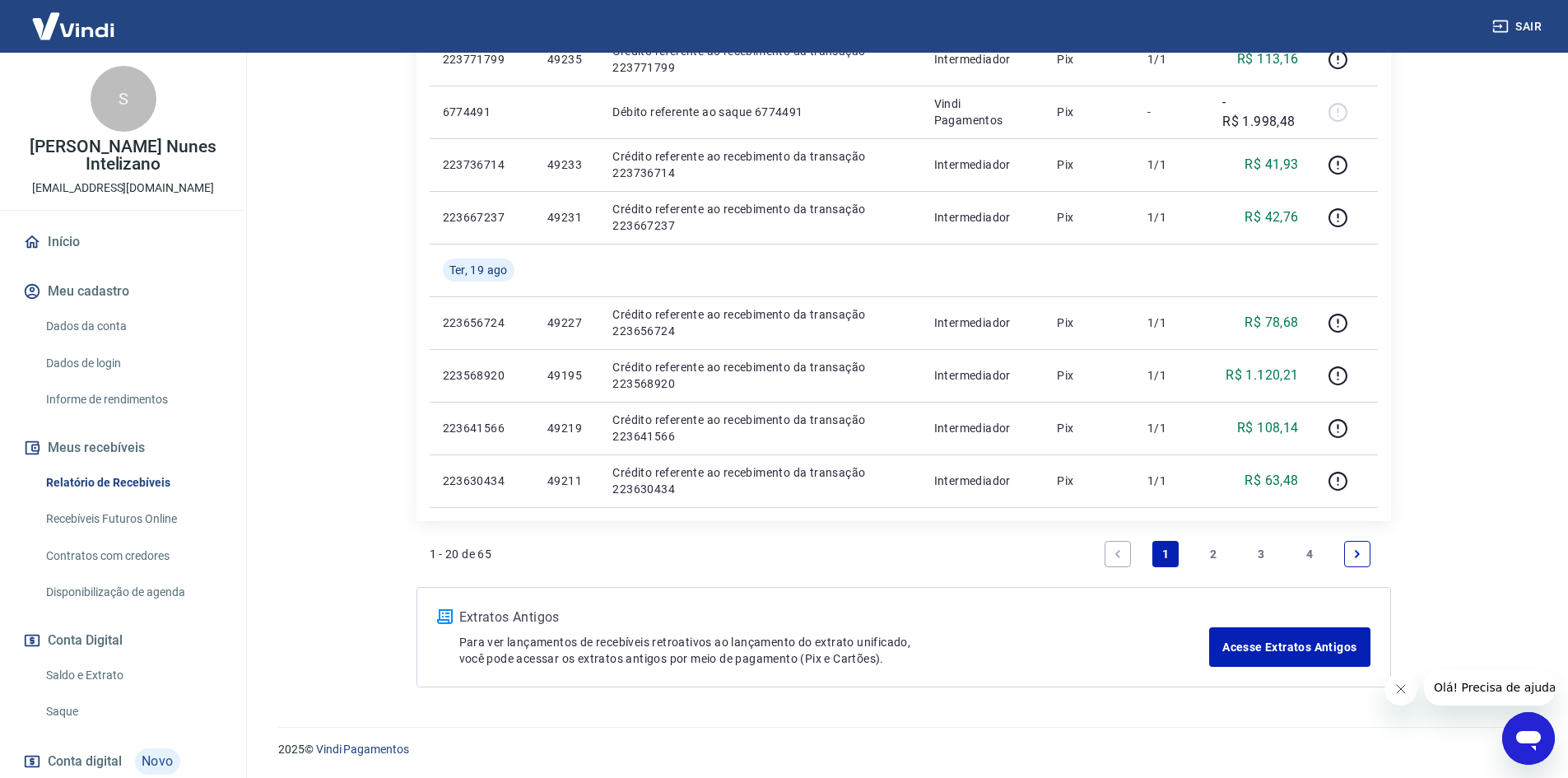
click at [1309, 547] on link "4" at bounding box center [1309, 554] width 26 height 26
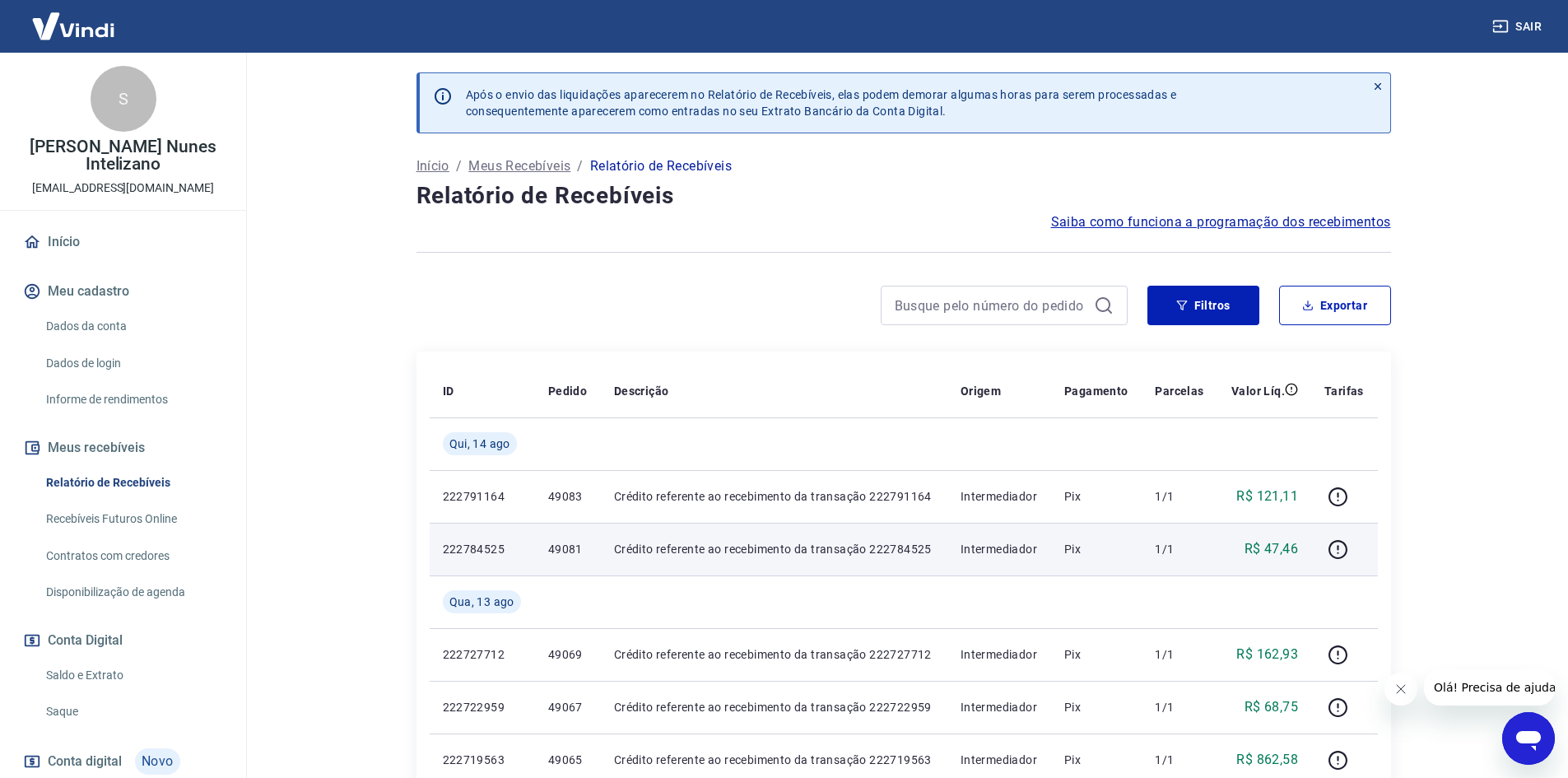
scroll to position [279, 0]
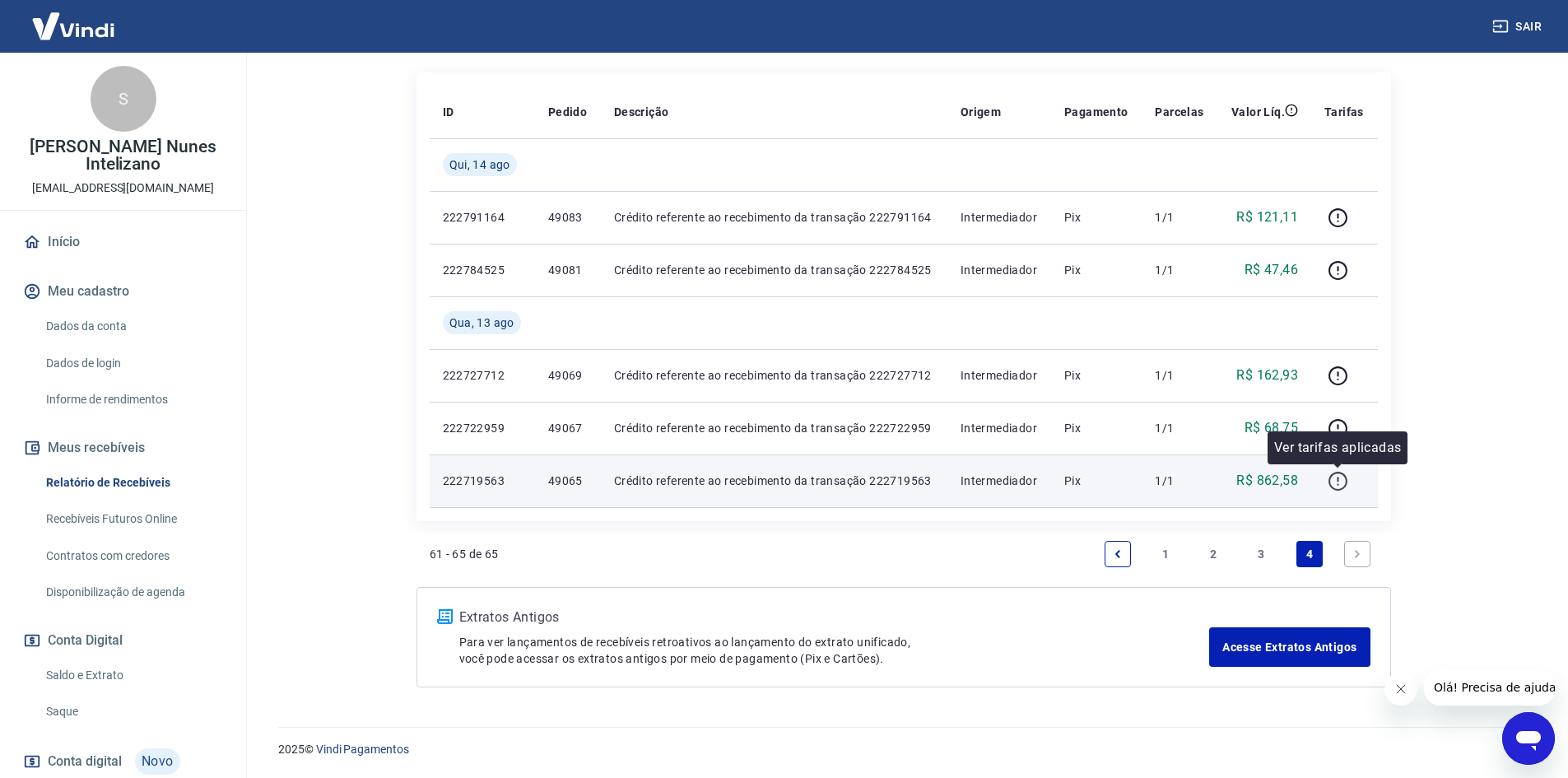
click at [1343, 485] on icon "button" at bounding box center [1338, 481] width 21 height 21
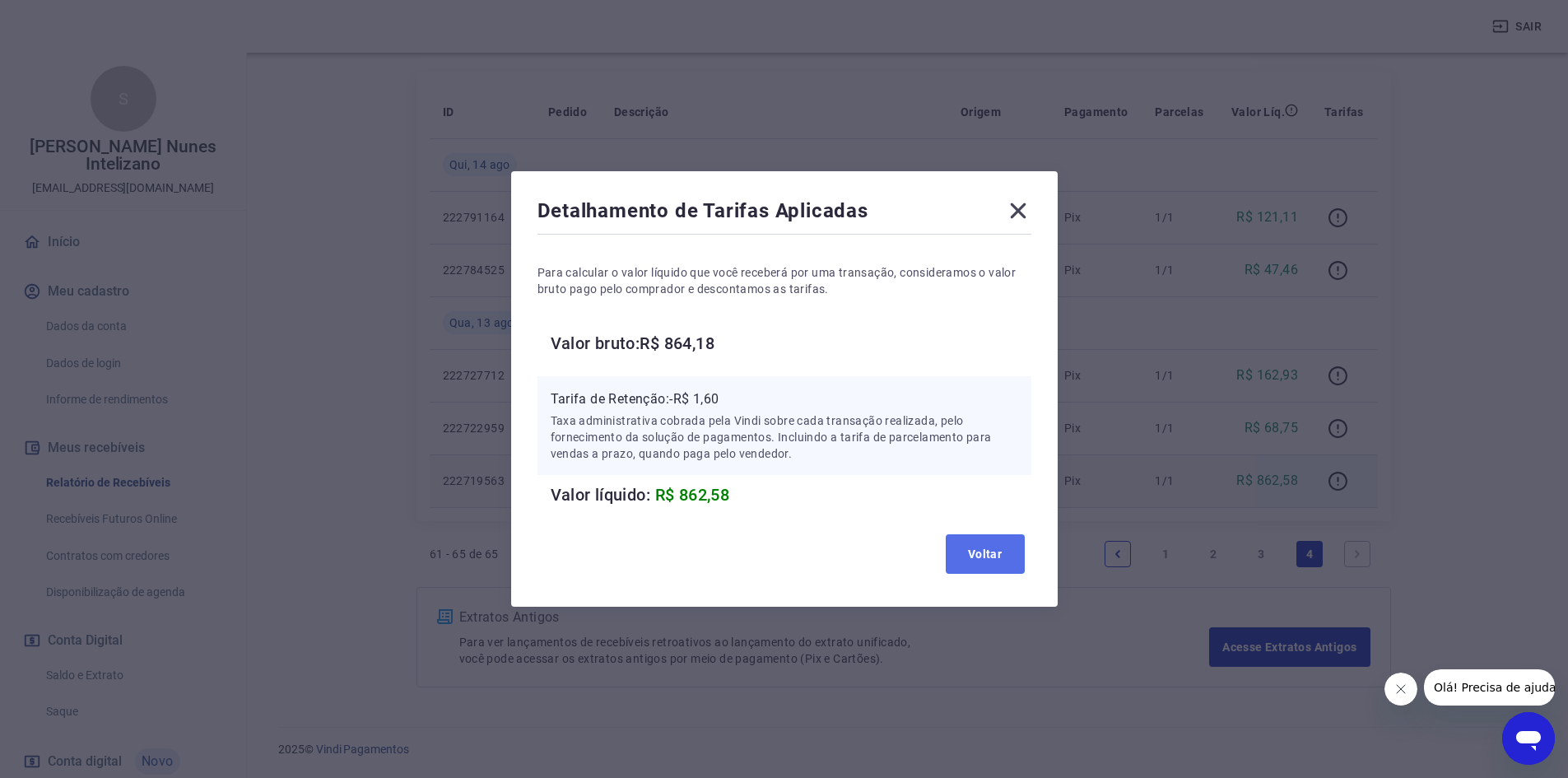
click at [991, 555] on button "Voltar" at bounding box center [985, 554] width 79 height 40
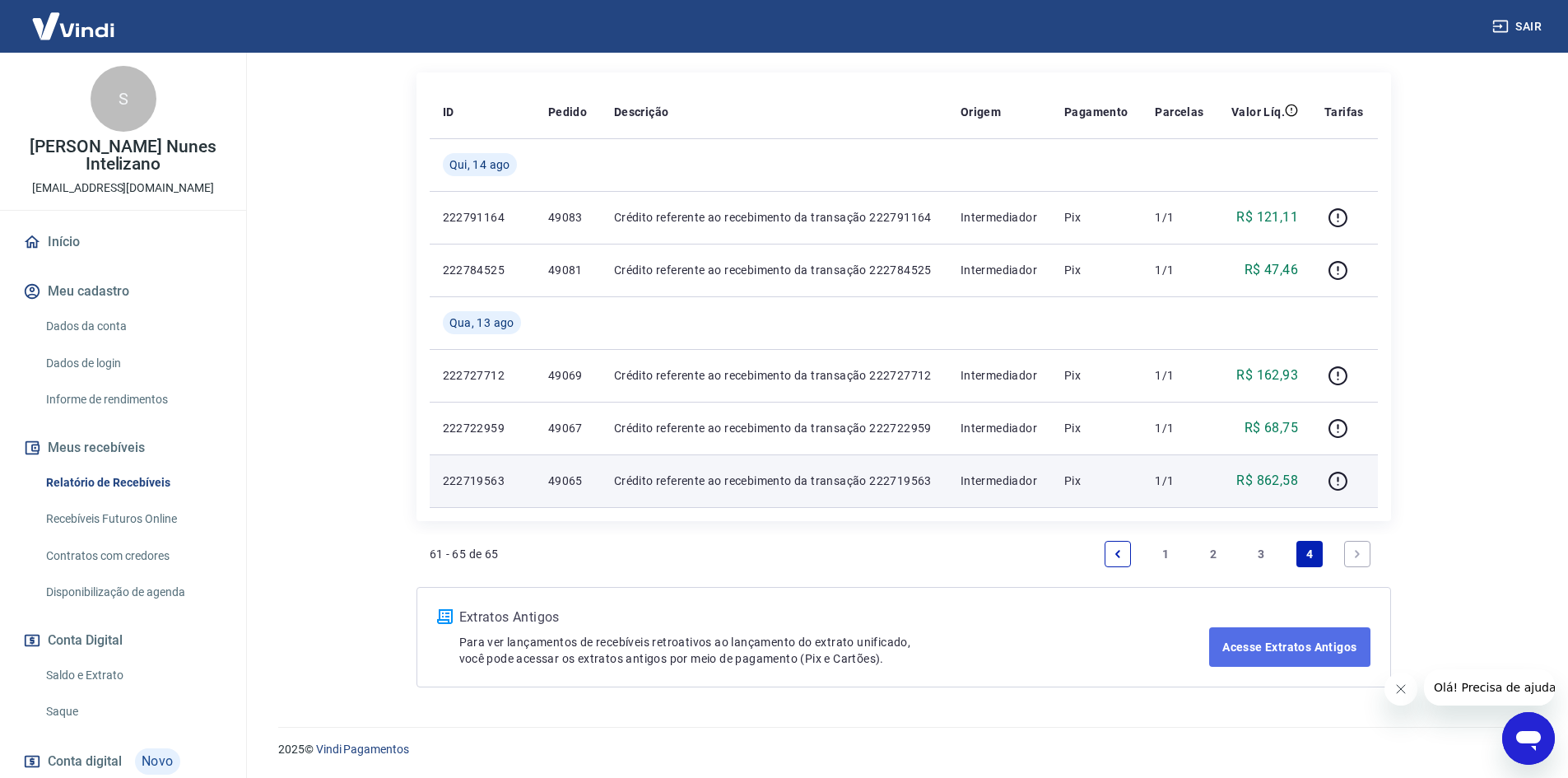
click at [1260, 643] on link "Acesse Extratos Antigos" at bounding box center [1289, 647] width 161 height 40
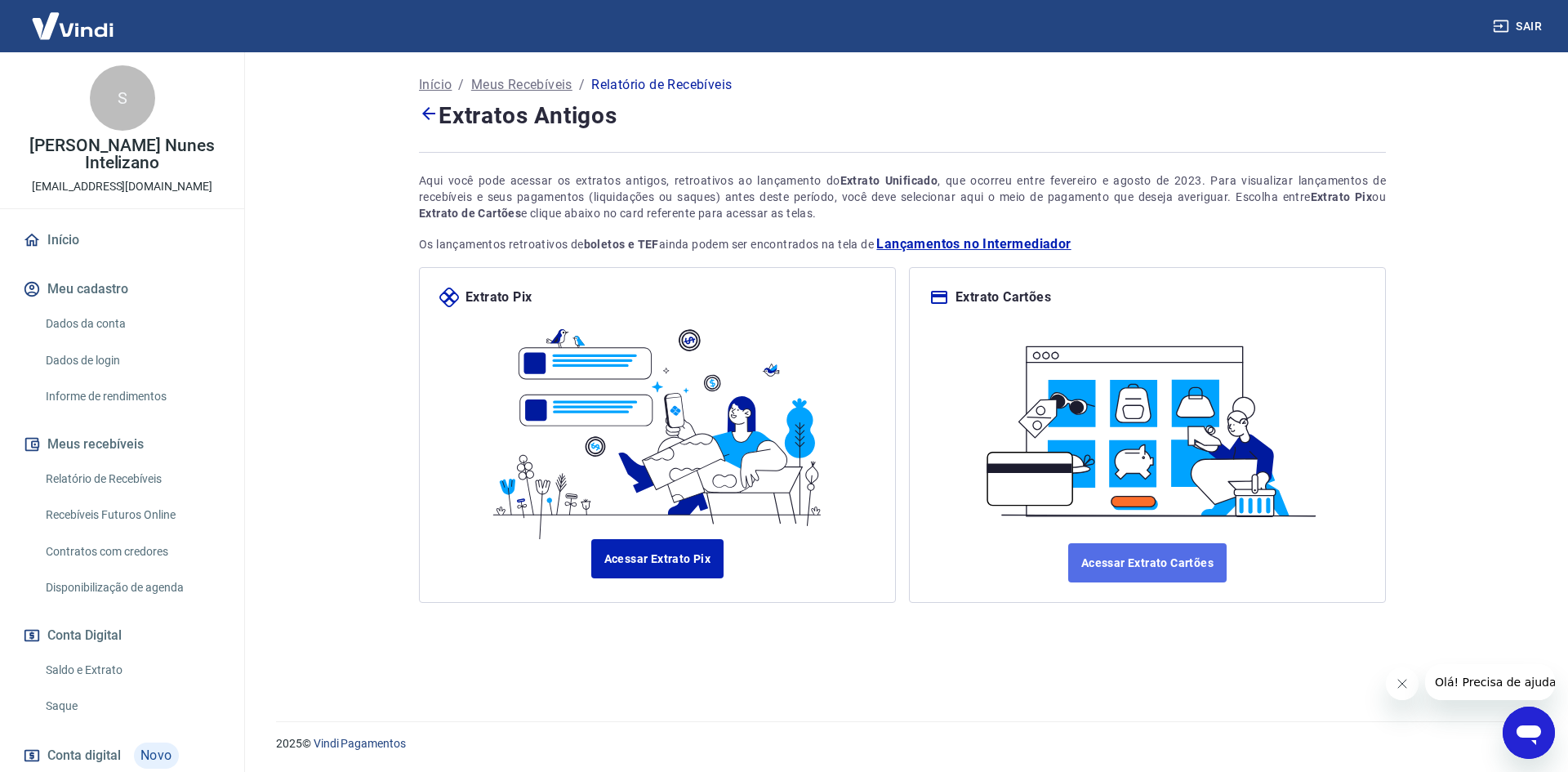
click at [1154, 566] on link "Acessar Extrato Cartões" at bounding box center [1148, 563] width 159 height 40
click at [426, 110] on icon at bounding box center [428, 113] width 13 height 13
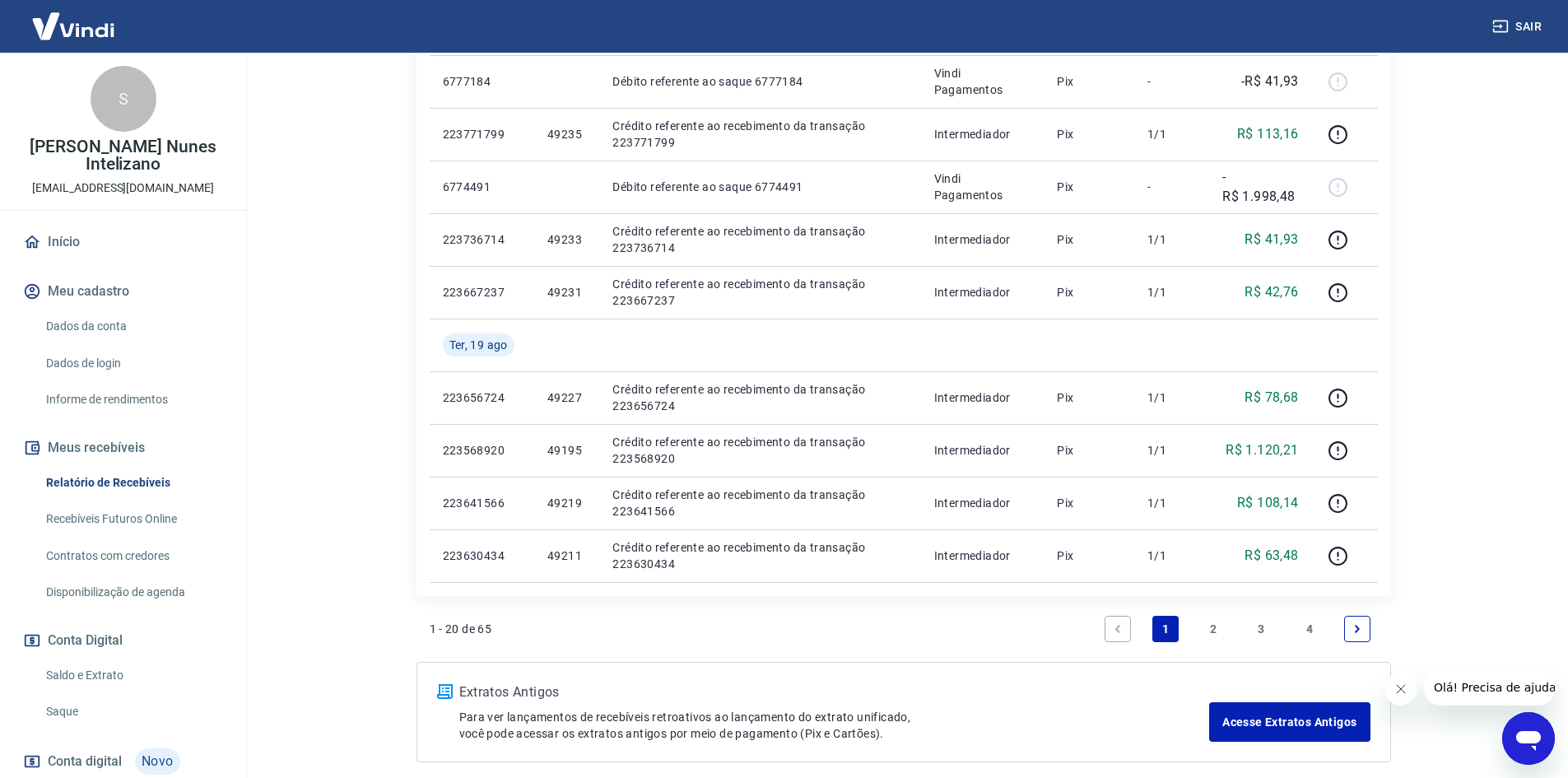
scroll to position [1122, 0]
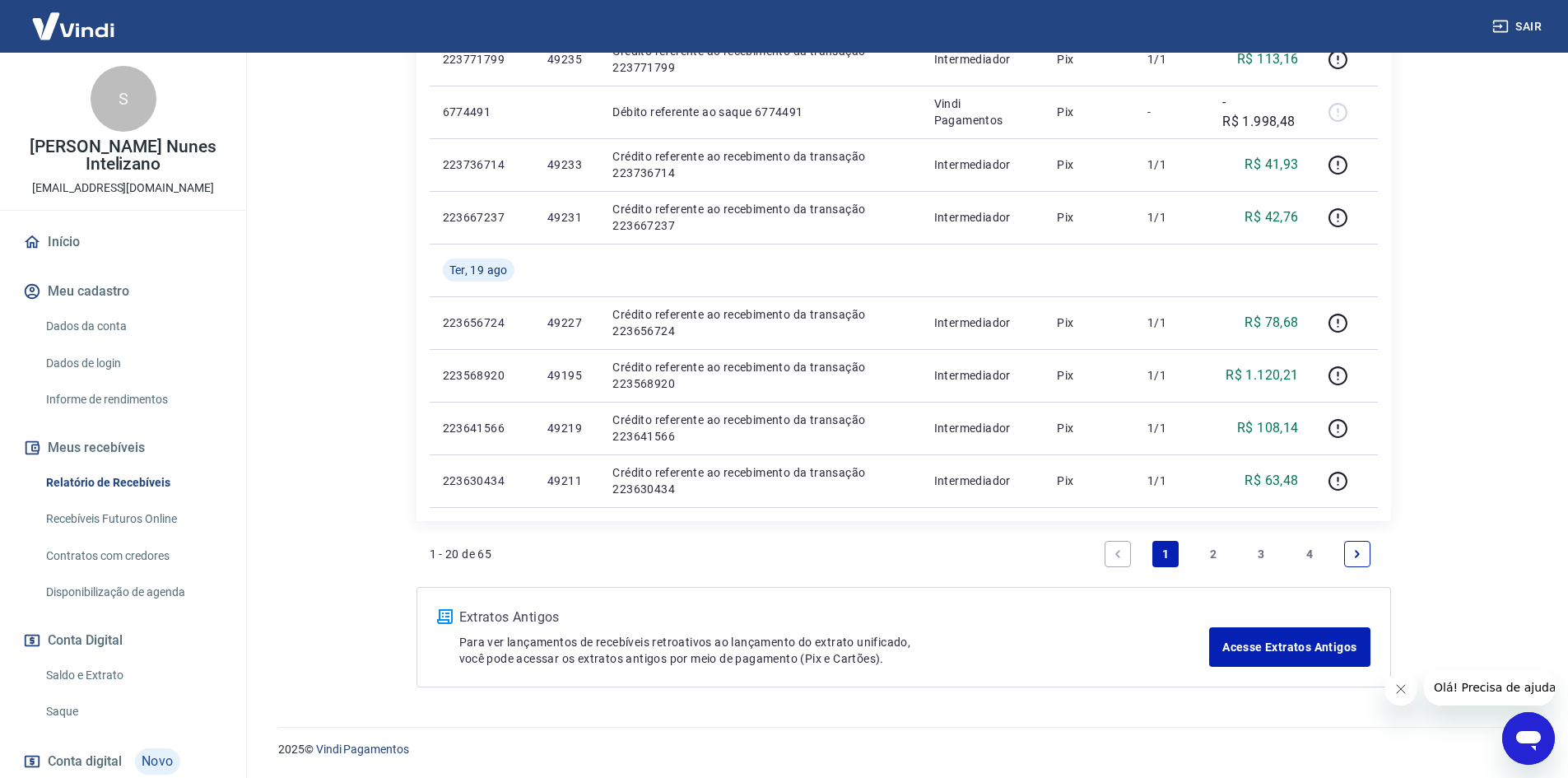
click at [1315, 555] on link "4" at bounding box center [1309, 554] width 26 height 26
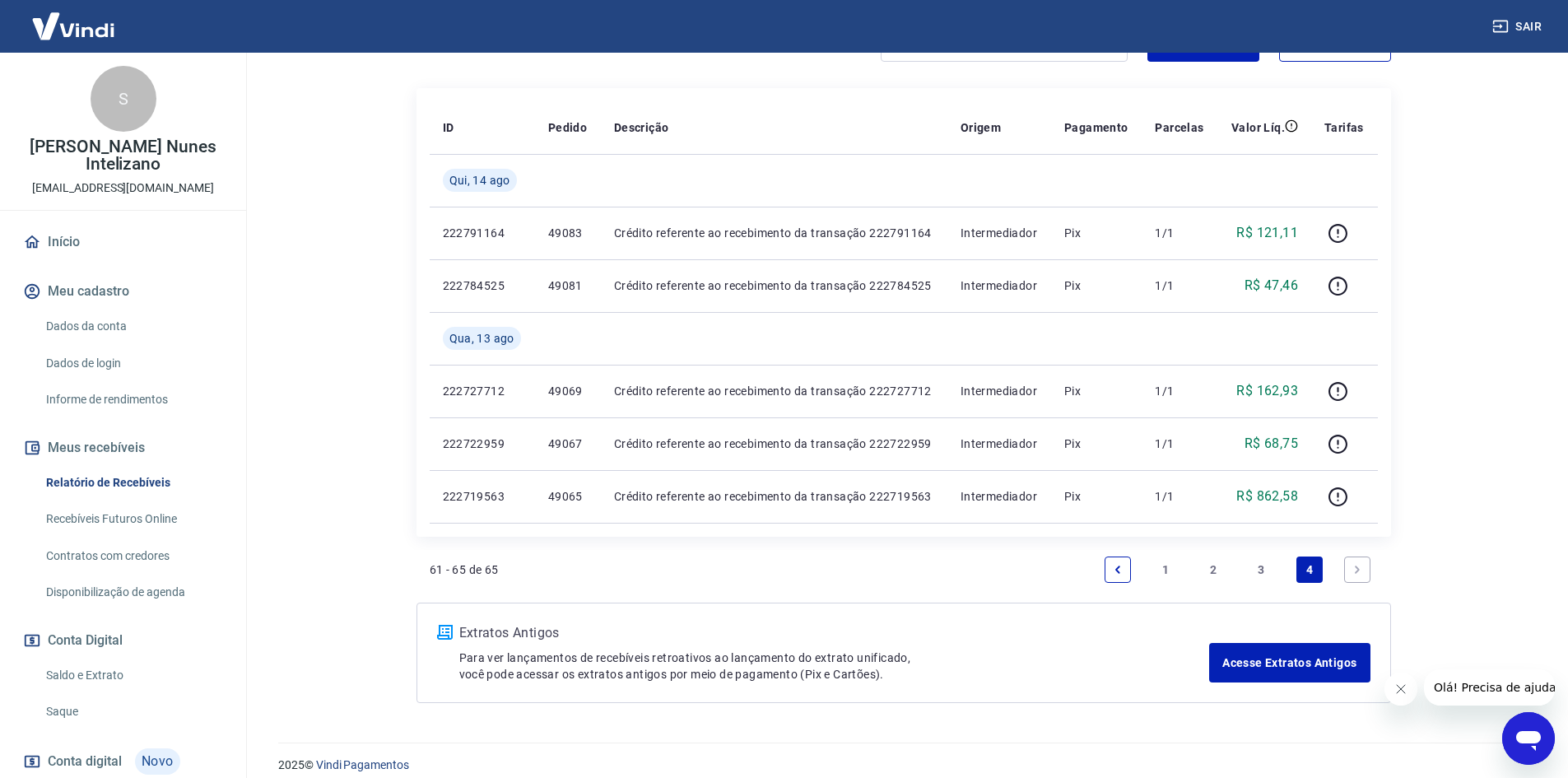
scroll to position [279, 0]
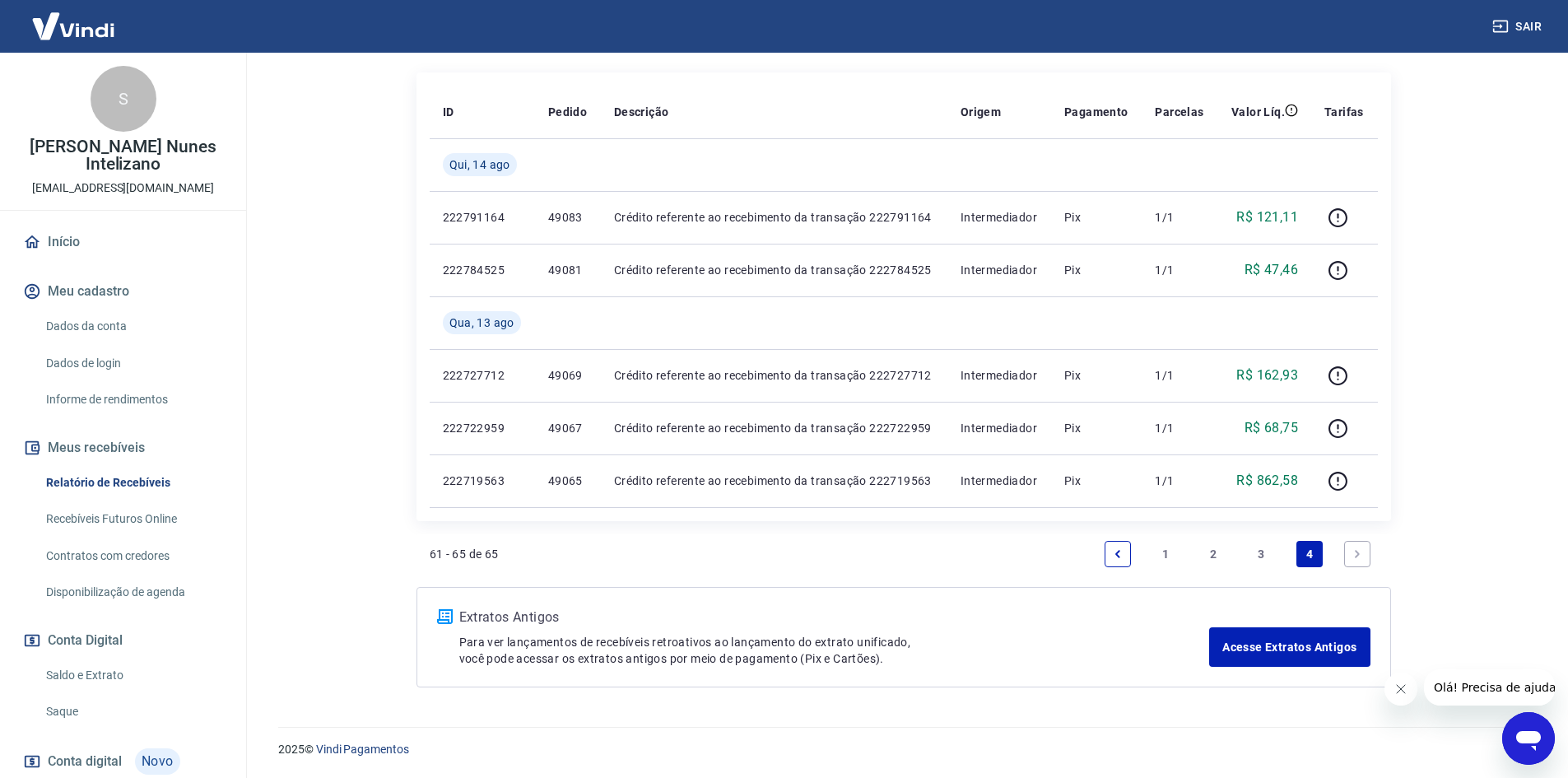
click at [1268, 555] on link "3" at bounding box center [1262, 554] width 26 height 26
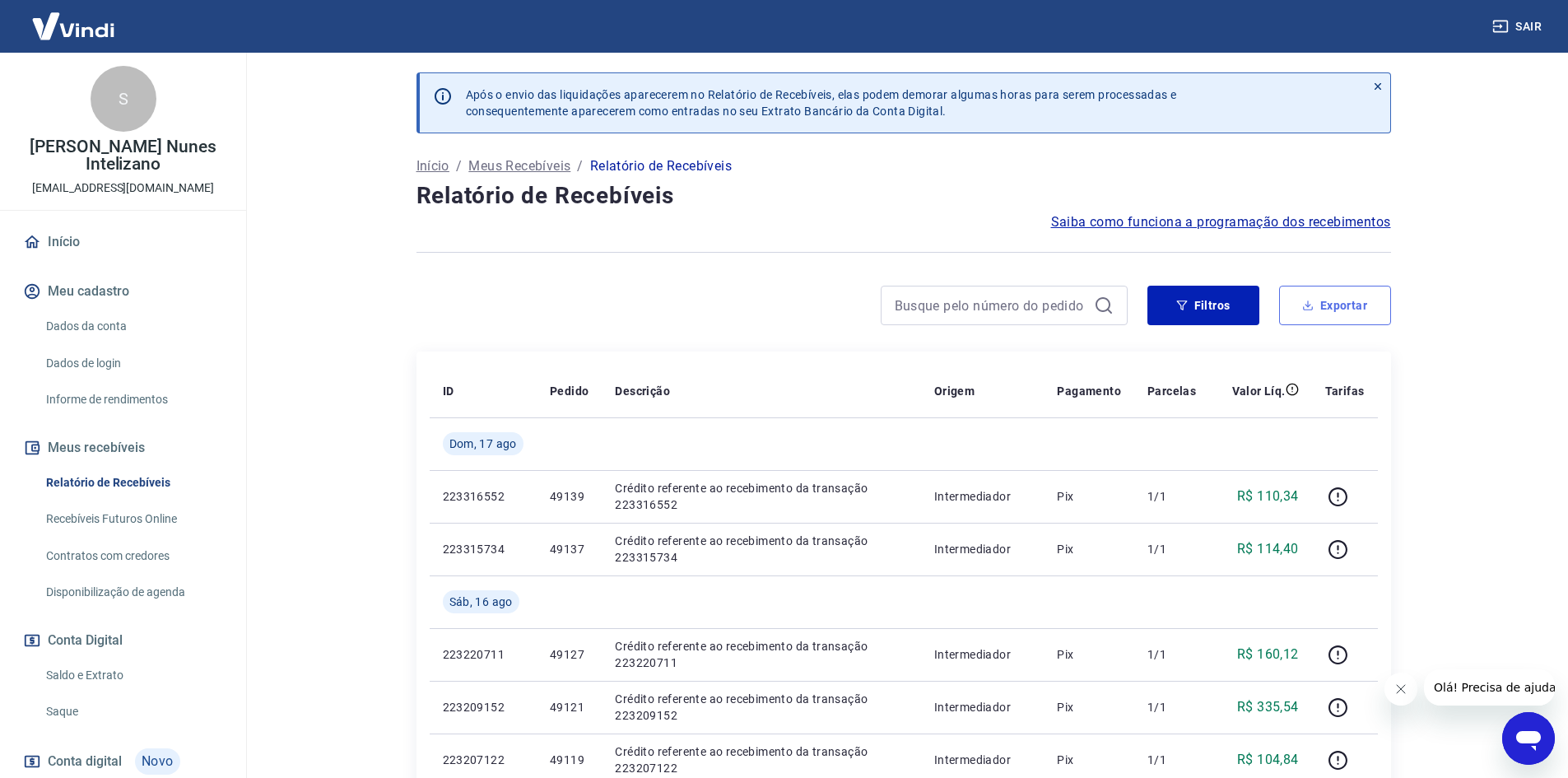
click at [1316, 295] on button "Exportar" at bounding box center [1334, 306] width 112 height 40
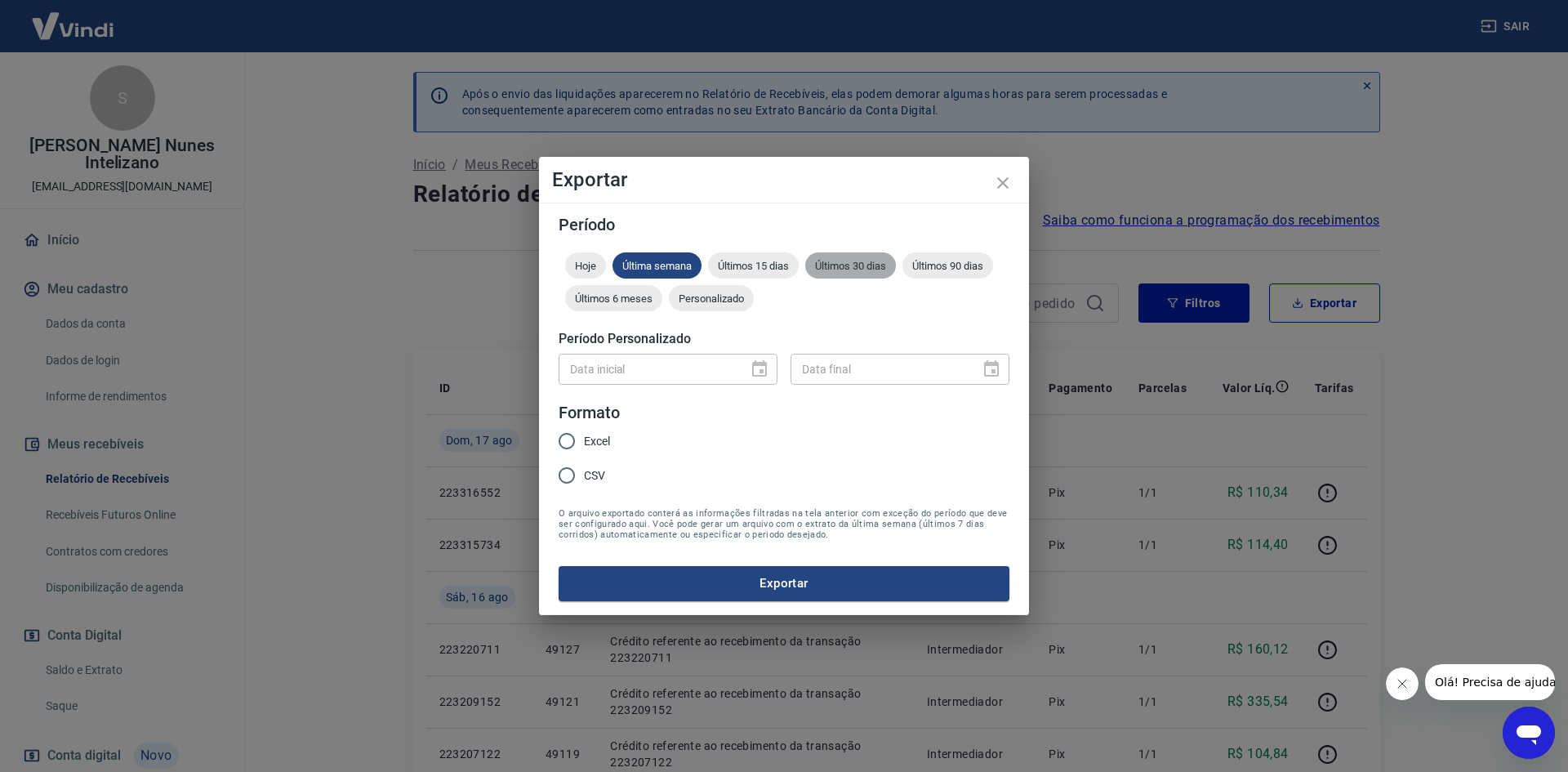
click at [873, 266] on span "Últimos 30 dias" at bounding box center [850, 265] width 90 height 12
click at [592, 440] on span "Excel" at bounding box center [597, 441] width 26 height 17
click at [584, 440] on input "Excel" at bounding box center [567, 441] width 34 height 34
radio input "true"
click at [754, 590] on button "Exportar" at bounding box center [783, 583] width 451 height 34
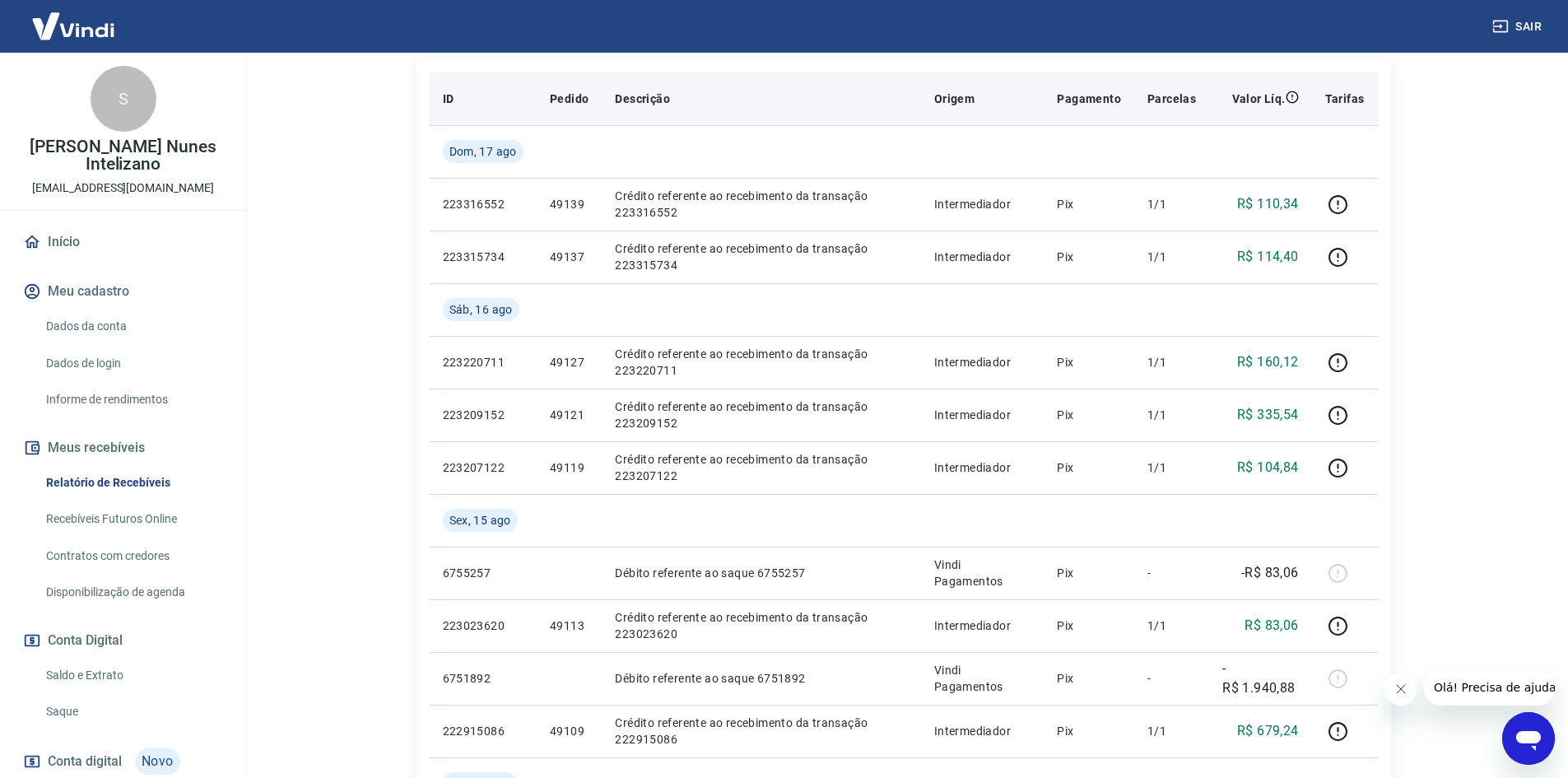
scroll to position [329, 0]
